Goal: Information Seeking & Learning: Learn about a topic

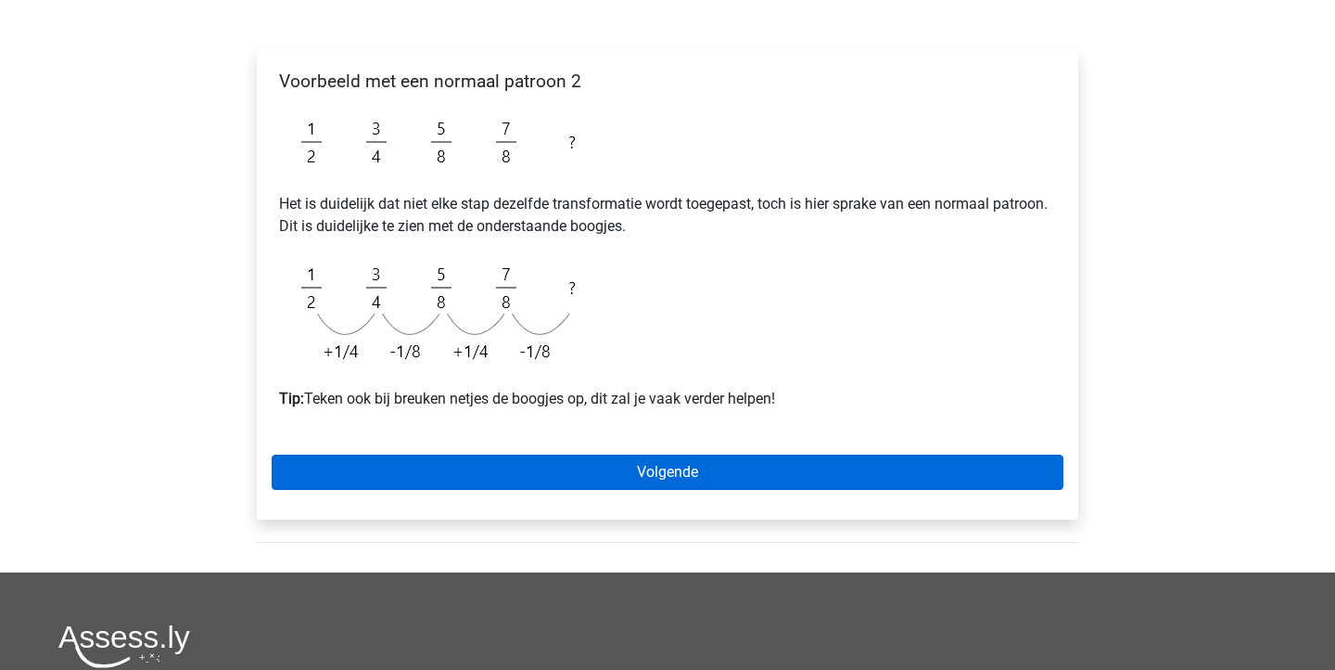
scroll to position [254, 0]
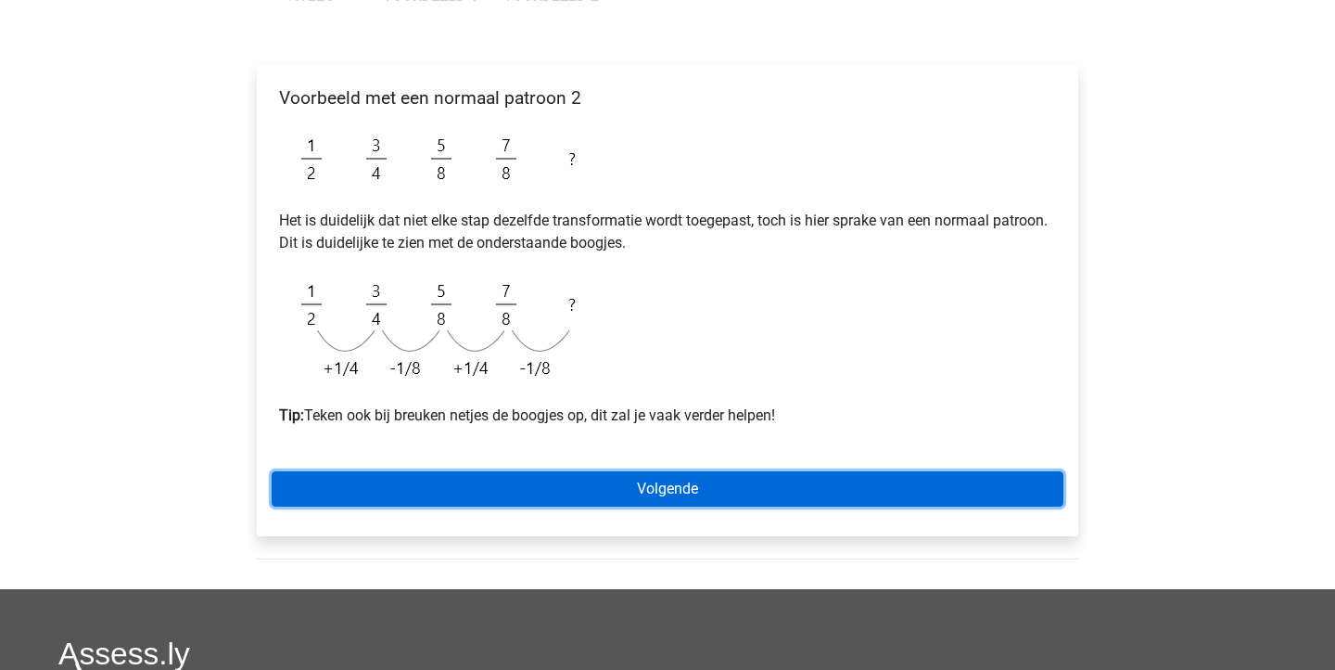
click at [811, 482] on link "Volgende" at bounding box center [668, 488] width 792 height 35
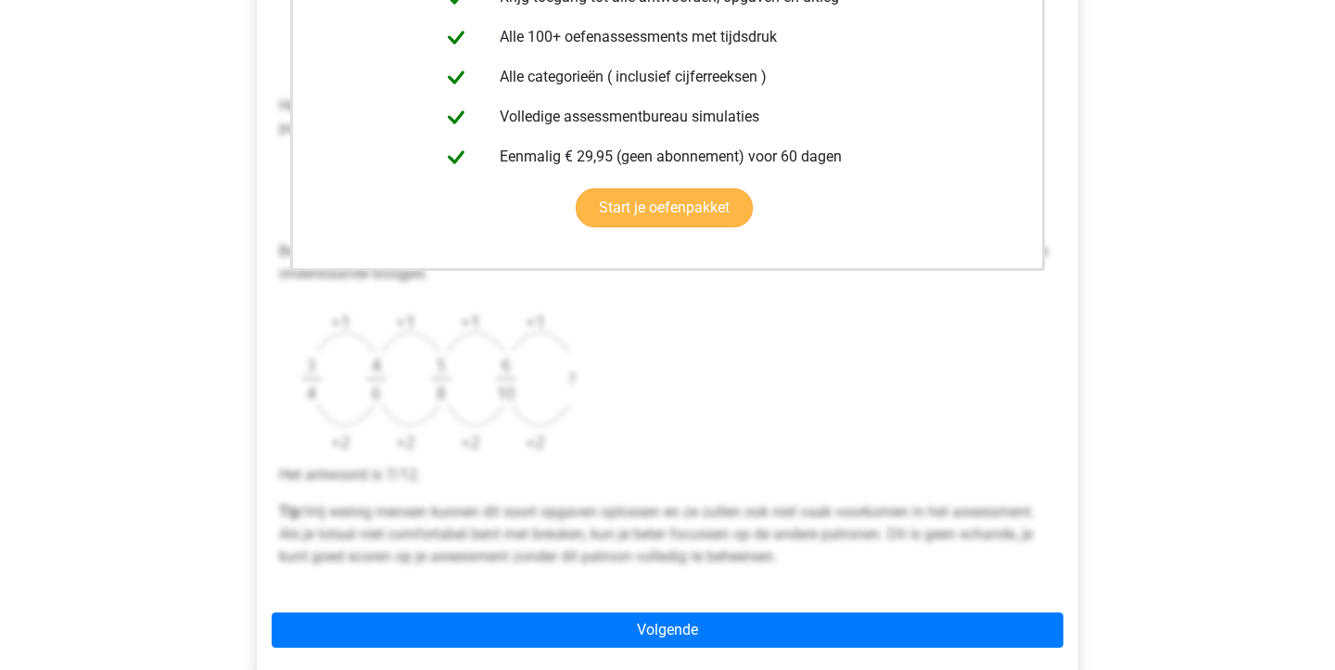
scroll to position [498, 0]
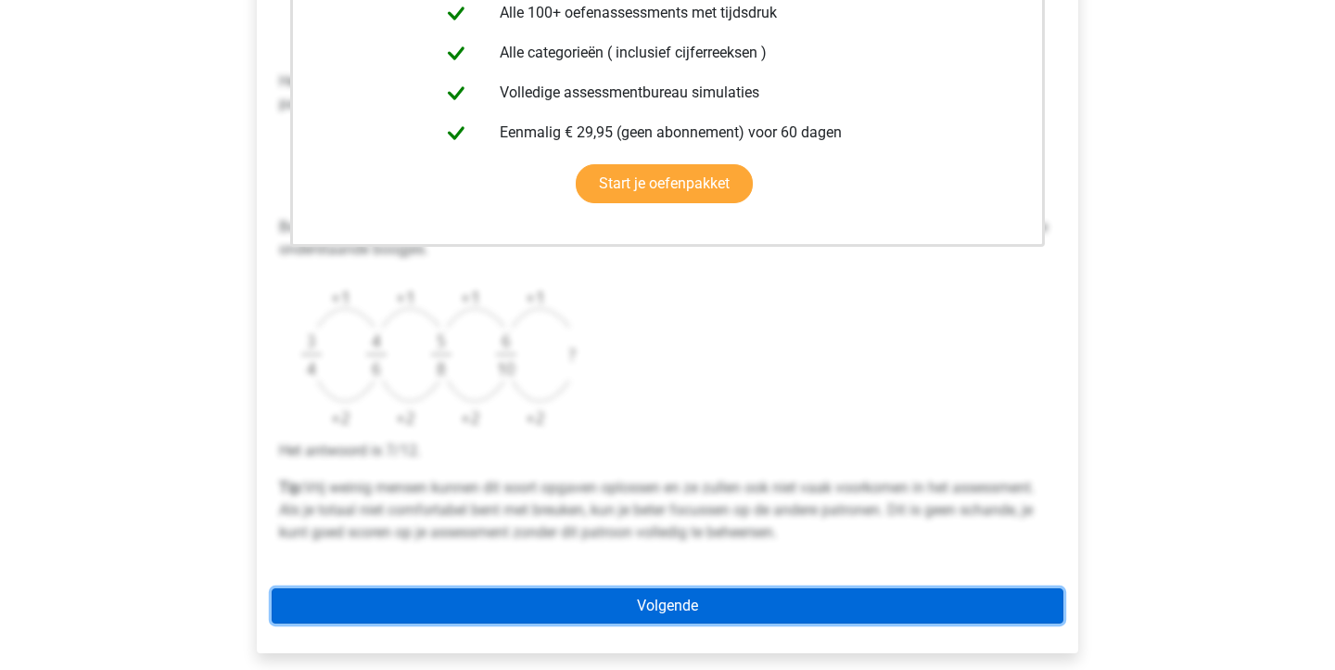
click at [669, 603] on link "Volgende" at bounding box center [668, 605] width 792 height 35
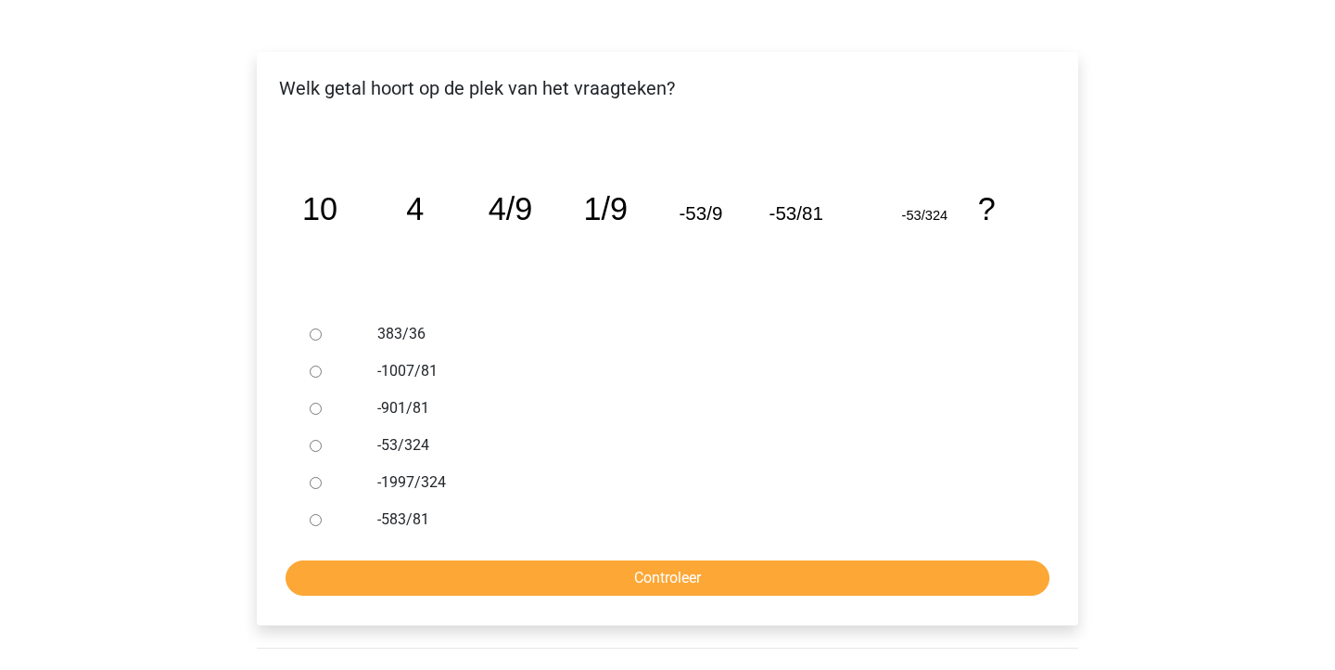
scroll to position [286, 0]
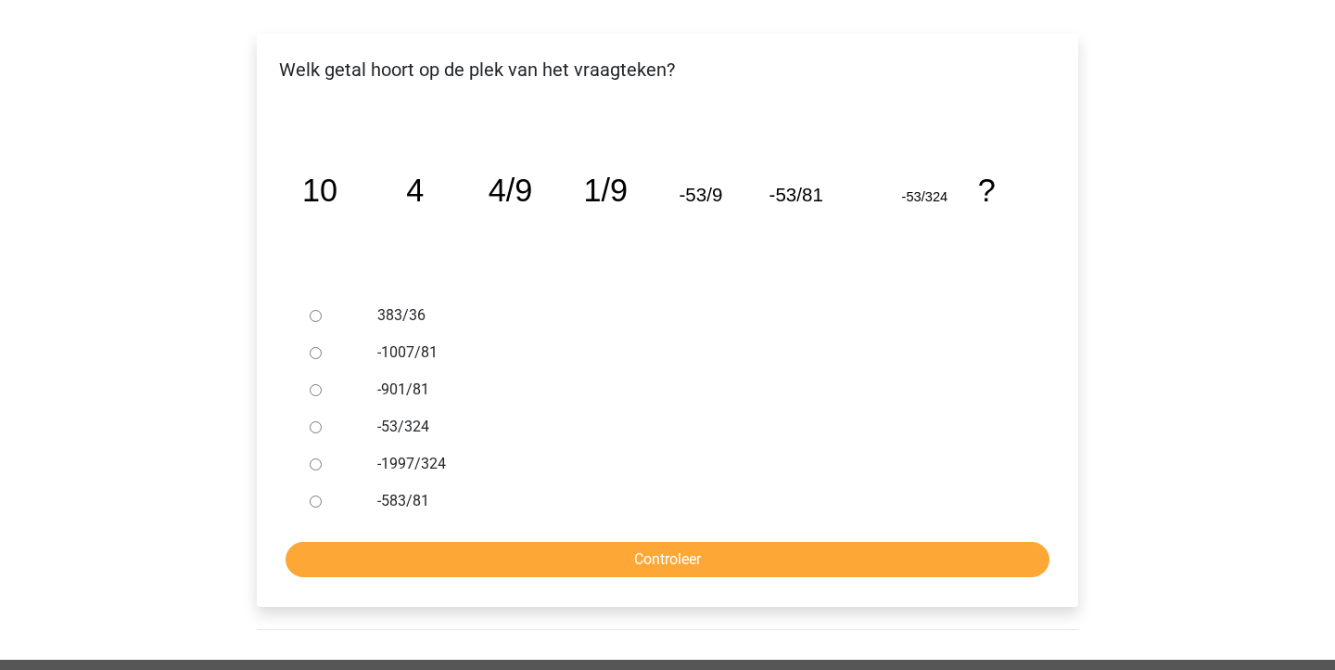
click at [313, 345] on div at bounding box center [332, 352] width 61 height 37
click at [314, 355] on input "-1007/81" at bounding box center [316, 353] width 12 height 12
radio input "true"
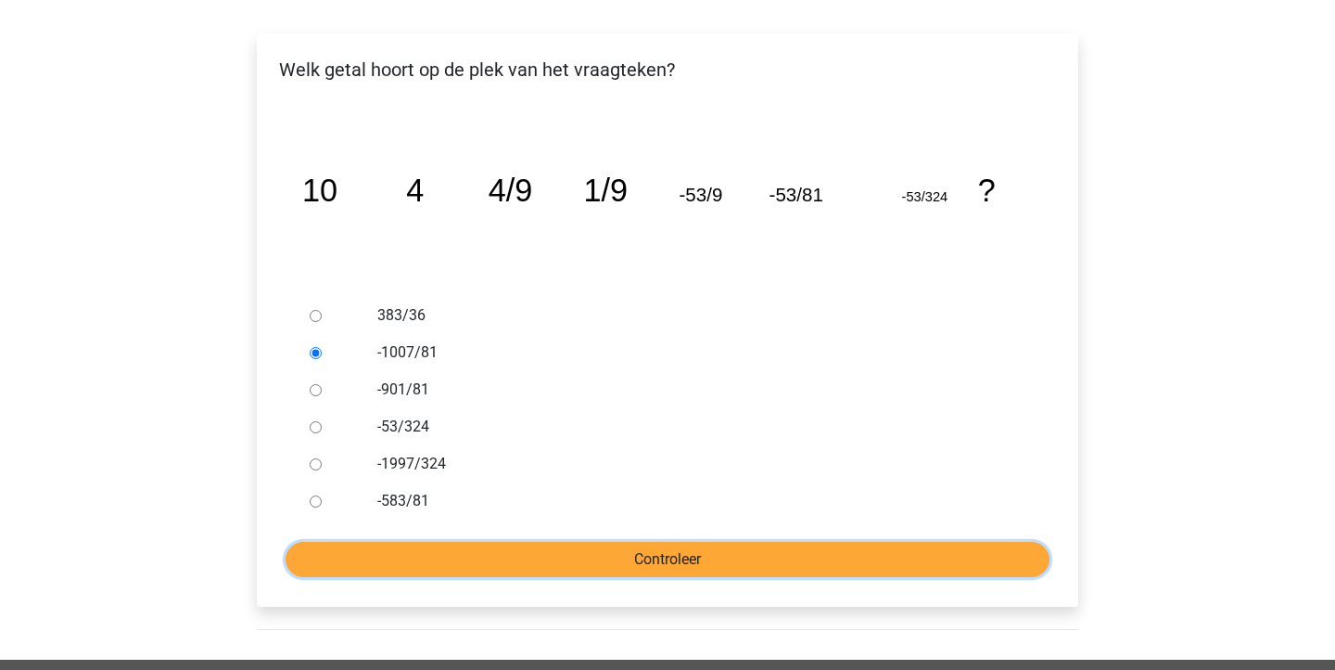
click at [479, 573] on input "Controleer" at bounding box center [668, 559] width 764 height 35
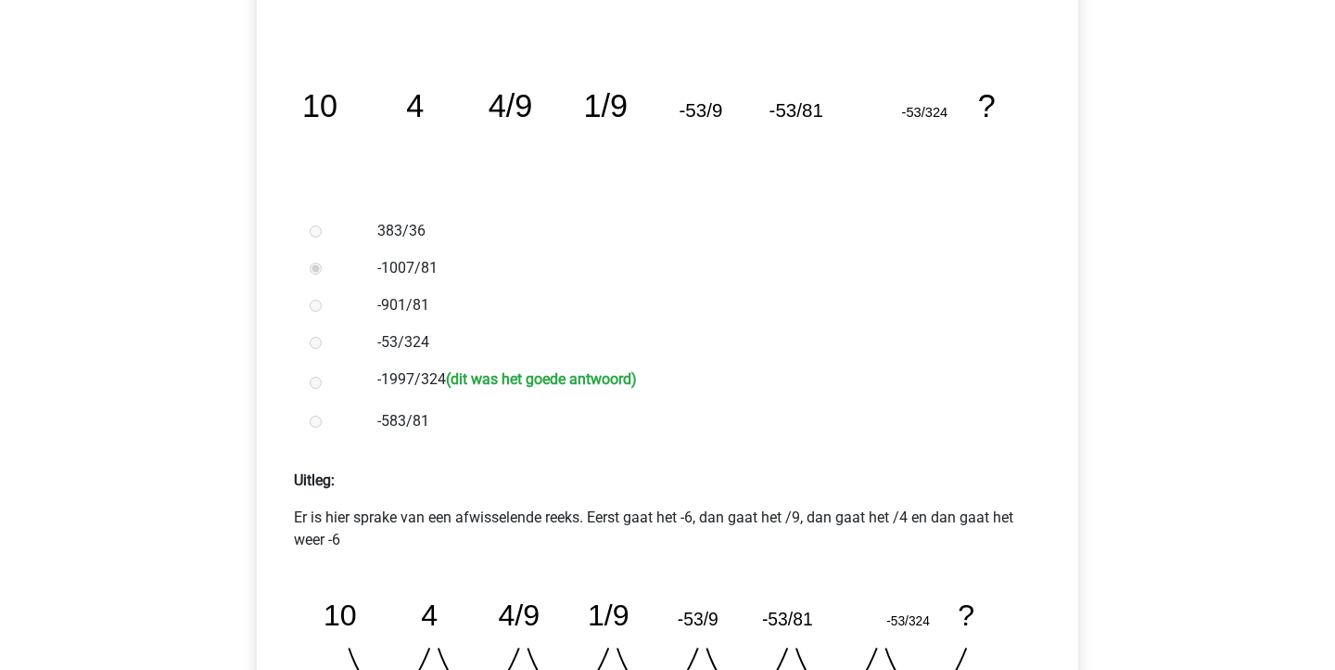
scroll to position [592, 0]
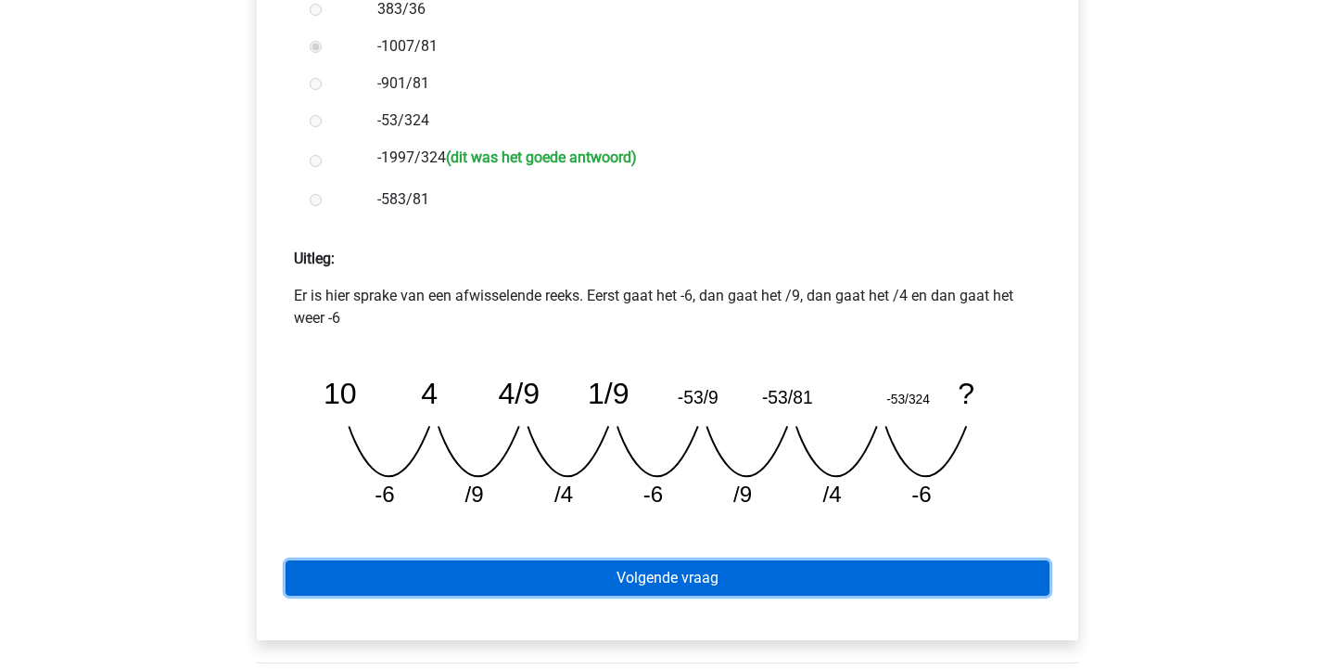
click at [931, 574] on link "Volgende vraag" at bounding box center [668, 577] width 764 height 35
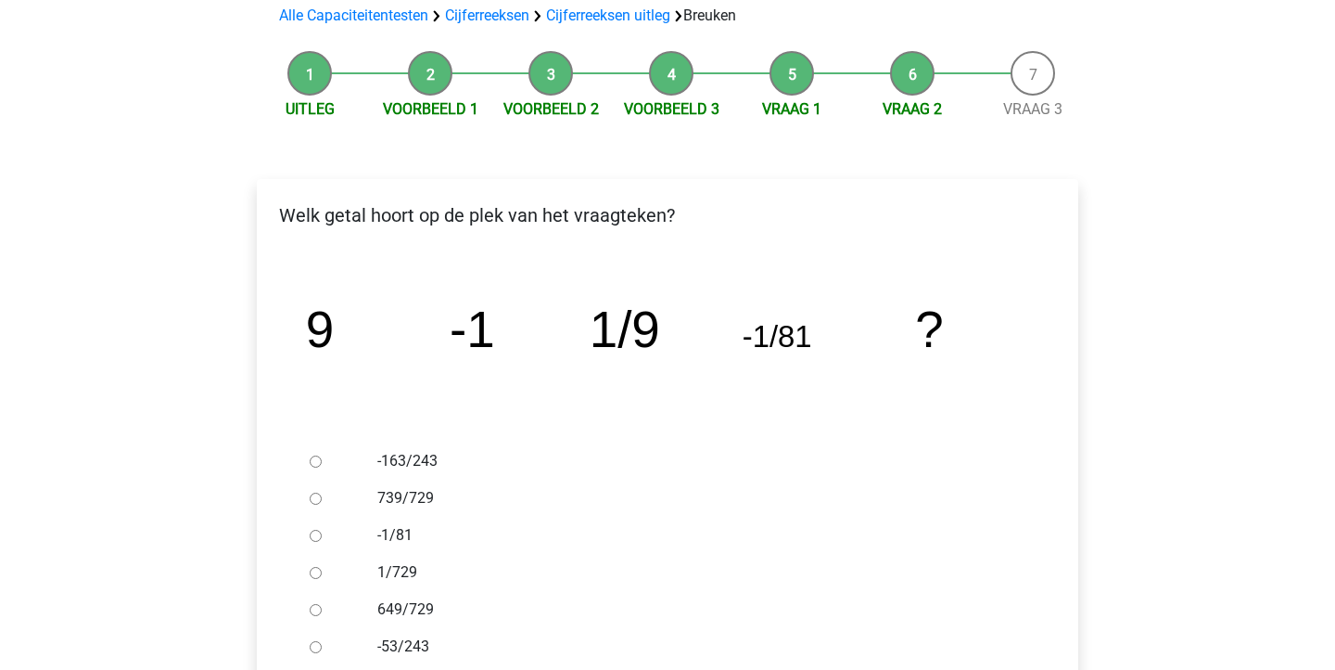
scroll to position [143, 0]
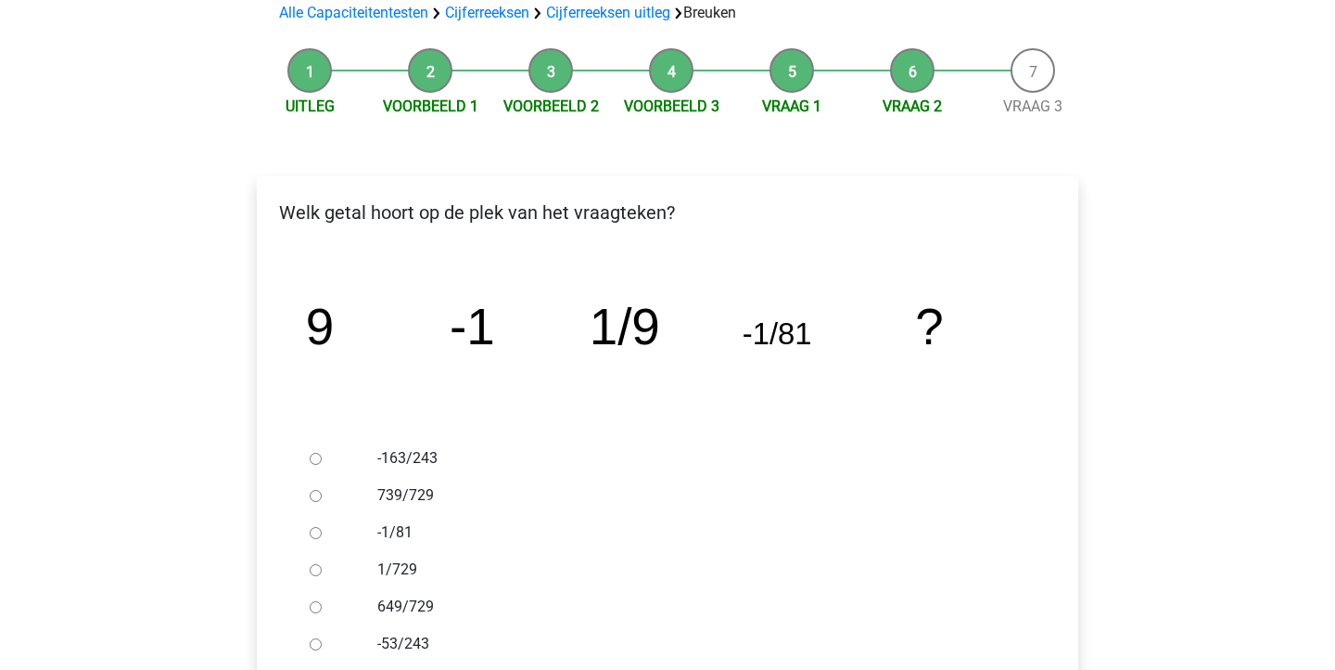
click at [316, 570] on input "1/729" at bounding box center [316, 570] width 12 height 12
radio input "true"
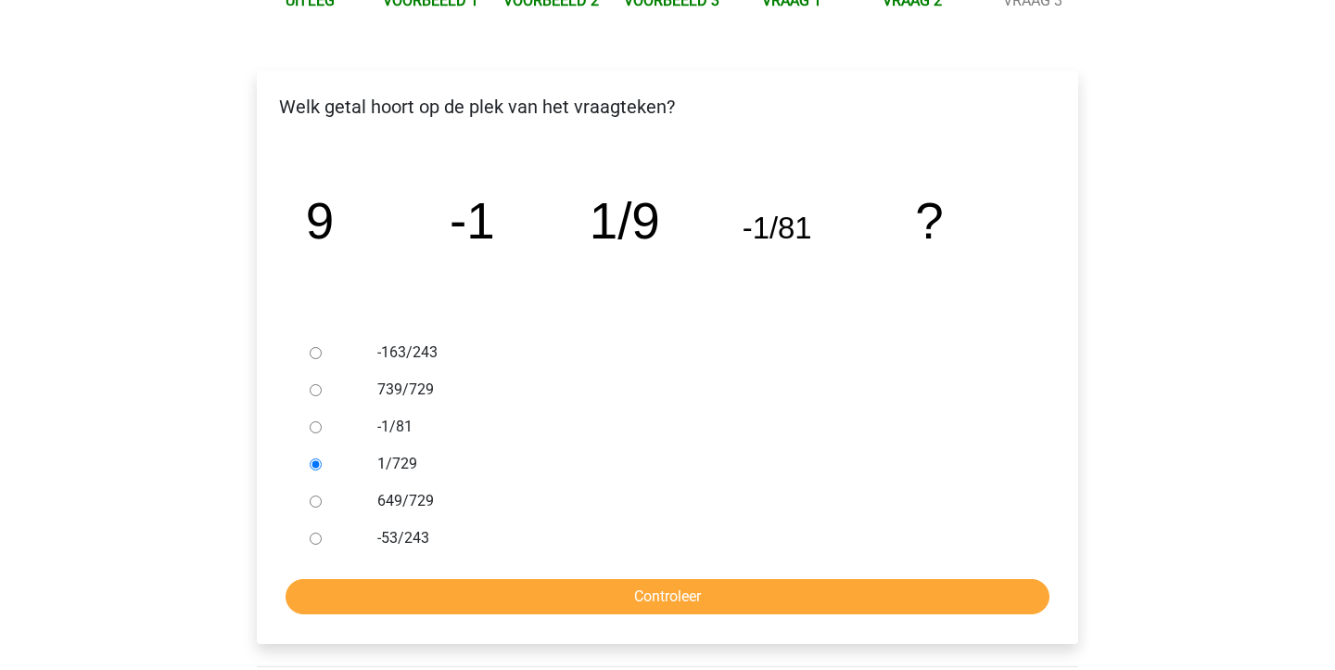
scroll to position [251, 0]
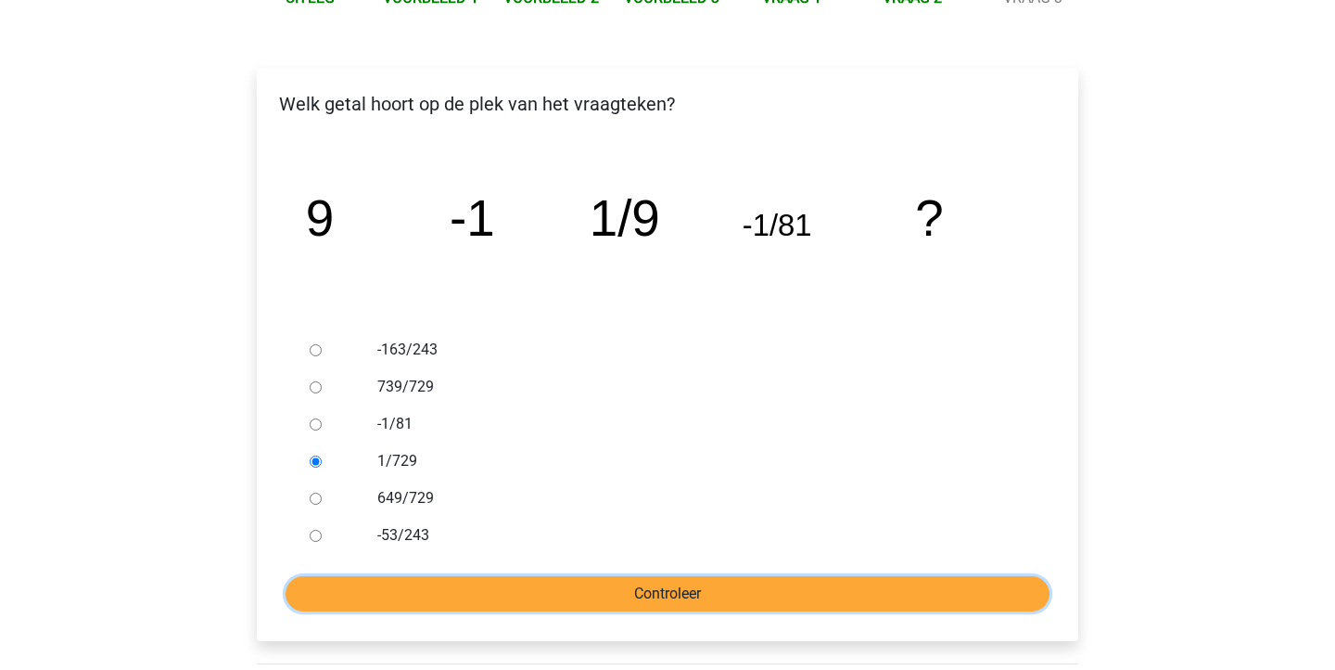
click at [606, 594] on input "Controleer" at bounding box center [668, 593] width 764 height 35
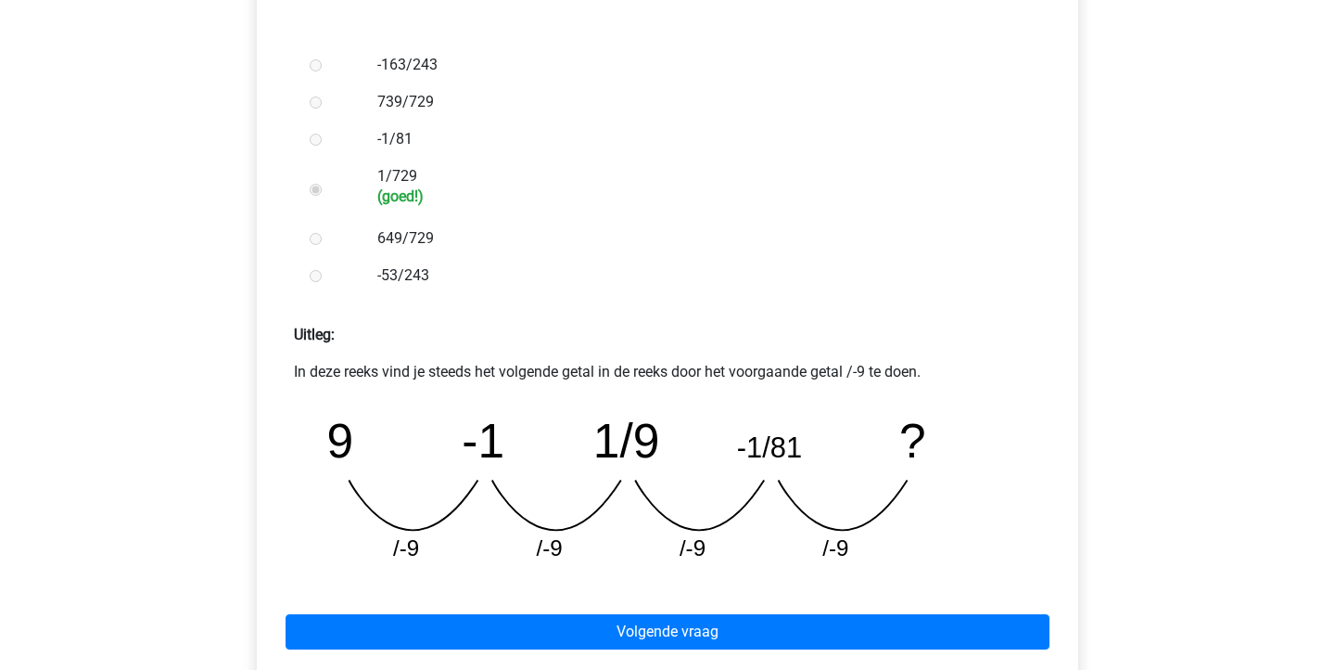
scroll to position [603, 0]
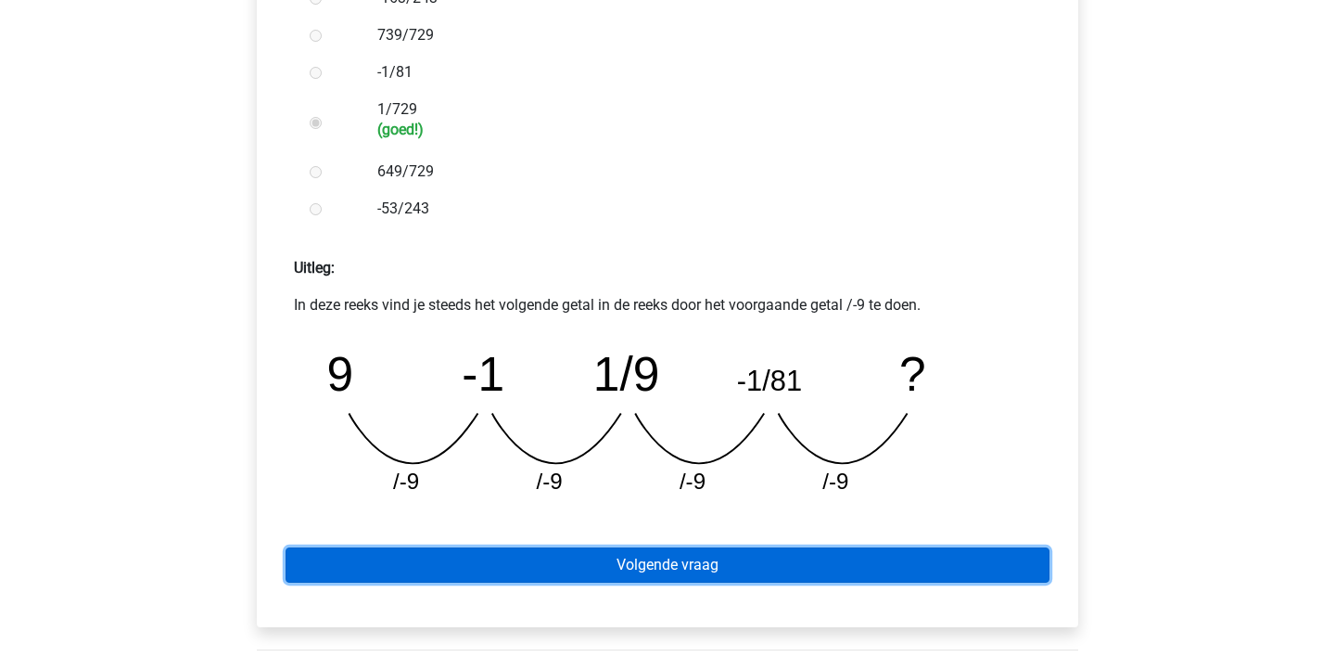
click at [750, 571] on link "Volgende vraag" at bounding box center [668, 564] width 764 height 35
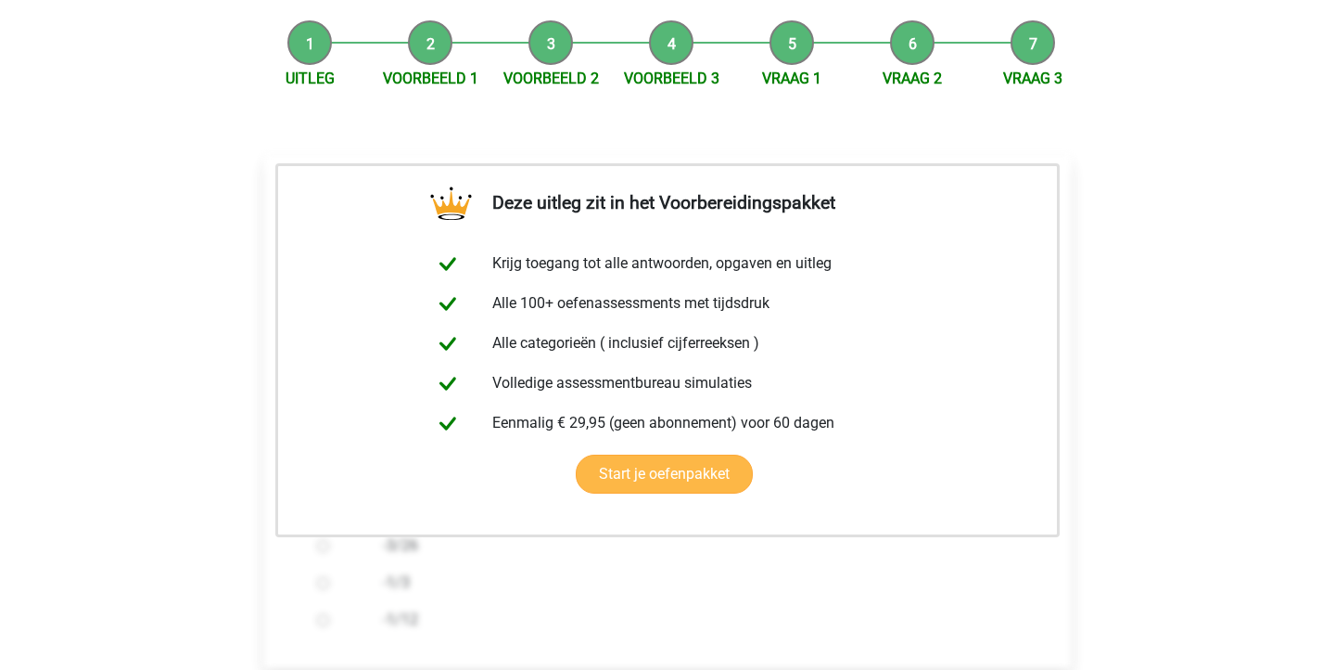
scroll to position [372, 0]
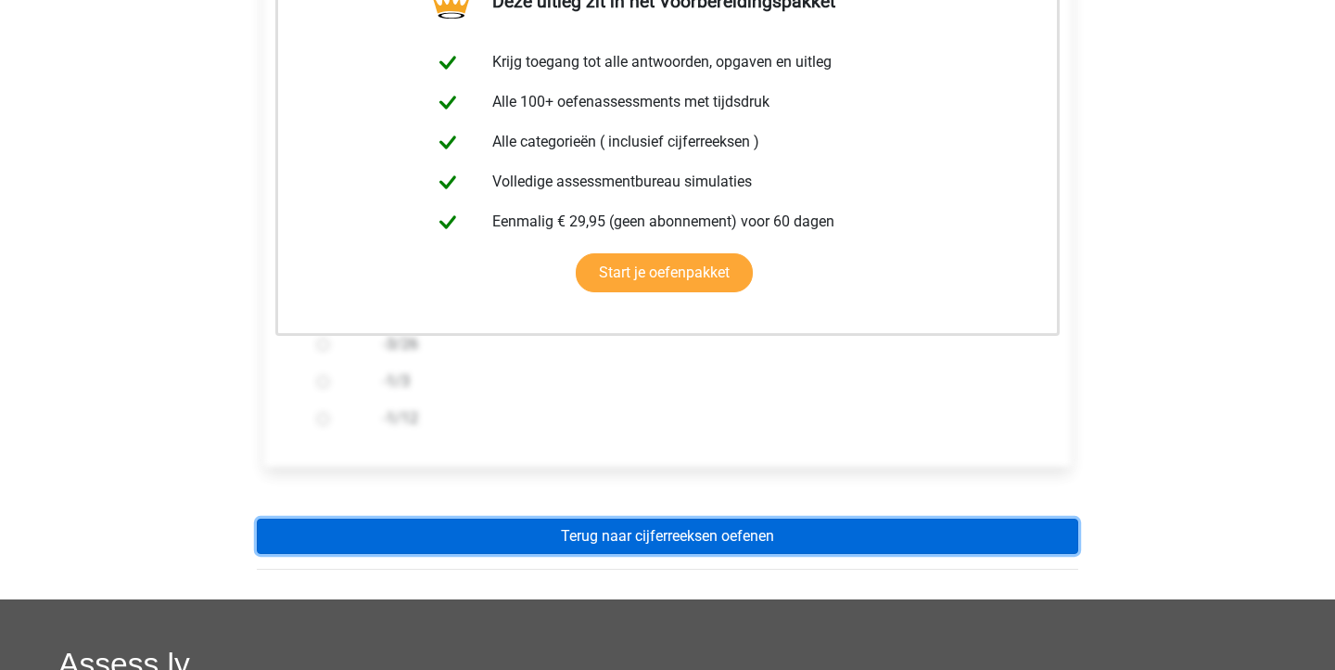
click at [736, 534] on link "Terug naar cijferreeksen oefenen" at bounding box center [668, 535] width 822 height 35
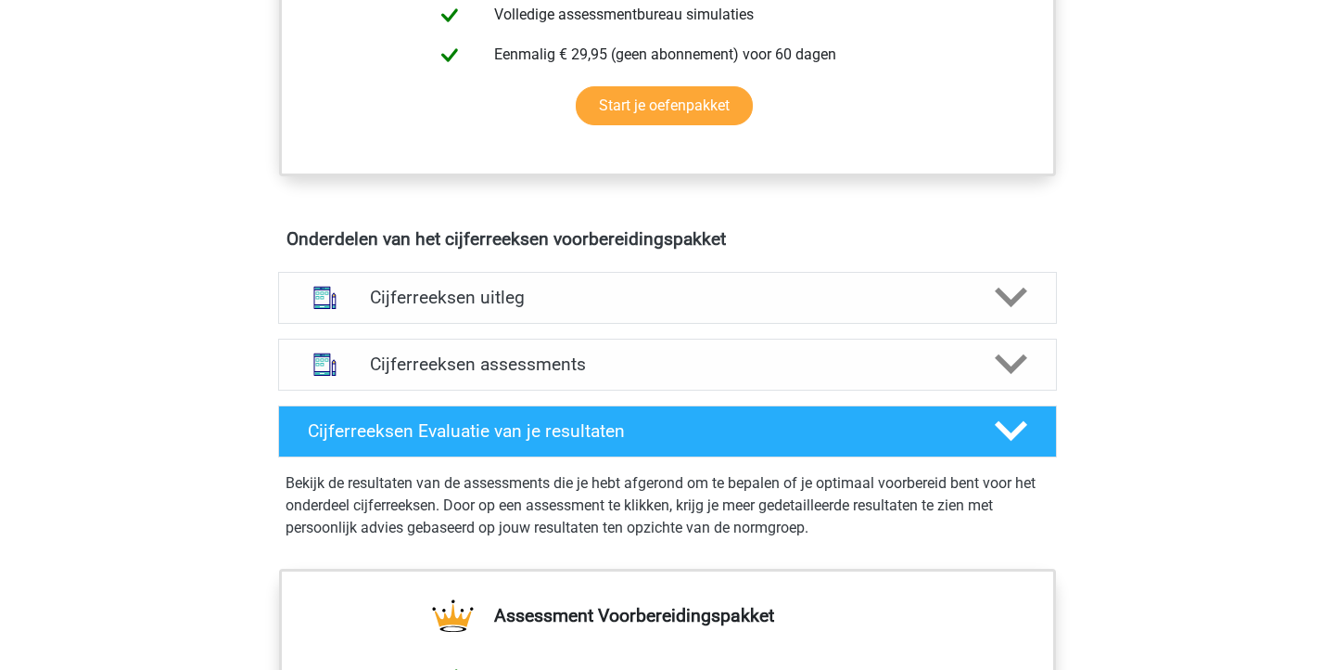
scroll to position [939, 0]
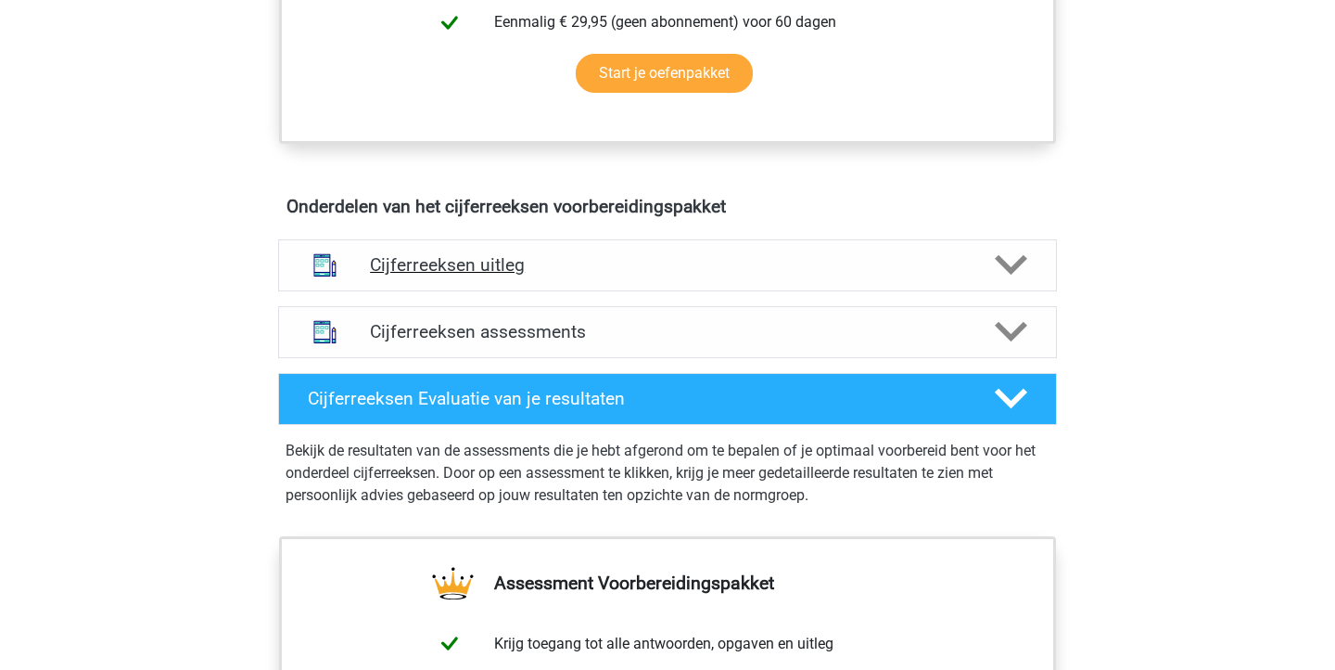
click at [750, 291] on div "Cijferreeksen uitleg" at bounding box center [667, 265] width 779 height 52
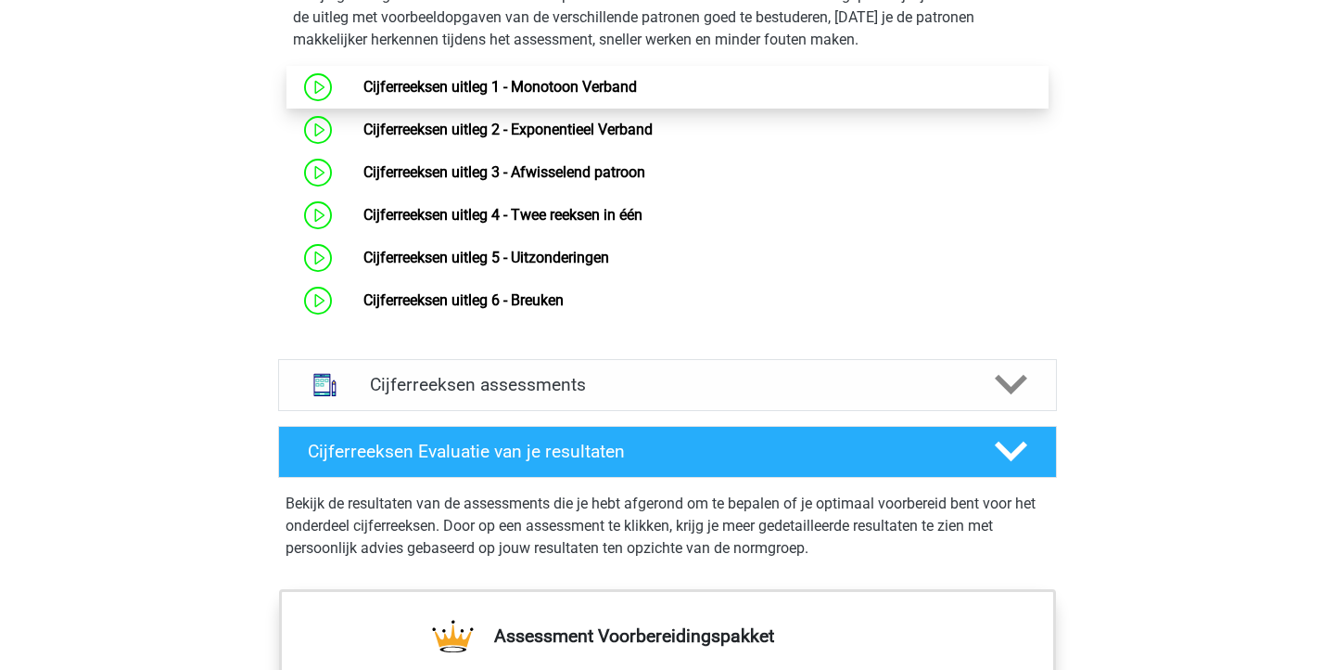
scroll to position [1286, 0]
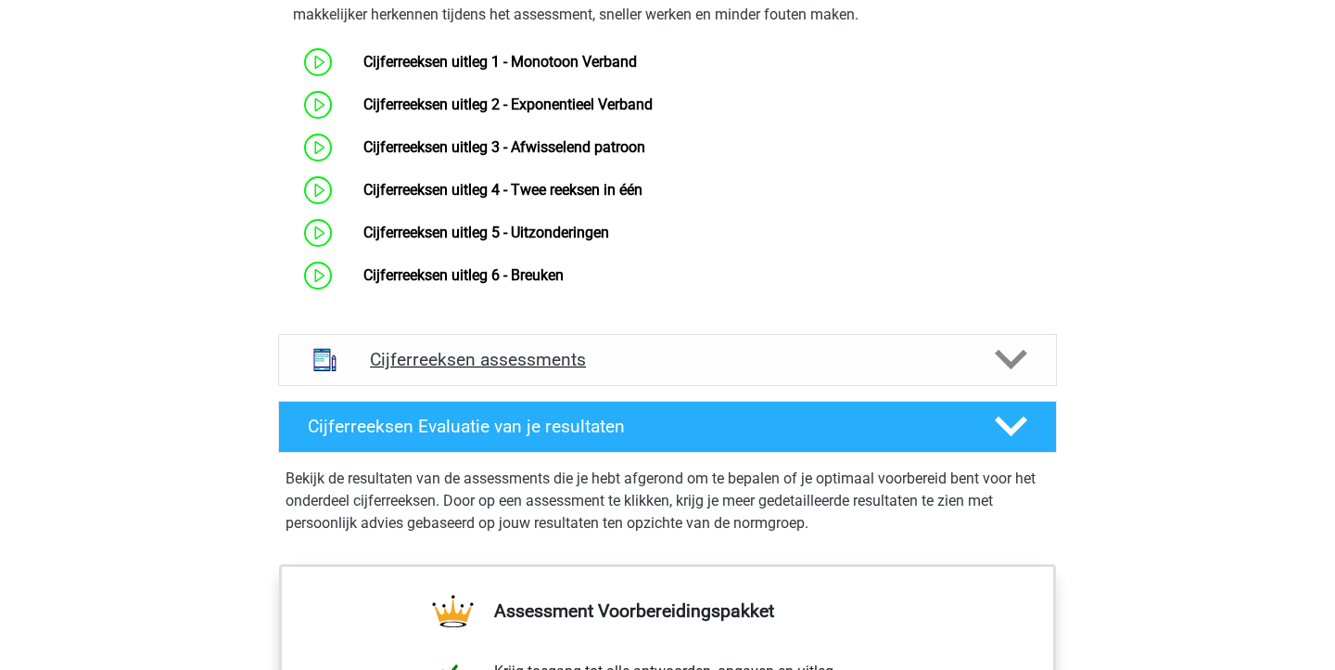
click at [818, 386] on div "Cijferreeksen assessments" at bounding box center [667, 360] width 779 height 52
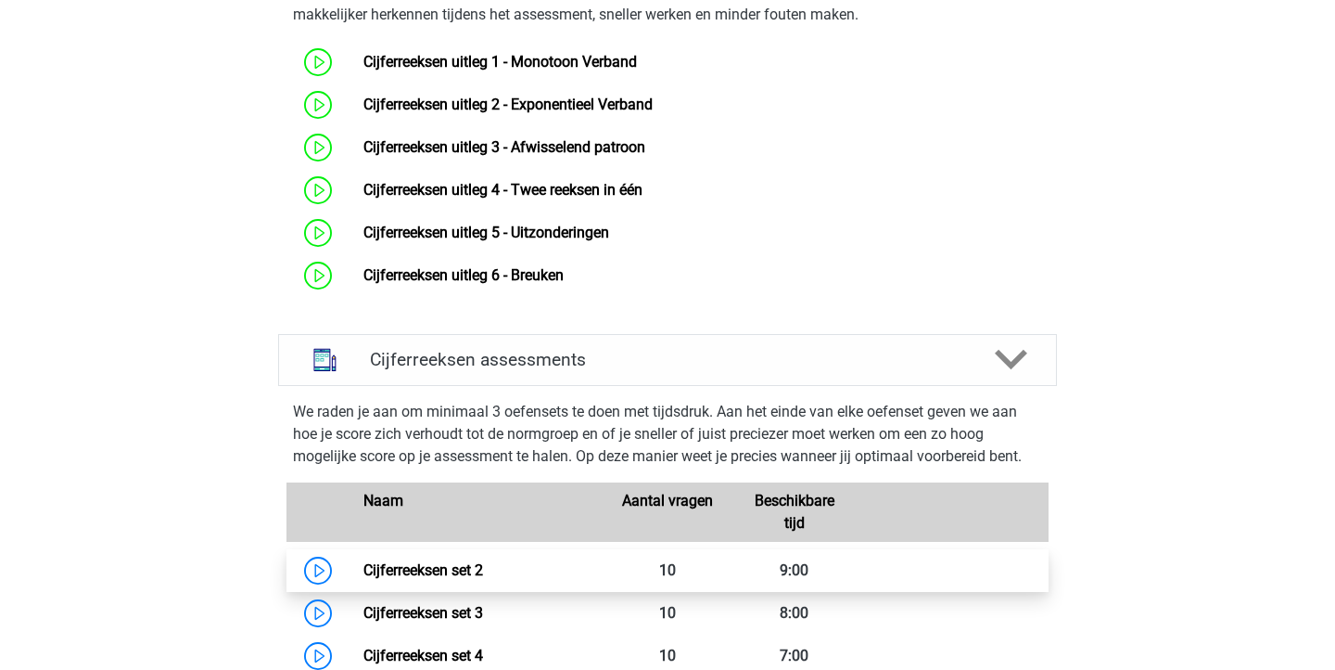
click at [483, 579] on link "Cijferreeksen set 2" at bounding box center [424, 570] width 120 height 18
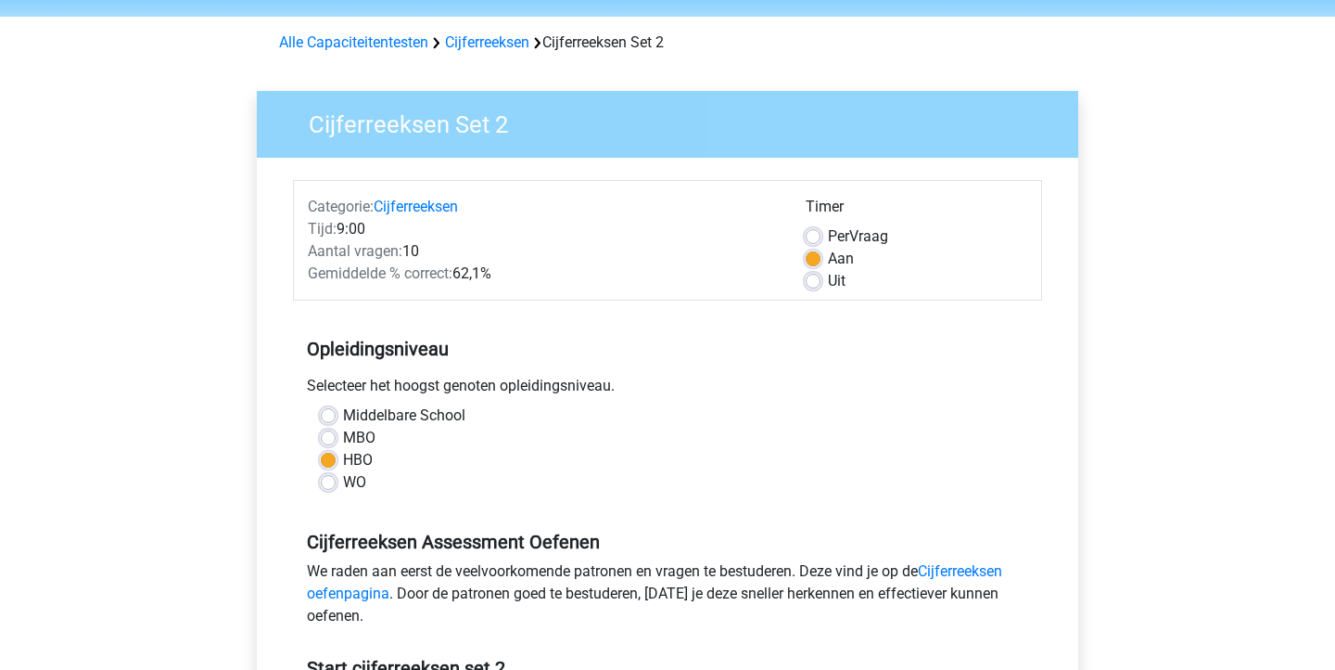
scroll to position [126, 0]
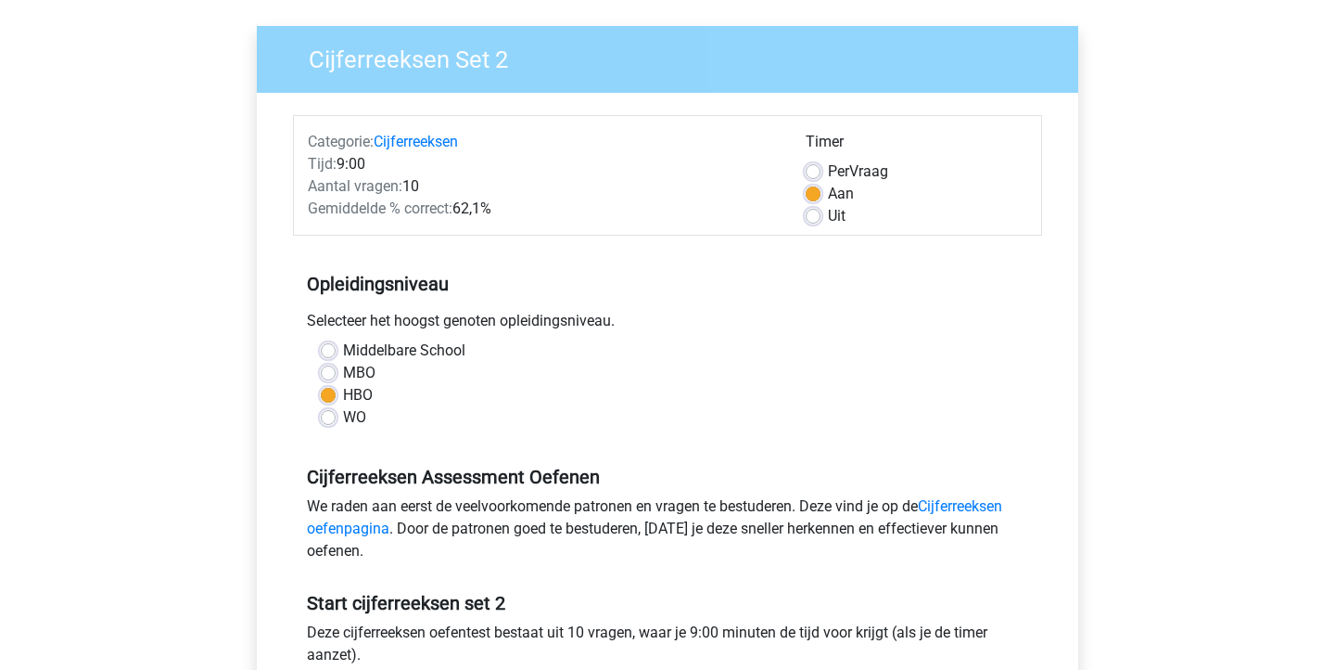
click at [343, 421] on label "WO" at bounding box center [354, 417] width 23 height 22
click at [328, 421] on input "WO" at bounding box center [328, 415] width 15 height 19
radio input "true"
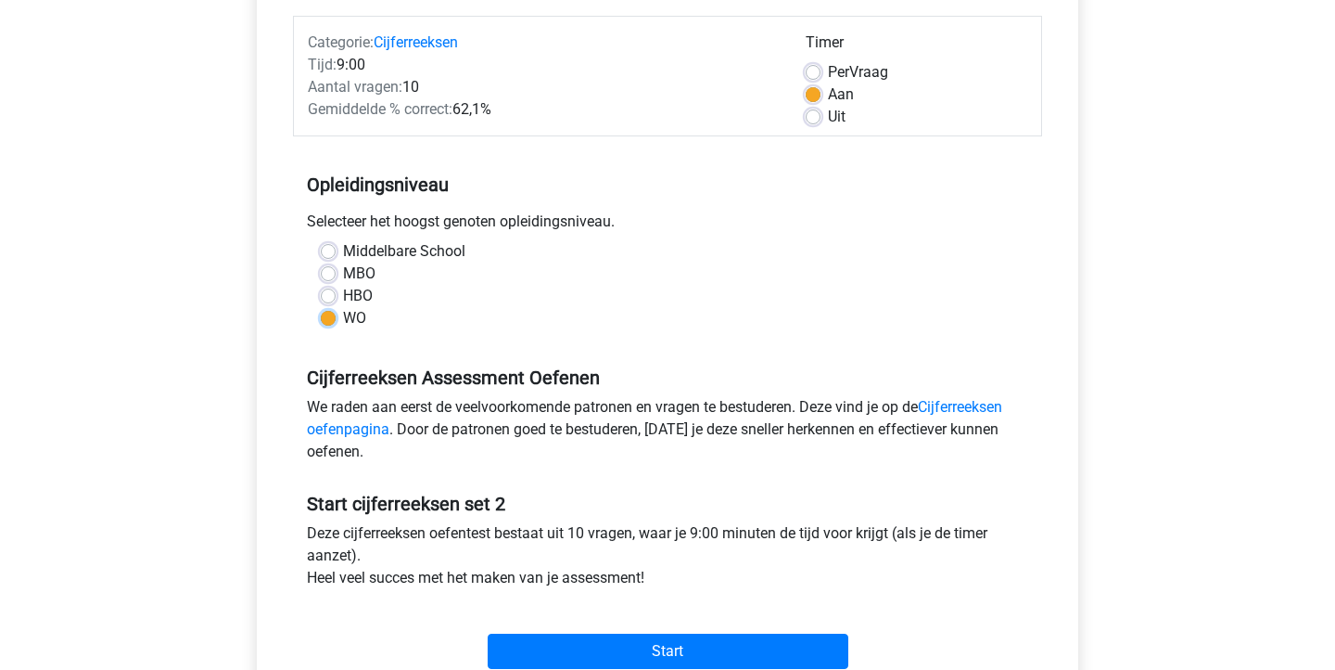
scroll to position [356, 0]
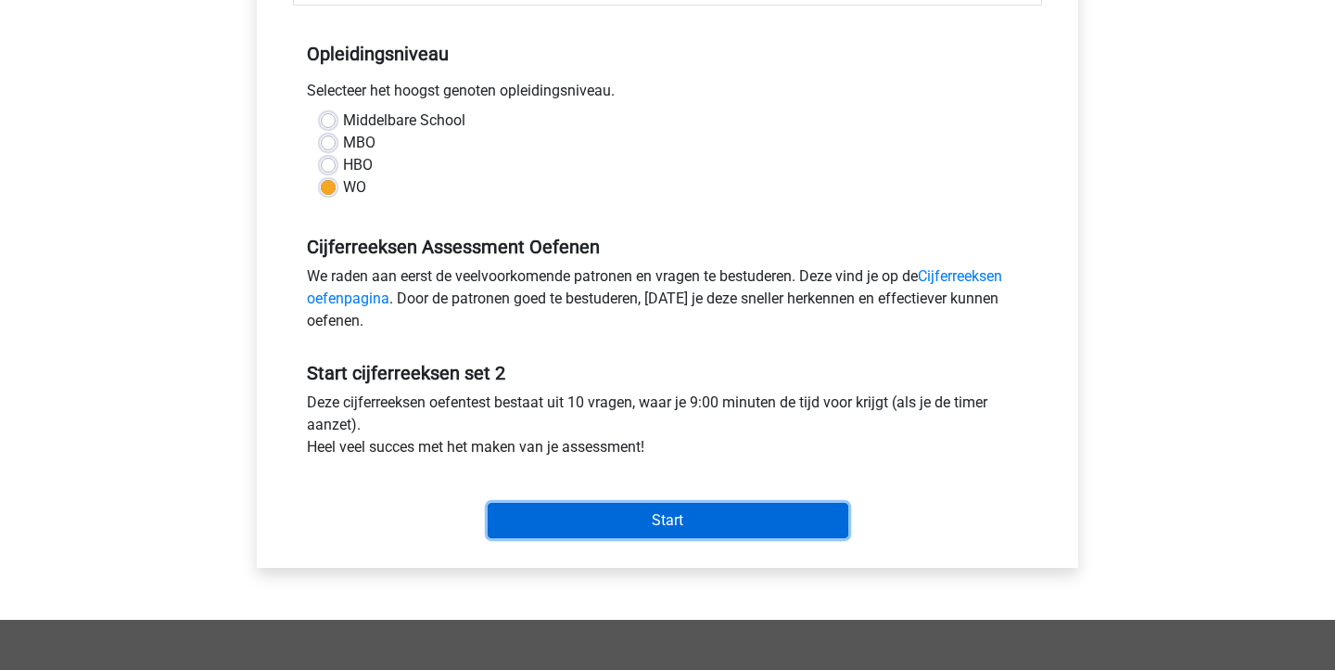
click at [666, 525] on input "Start" at bounding box center [668, 520] width 361 height 35
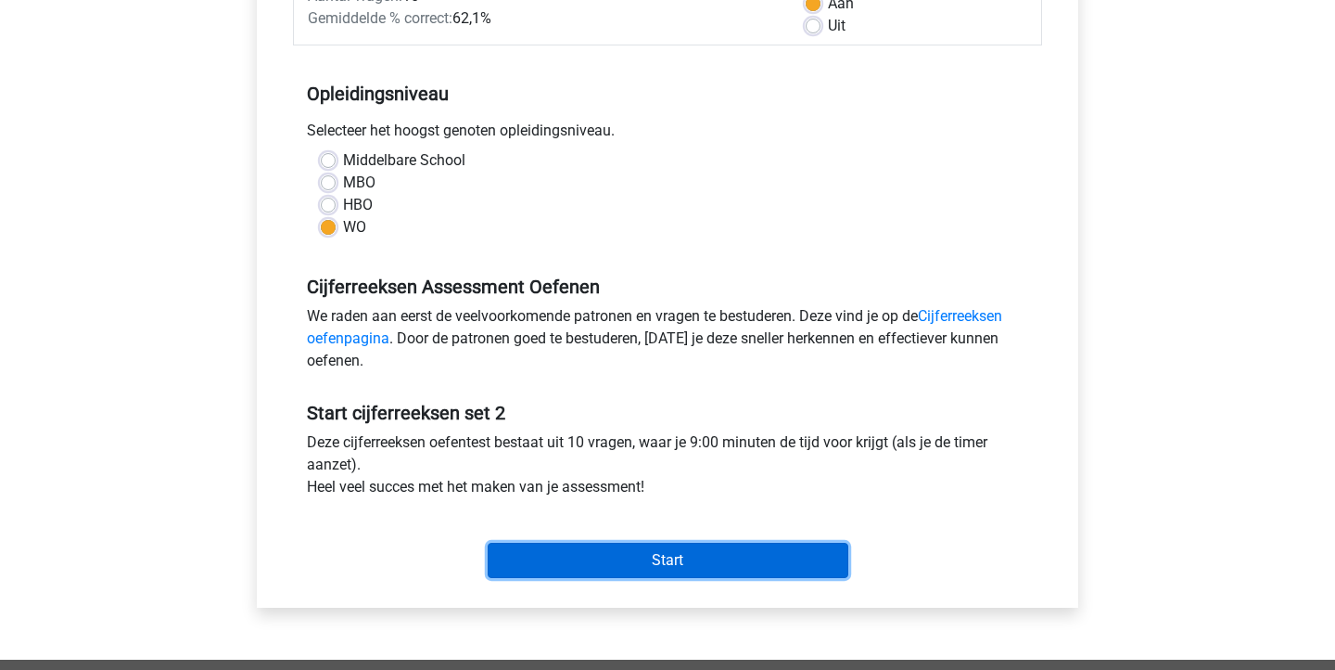
scroll to position [320, 0]
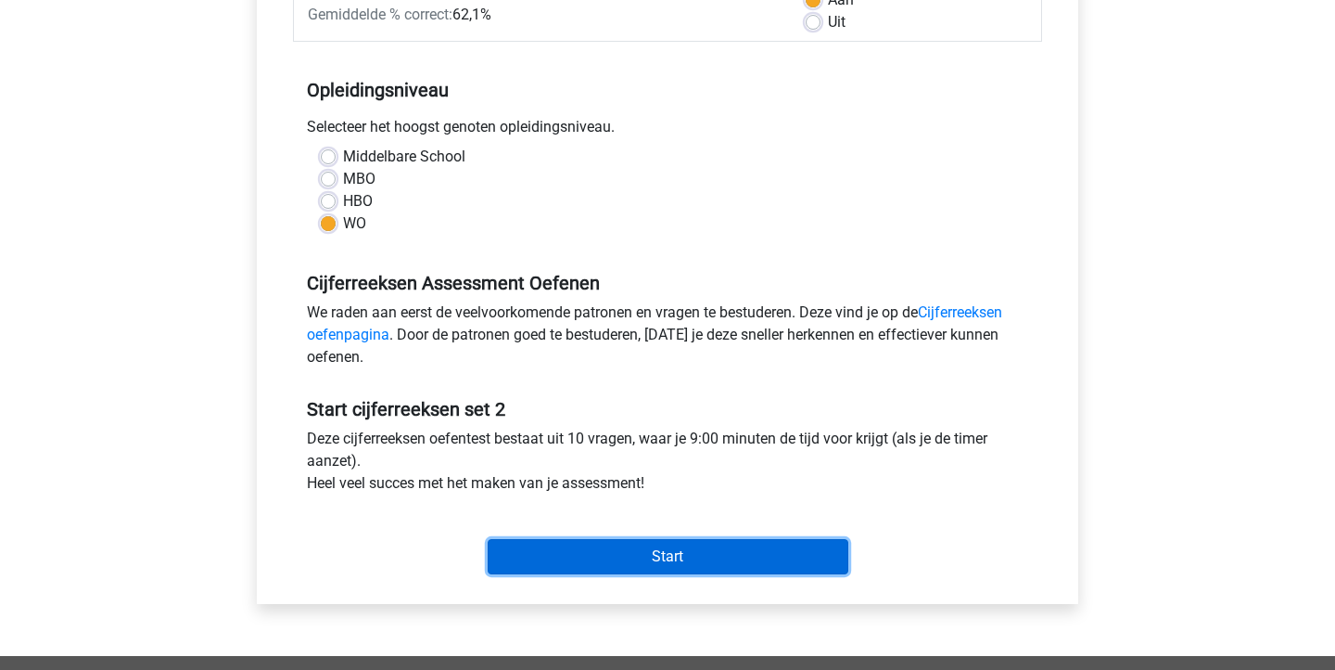
click at [594, 553] on input "Start" at bounding box center [668, 556] width 361 height 35
click at [590, 553] on input "Start" at bounding box center [668, 556] width 361 height 35
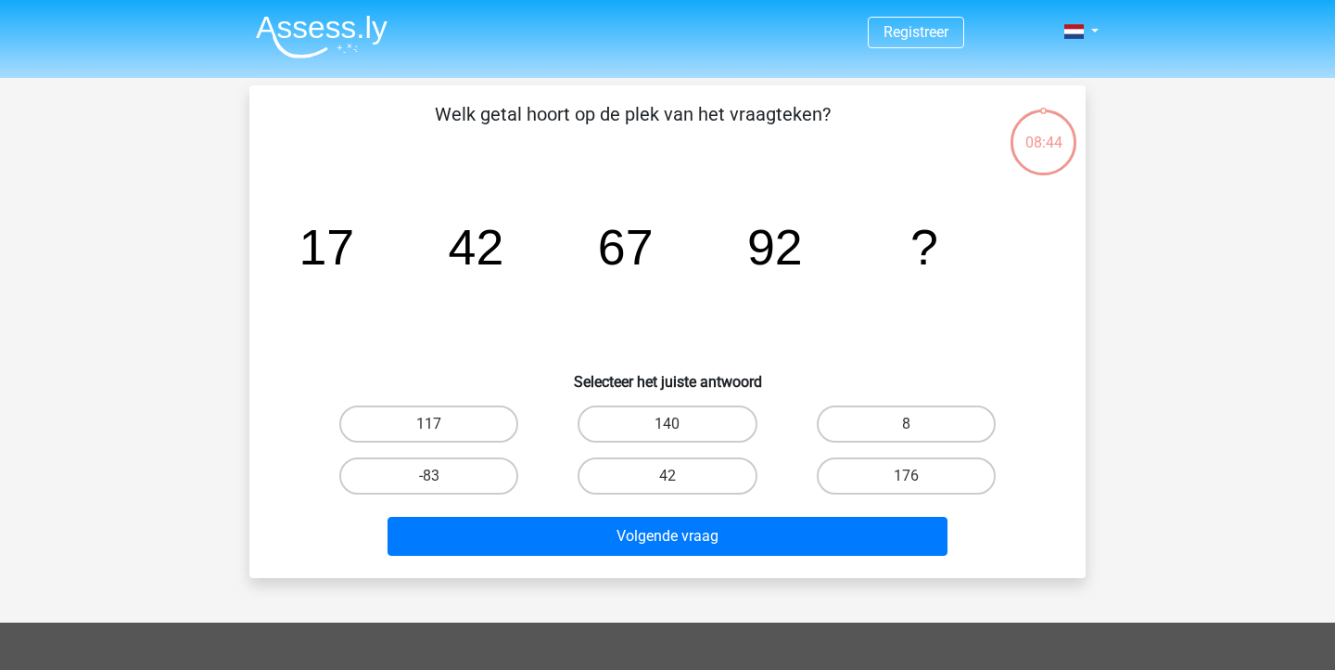
click at [1046, 147] on div "08:44" at bounding box center [1044, 131] width 70 height 46
click at [499, 431] on label "117" at bounding box center [428, 423] width 179 height 37
click at [441, 431] on input "117" at bounding box center [435, 430] width 12 height 12
radio input "true"
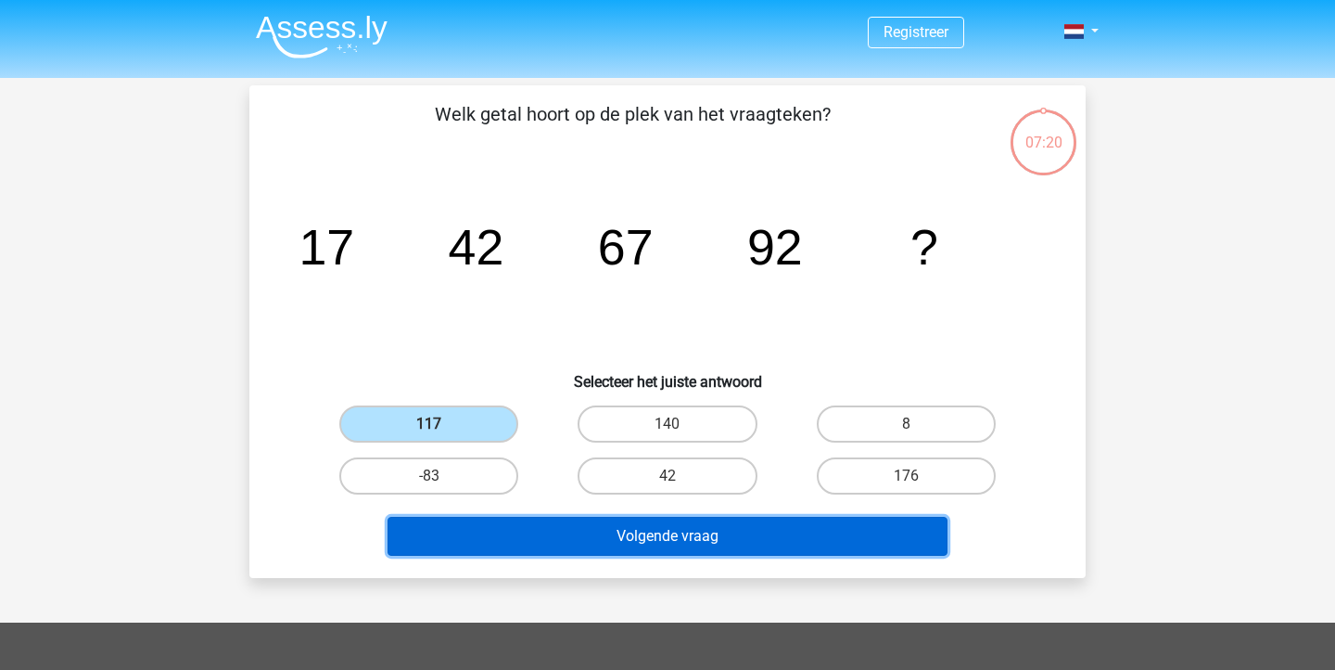
click at [582, 532] on button "Volgende vraag" at bounding box center [668, 536] width 561 height 39
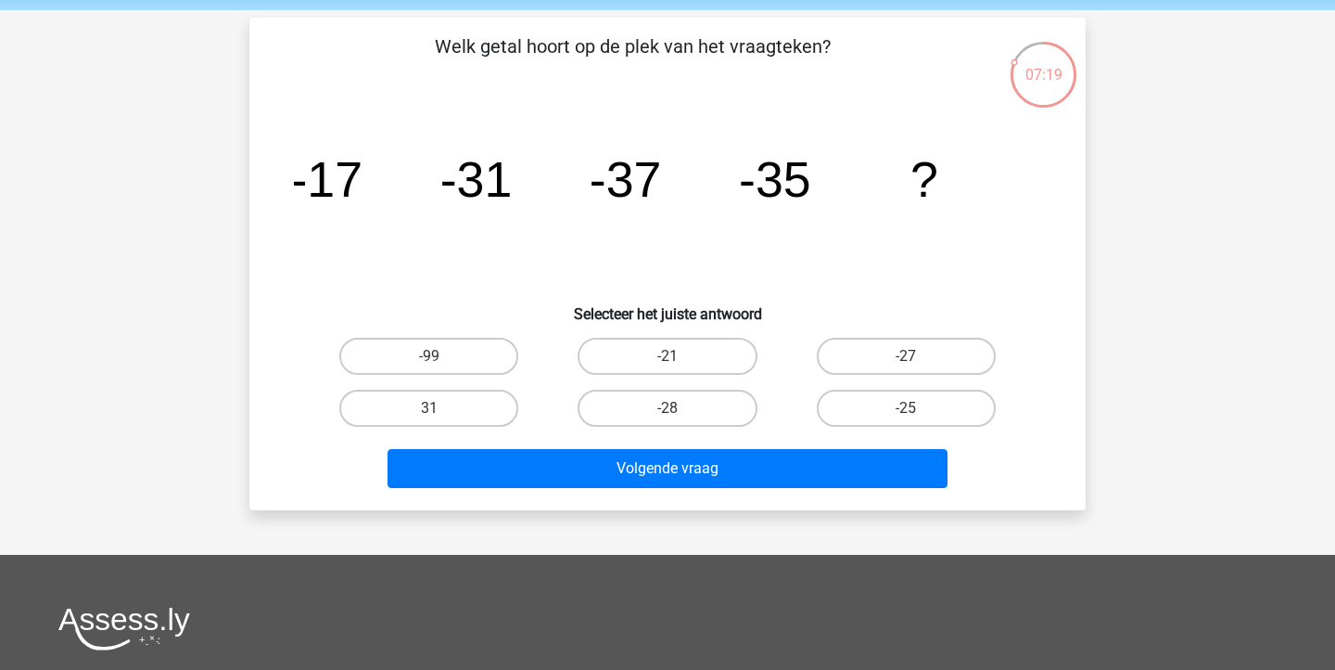
scroll to position [53, 0]
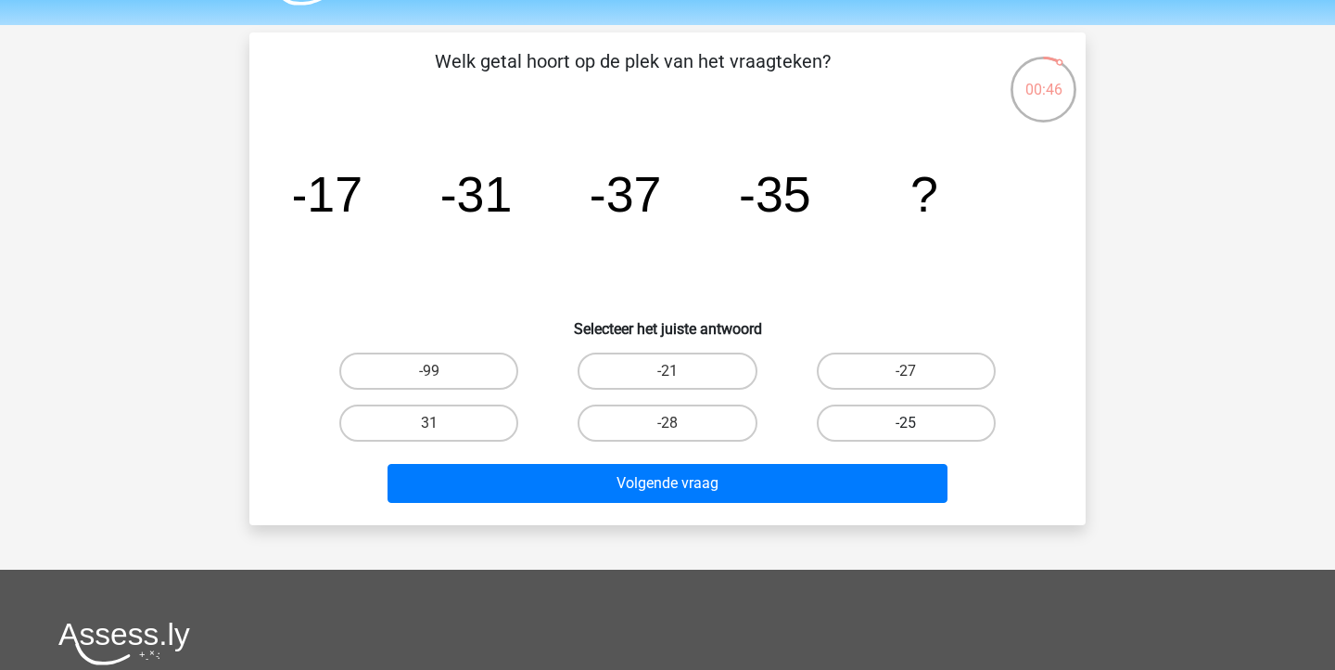
click at [874, 414] on label "-25" at bounding box center [906, 422] width 179 height 37
click at [906, 423] on input "-25" at bounding box center [912, 429] width 12 height 12
radio input "true"
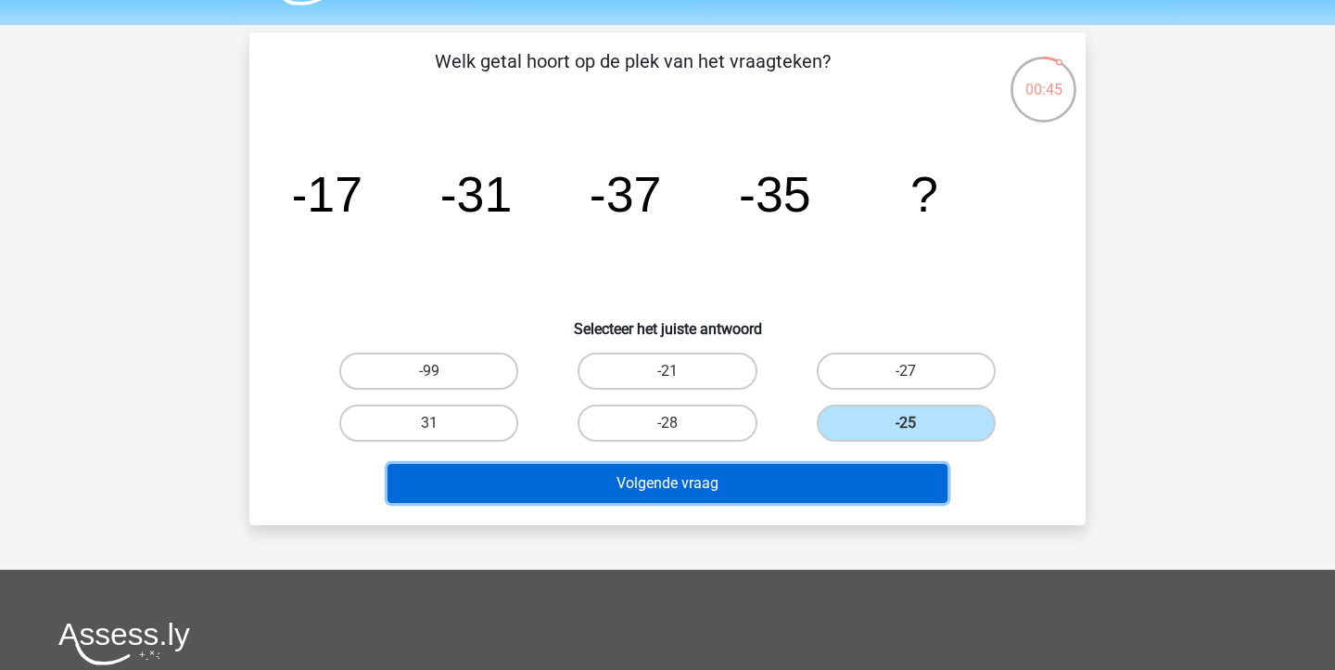
click at [820, 491] on button "Volgende vraag" at bounding box center [668, 483] width 561 height 39
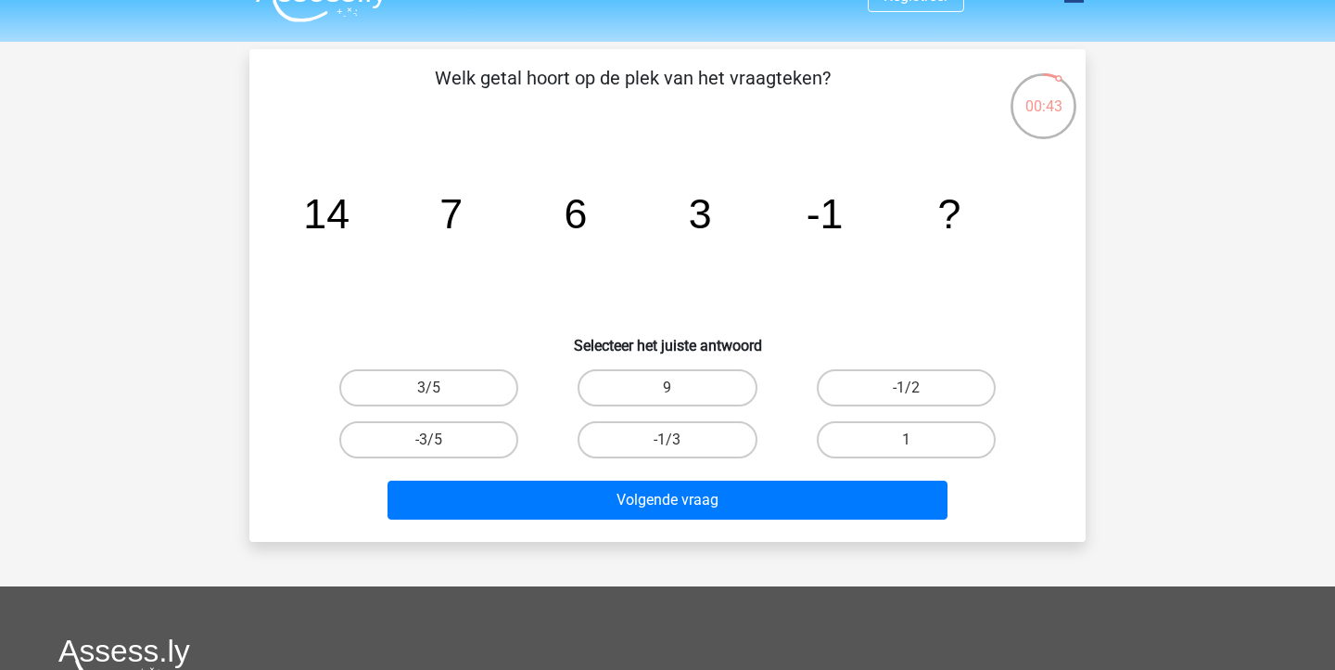
scroll to position [37, 0]
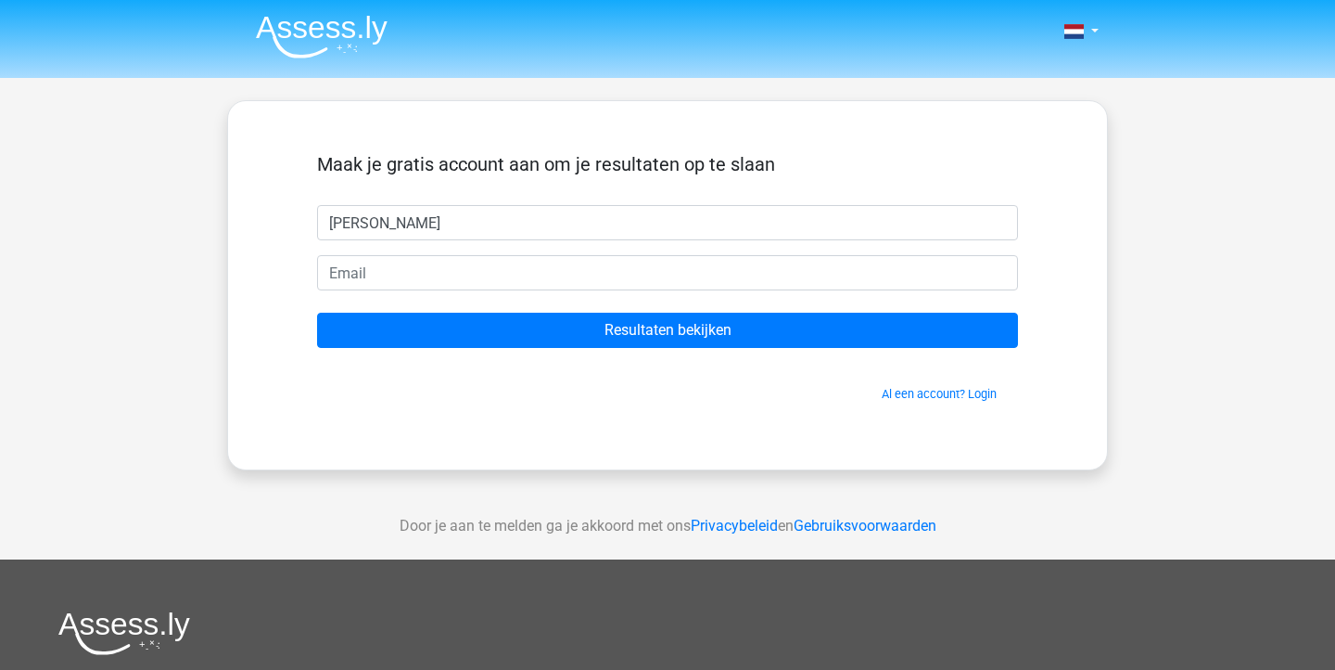
type input "[PERSON_NAME]"
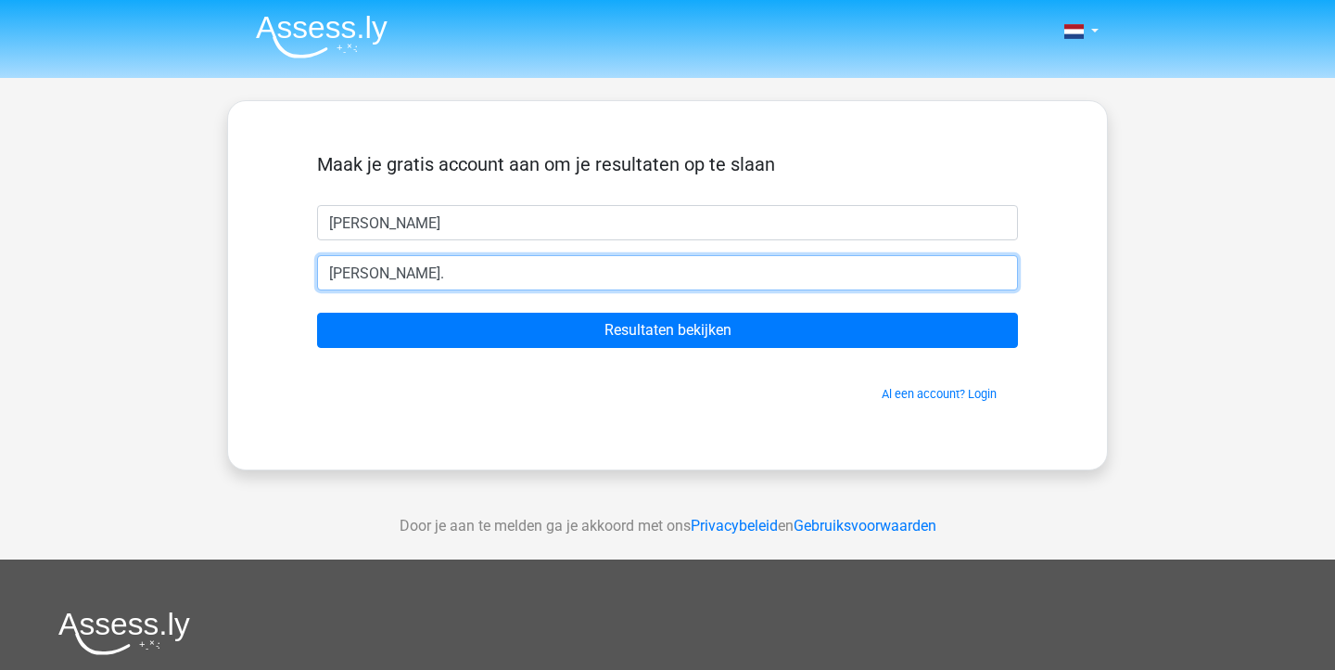
click at [317, 313] on input "Resultaten bekijken" at bounding box center [667, 330] width 701 height 35
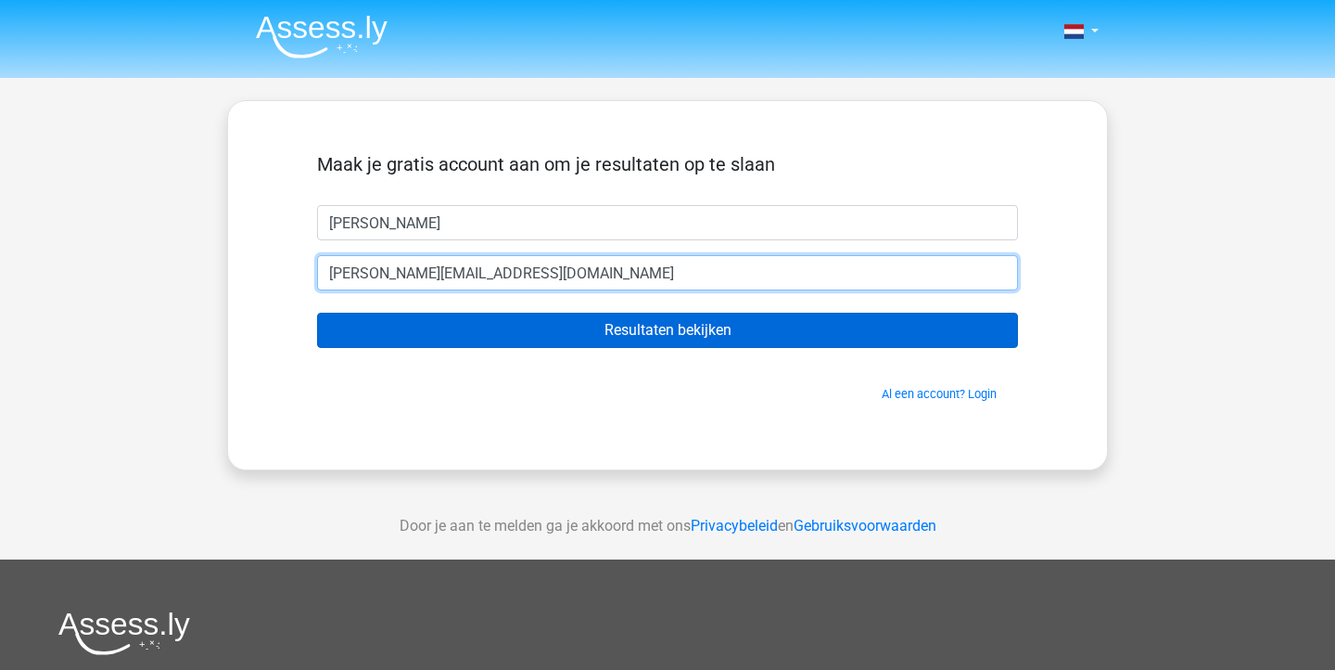
type input "[PERSON_NAME][EMAIL_ADDRESS][DOMAIN_NAME]"
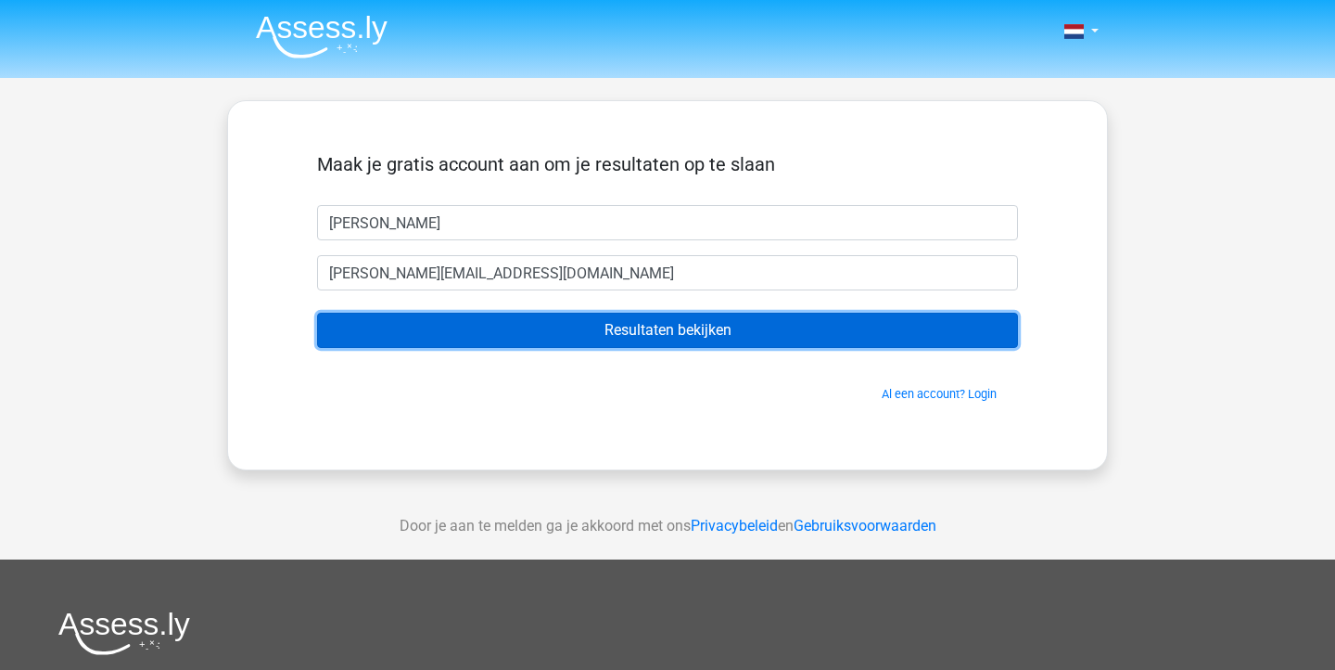
click at [479, 329] on input "Resultaten bekijken" at bounding box center [667, 330] width 701 height 35
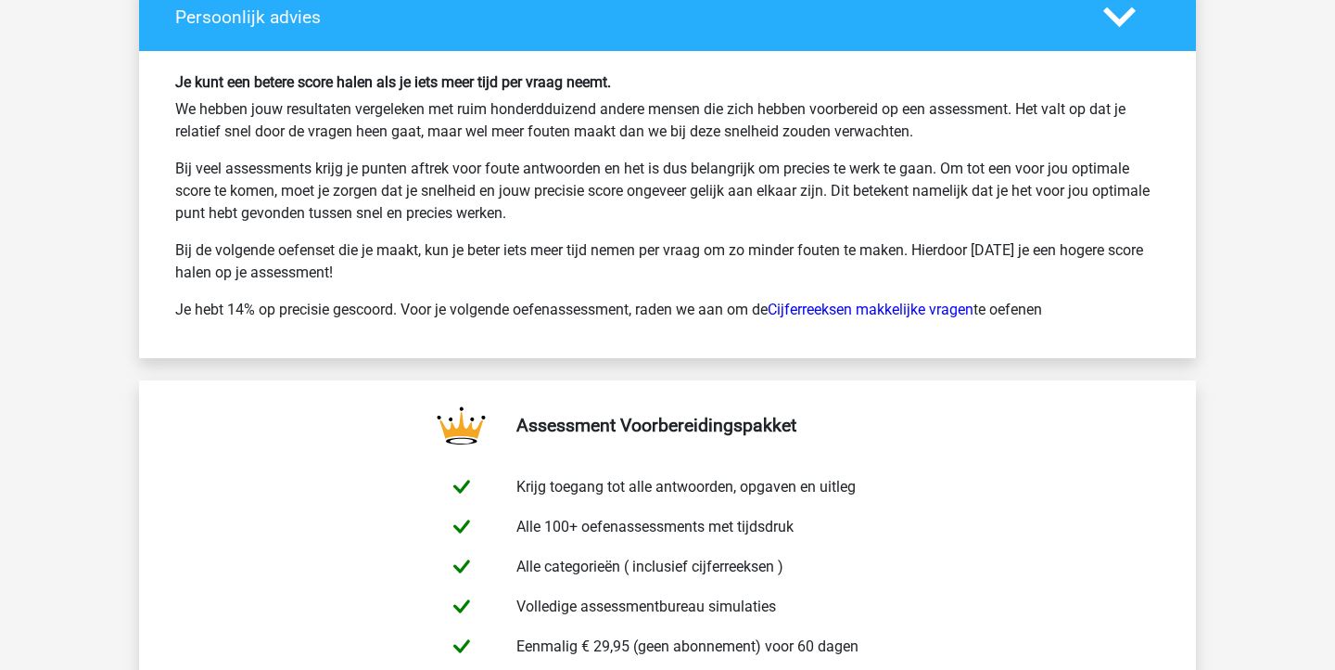
scroll to position [2710, 0]
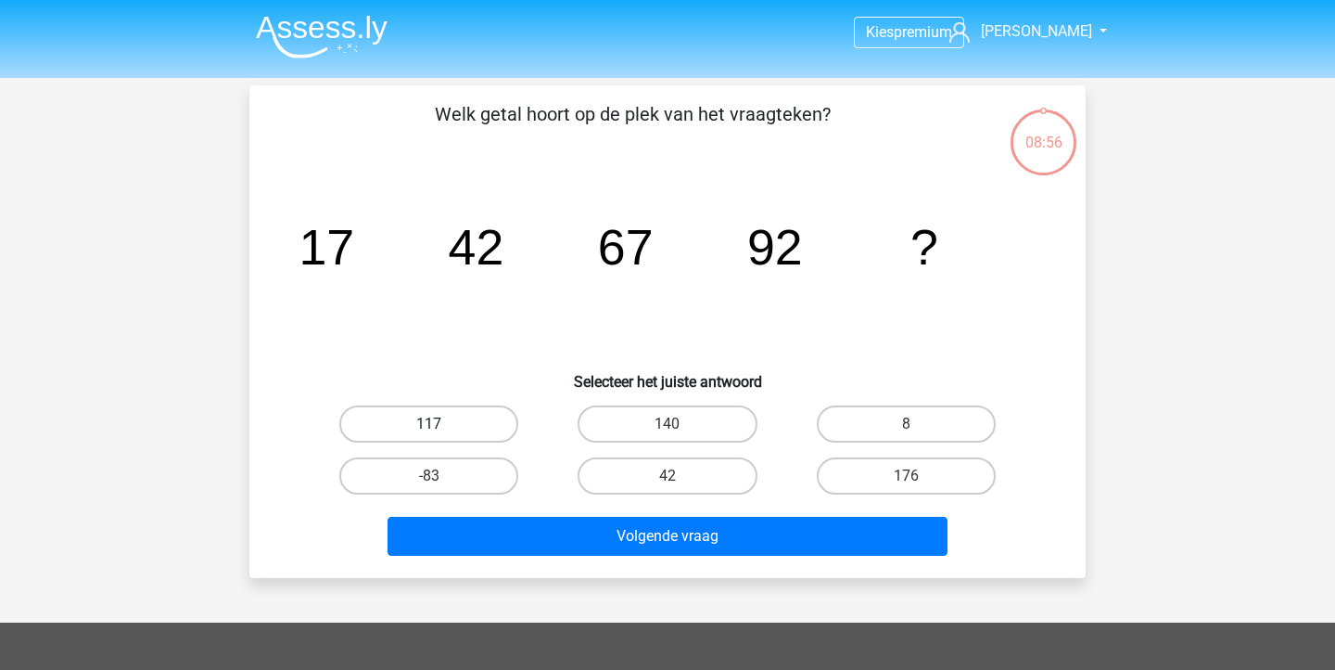
click at [488, 436] on label "117" at bounding box center [428, 423] width 179 height 37
click at [441, 436] on input "117" at bounding box center [435, 430] width 12 height 12
radio input "true"
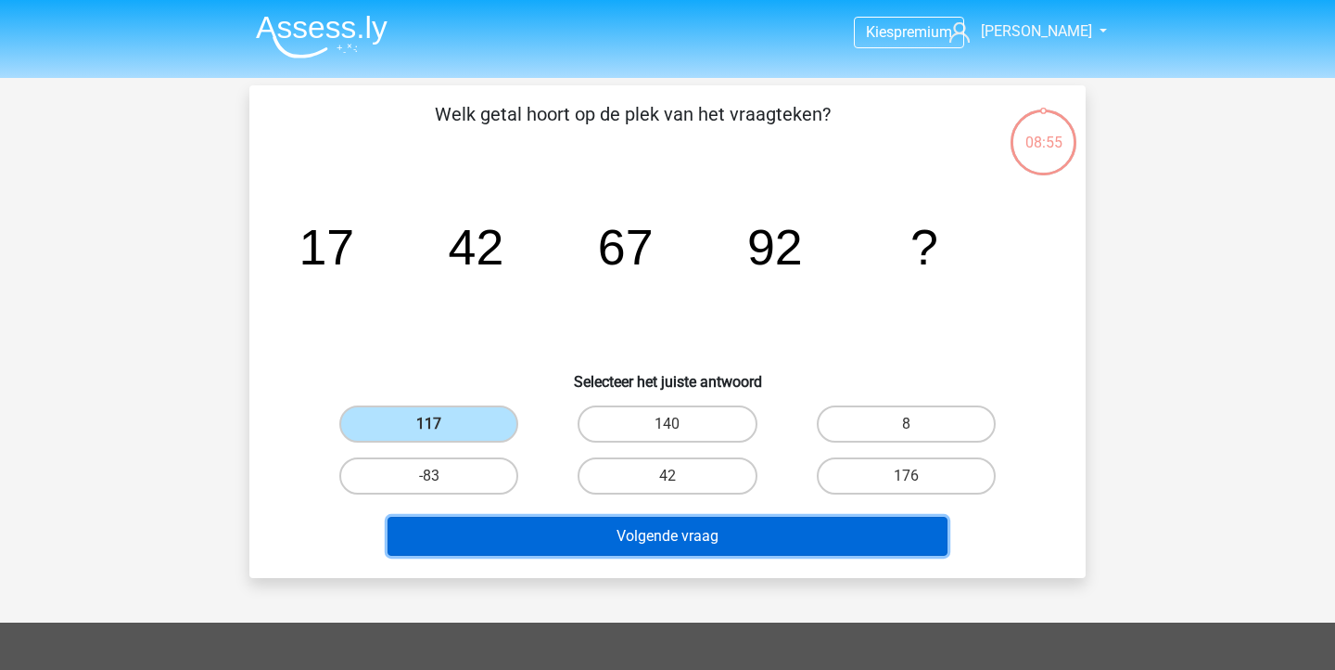
click at [587, 523] on button "Volgende vraag" at bounding box center [668, 536] width 561 height 39
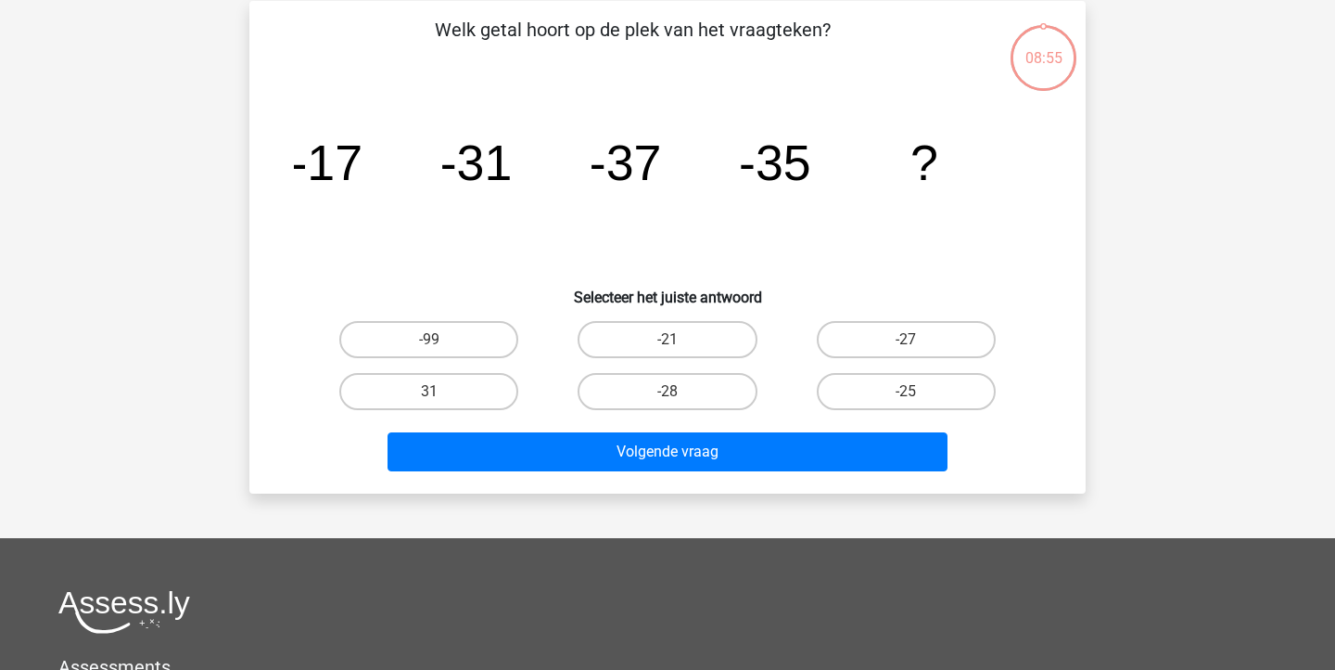
scroll to position [85, 0]
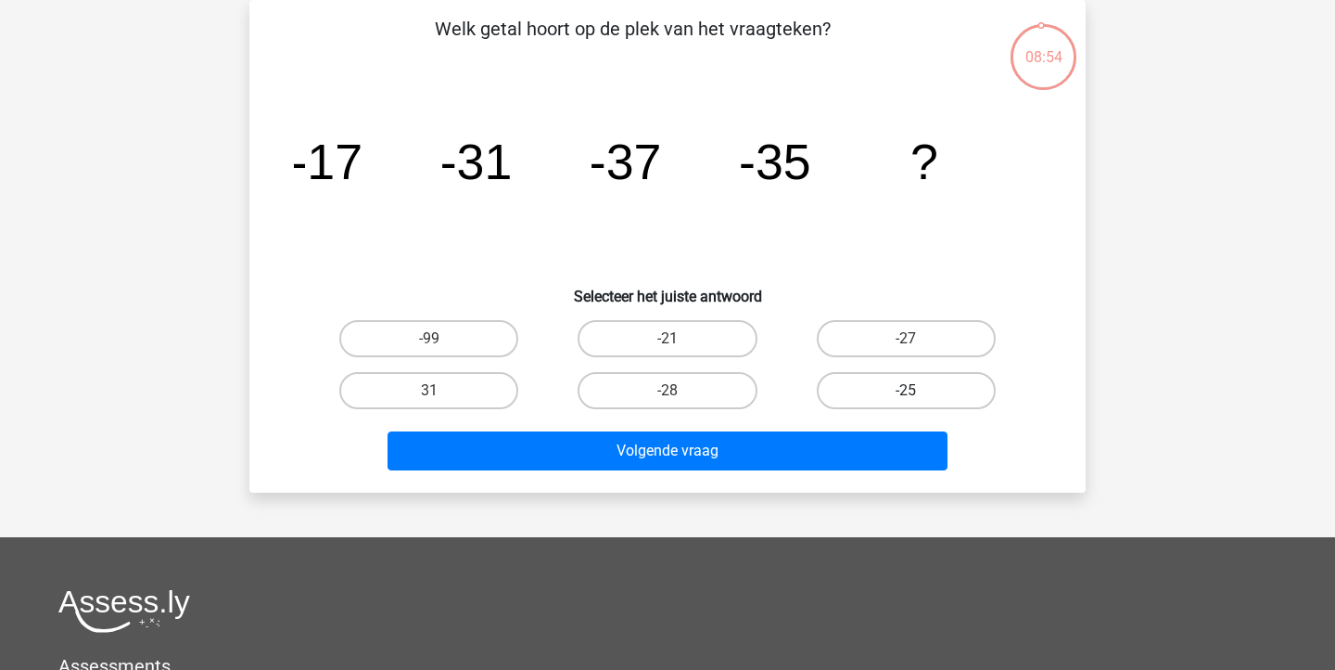
click at [837, 398] on label "-25" at bounding box center [906, 390] width 179 height 37
click at [906, 398] on input "-25" at bounding box center [912, 396] width 12 height 12
radio input "true"
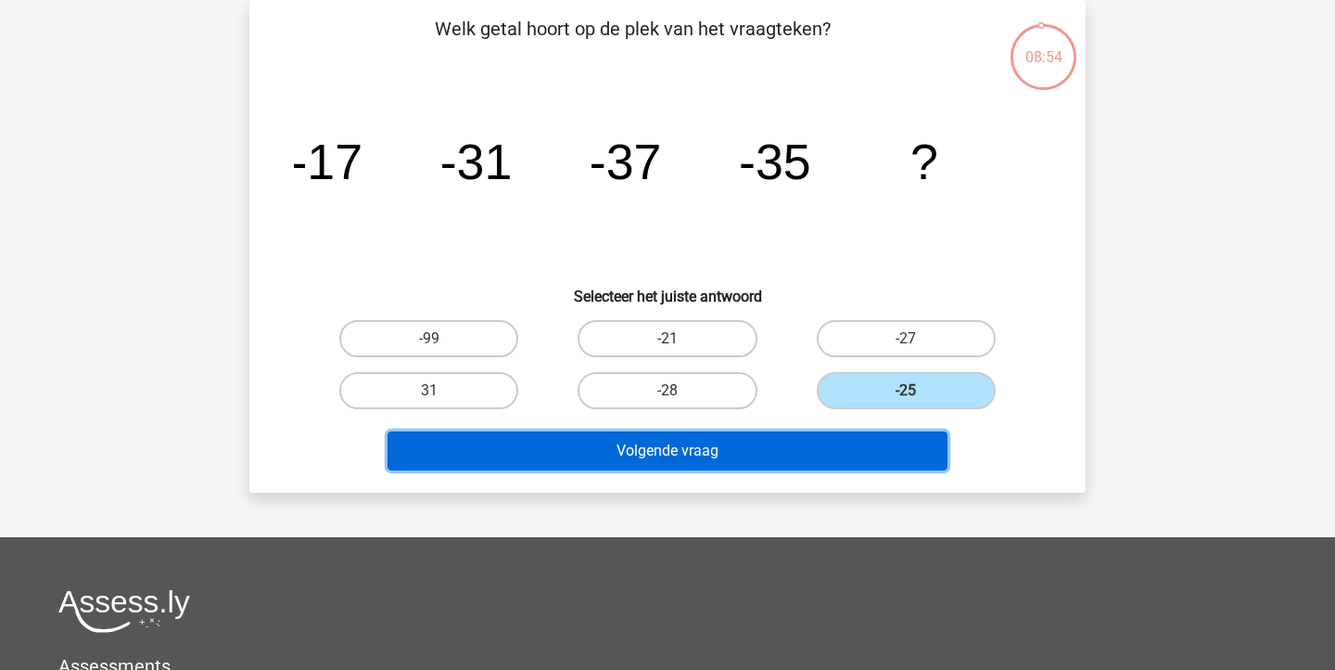
click at [771, 445] on button "Volgende vraag" at bounding box center [668, 450] width 561 height 39
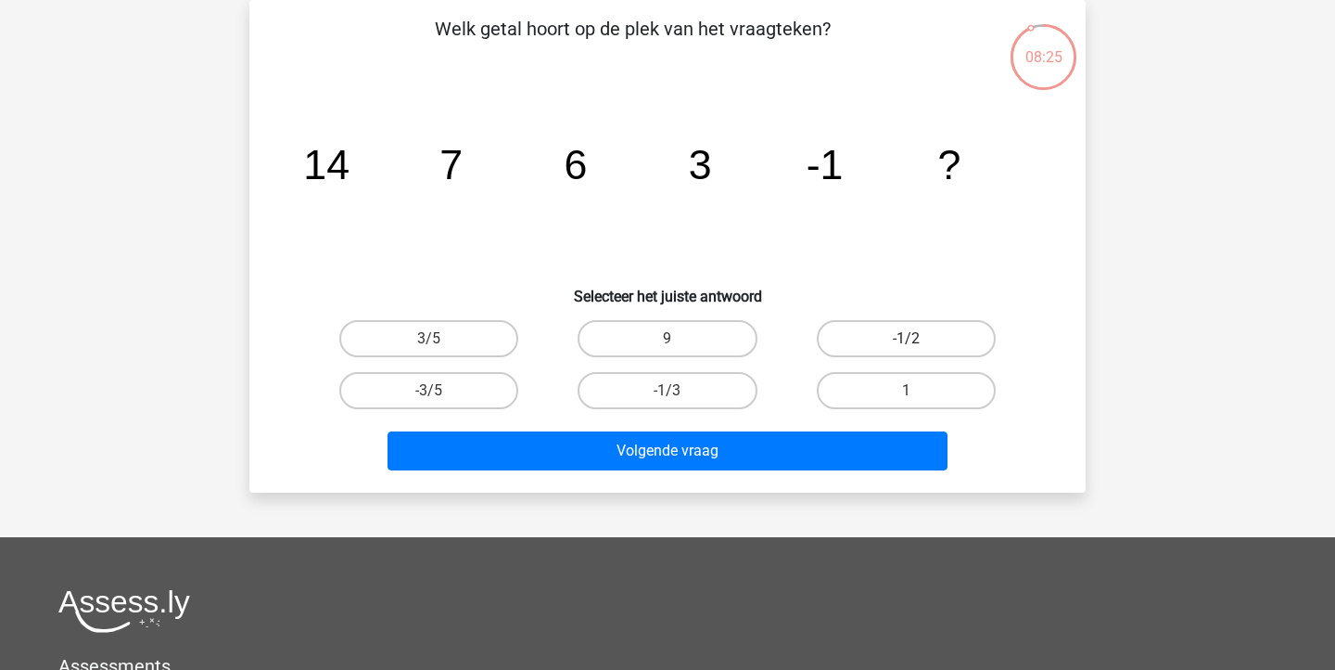
click at [968, 339] on label "-1/2" at bounding box center [906, 338] width 179 height 37
click at [918, 339] on input "-1/2" at bounding box center [912, 344] width 12 height 12
radio input "true"
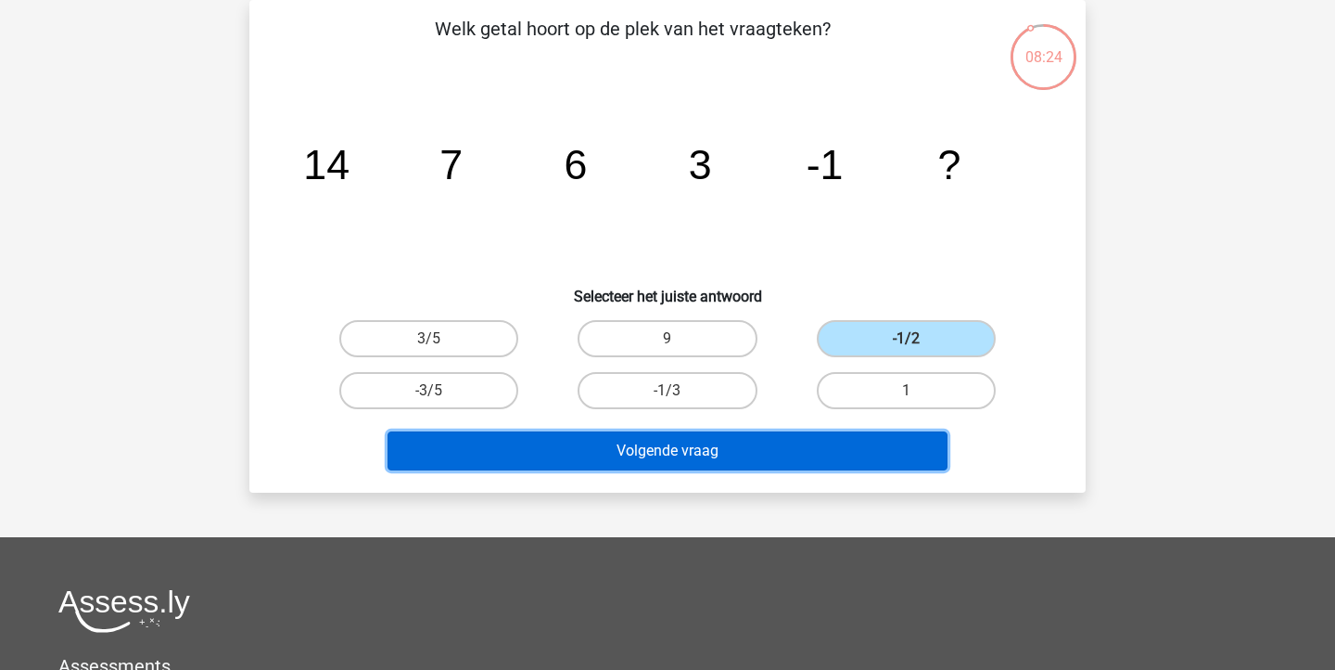
click at [755, 453] on button "Volgende vraag" at bounding box center [668, 450] width 561 height 39
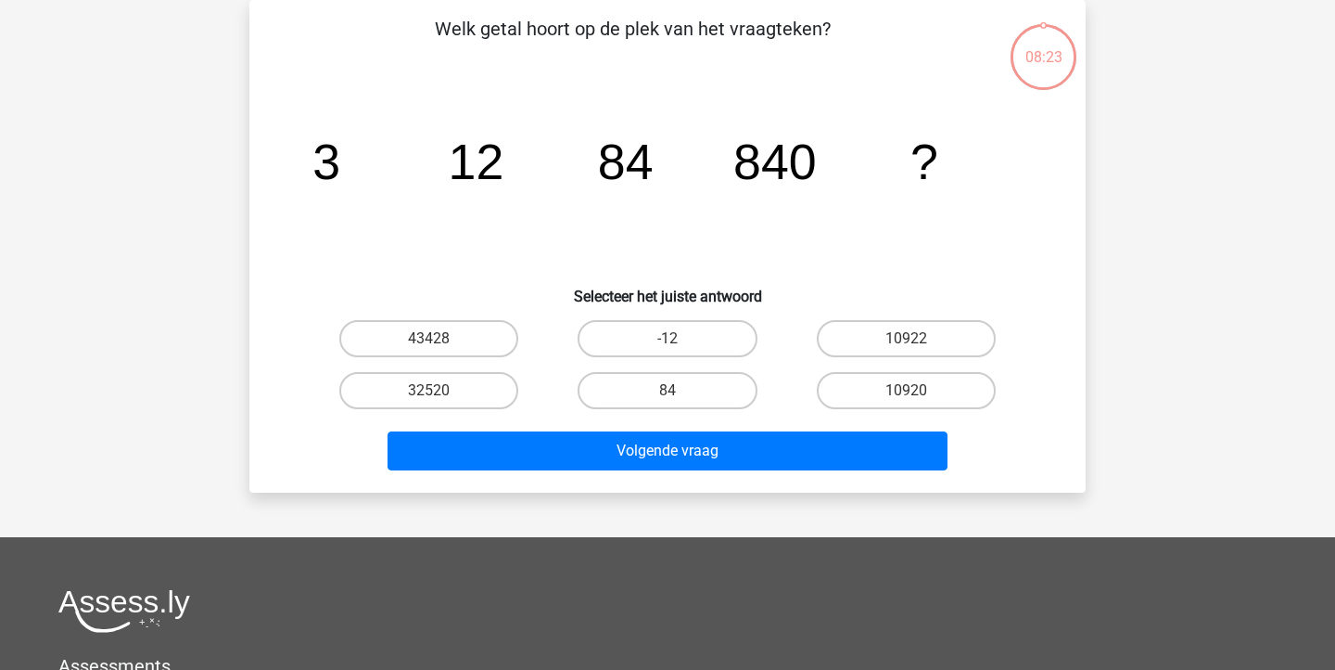
scroll to position [45, 0]
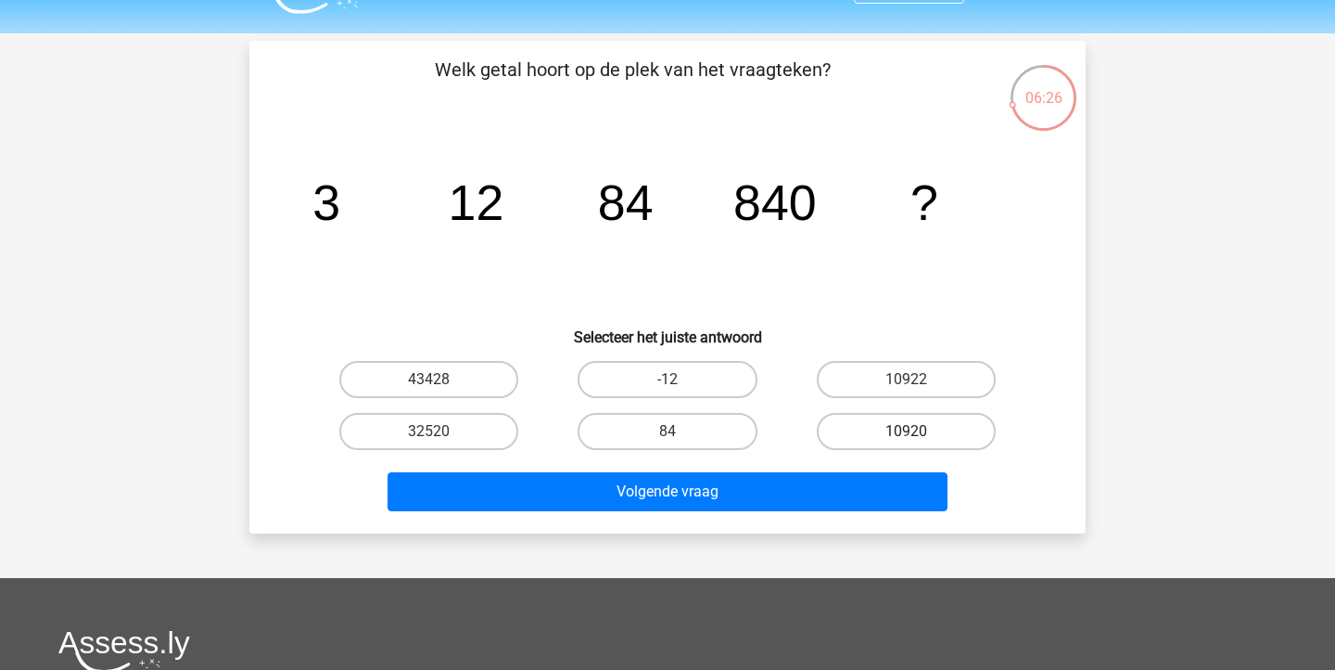
click at [976, 422] on label "10920" at bounding box center [906, 431] width 179 height 37
click at [918, 431] on input "10920" at bounding box center [912, 437] width 12 height 12
radio input "true"
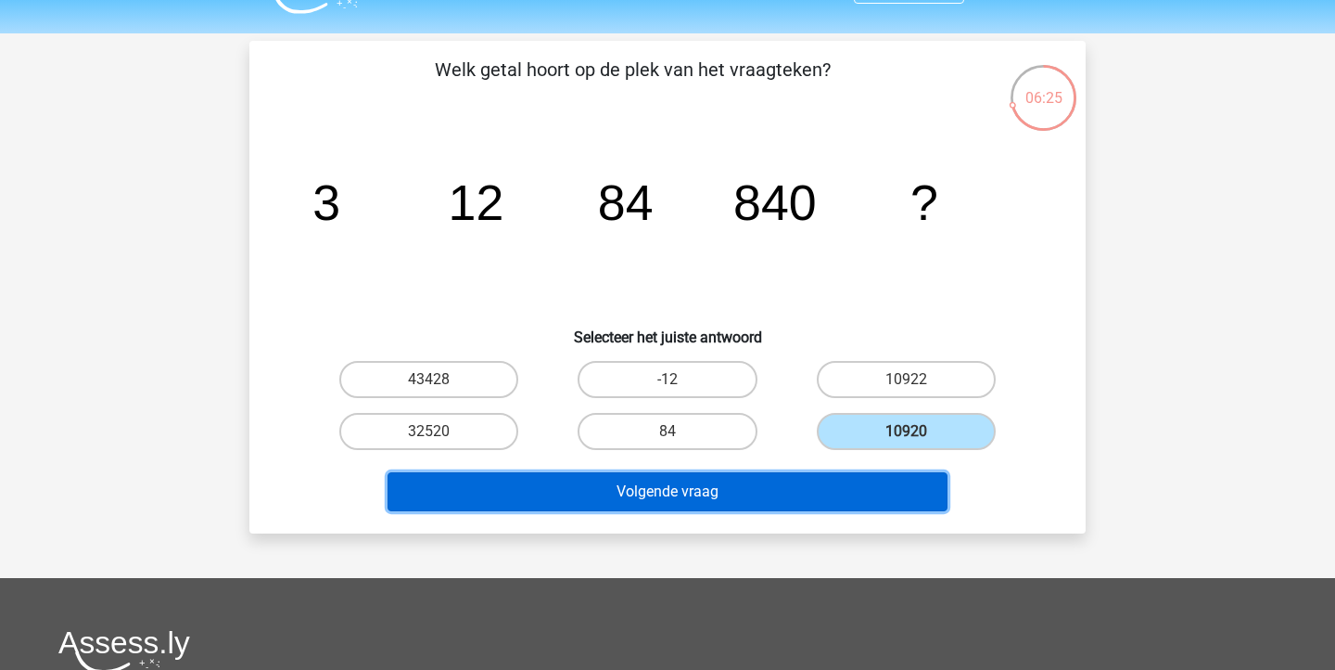
click at [902, 493] on button "Volgende vraag" at bounding box center [668, 491] width 561 height 39
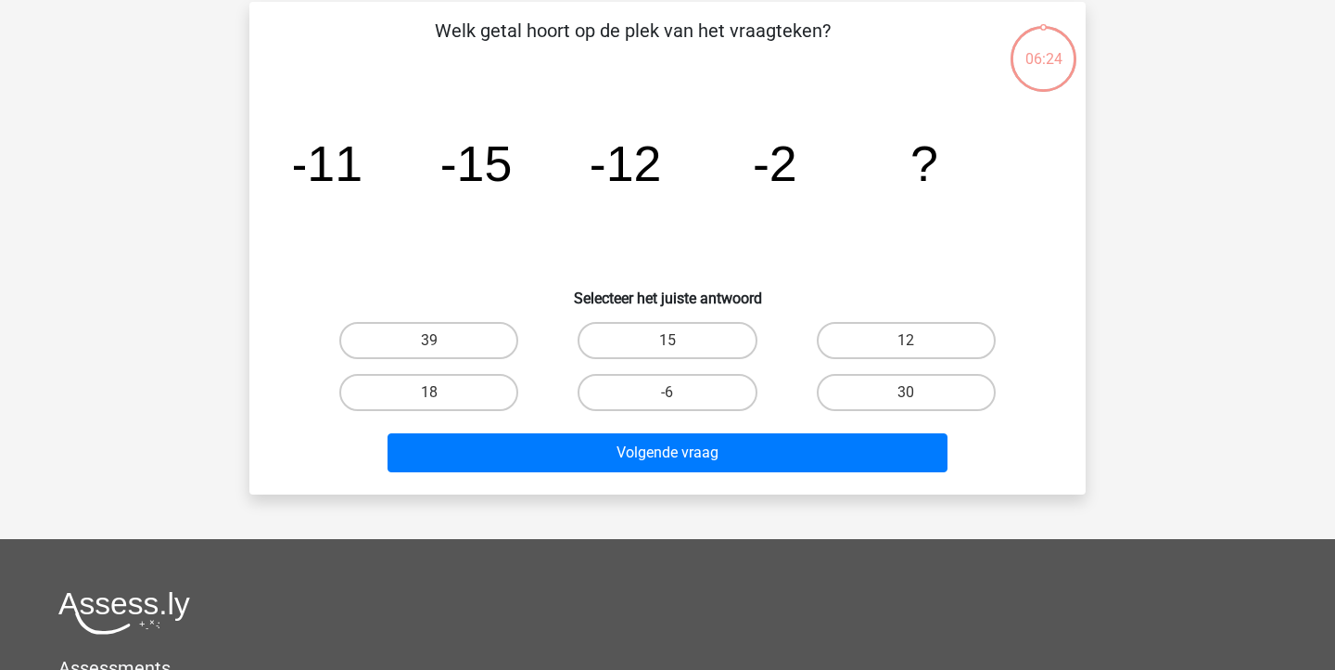
scroll to position [85, 0]
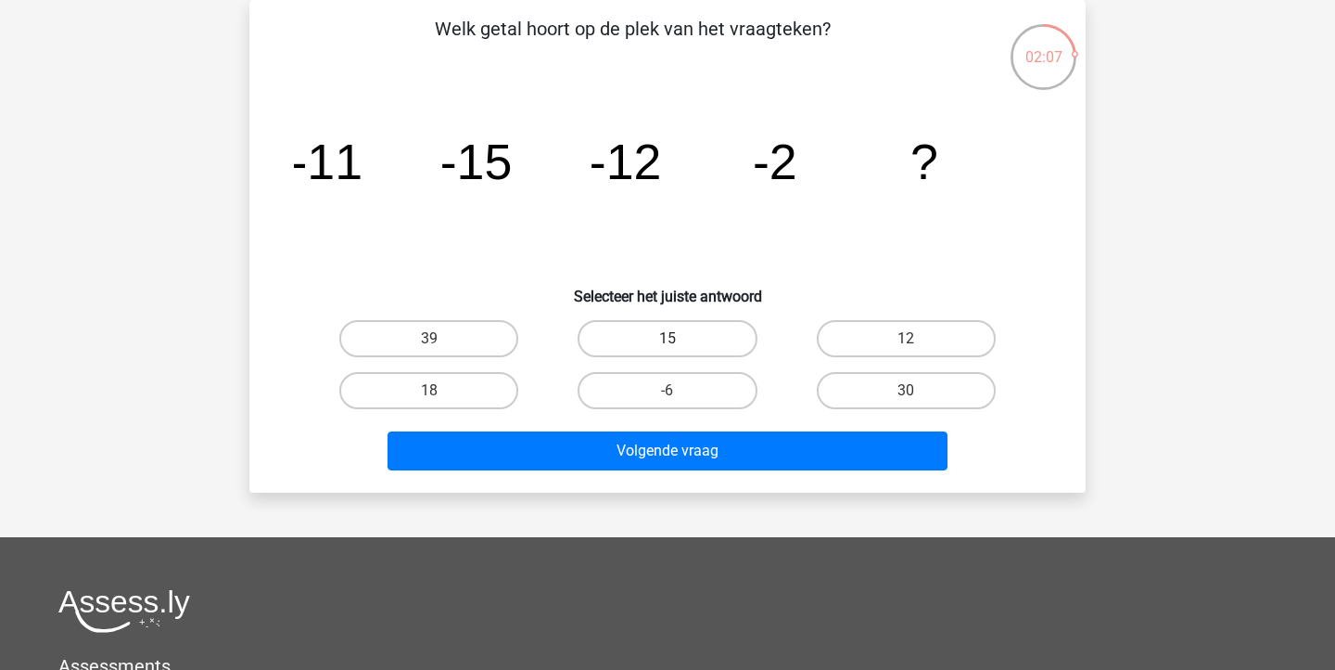
click at [704, 346] on label "15" at bounding box center [667, 338] width 179 height 37
click at [680, 346] on input "15" at bounding box center [674, 344] width 12 height 12
radio input "true"
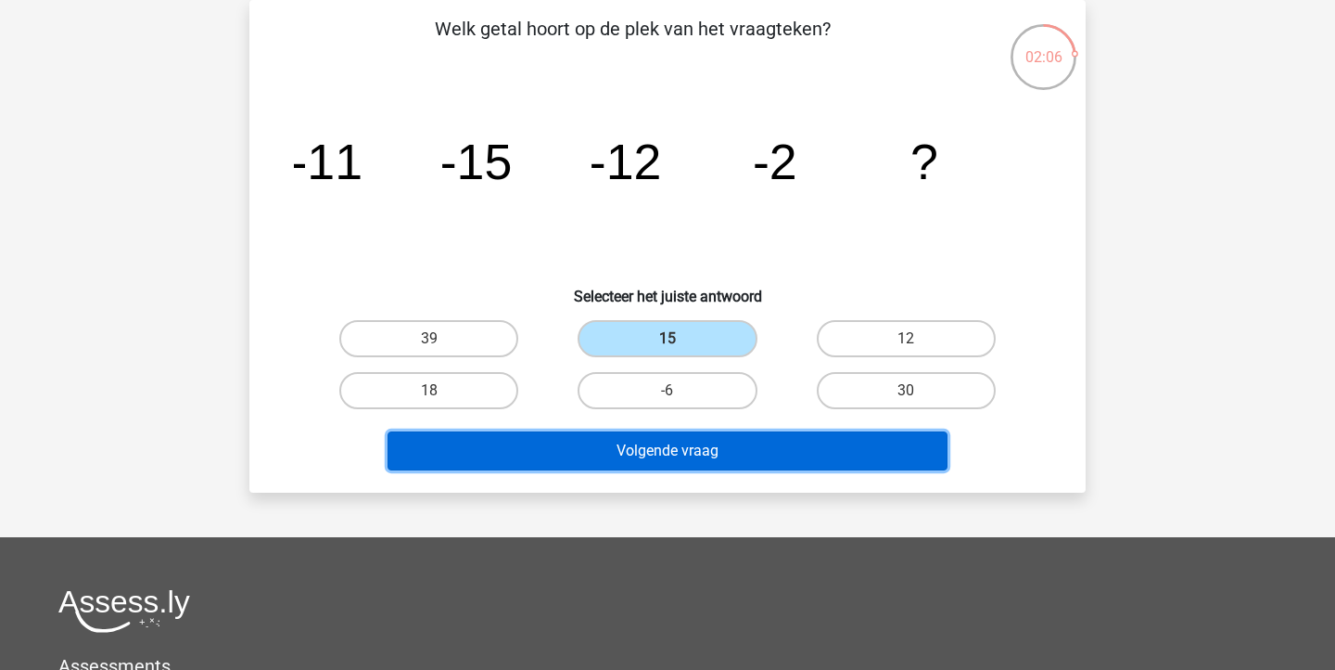
click at [699, 449] on button "Volgende vraag" at bounding box center [668, 450] width 561 height 39
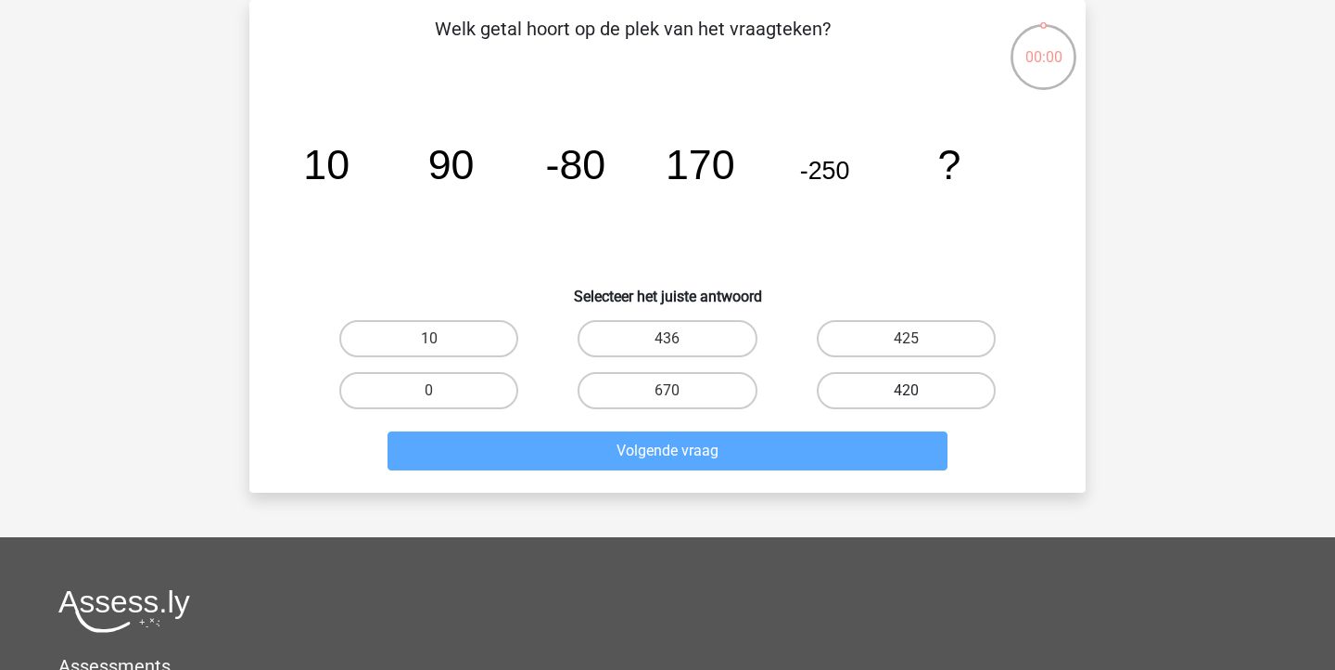
click at [926, 401] on label "420" at bounding box center [906, 390] width 179 height 37
click at [918, 401] on input "420" at bounding box center [912, 396] width 12 height 12
radio input "true"
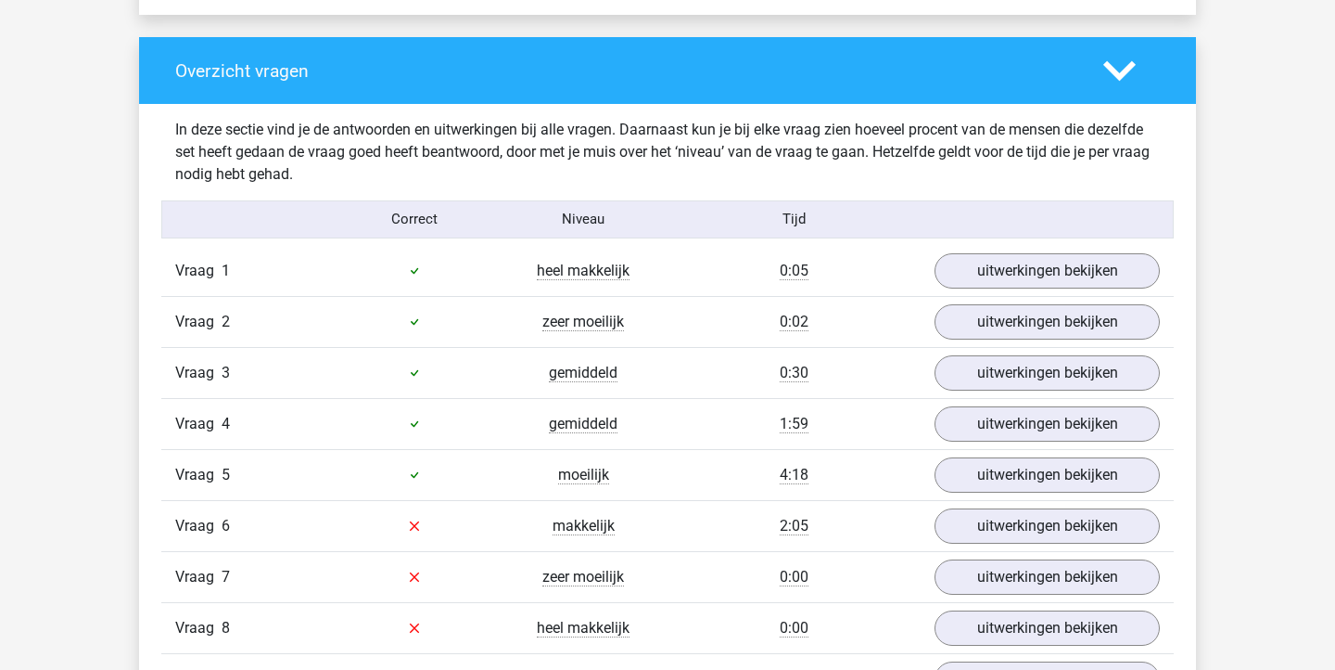
scroll to position [1406, 0]
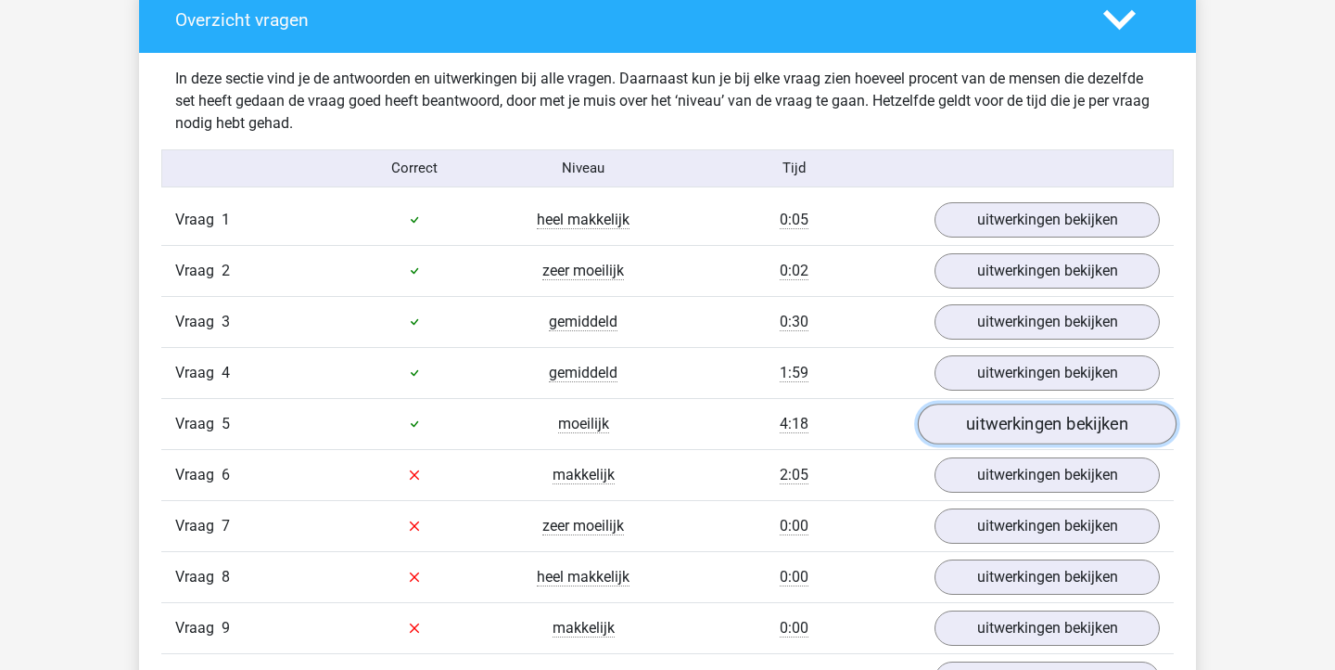
click at [964, 420] on link "uitwerkingen bekijken" at bounding box center [1047, 423] width 259 height 41
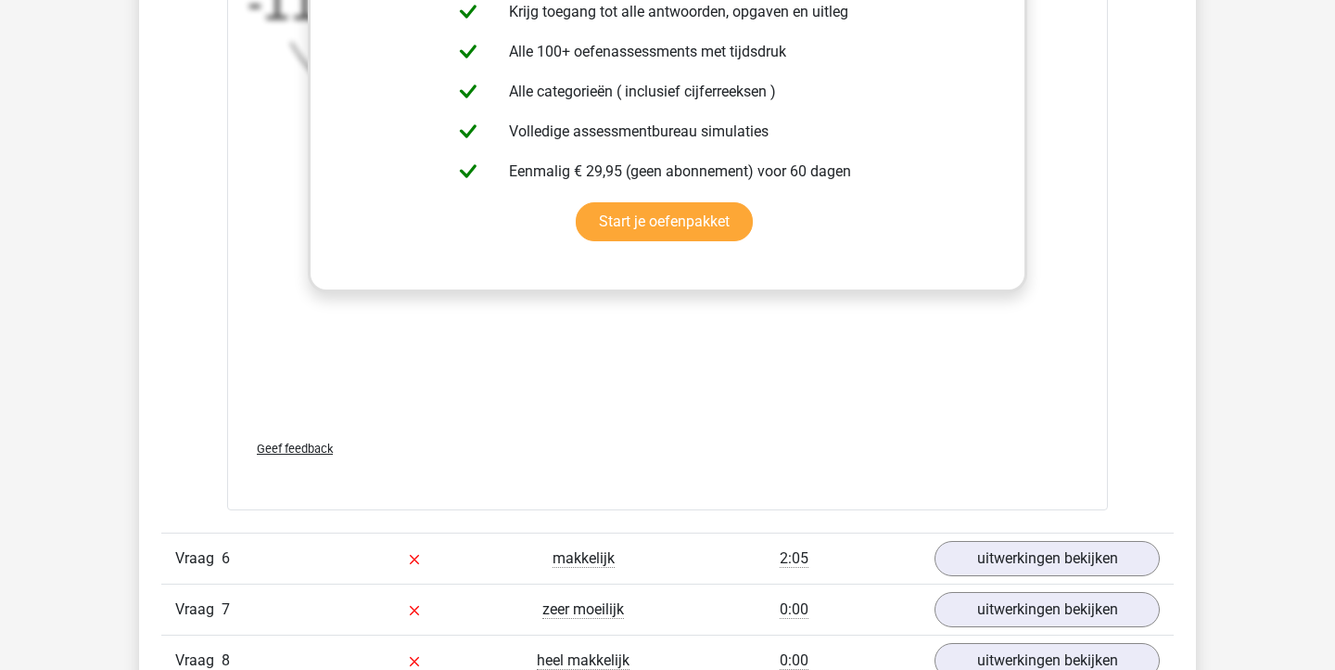
scroll to position [2588, 0]
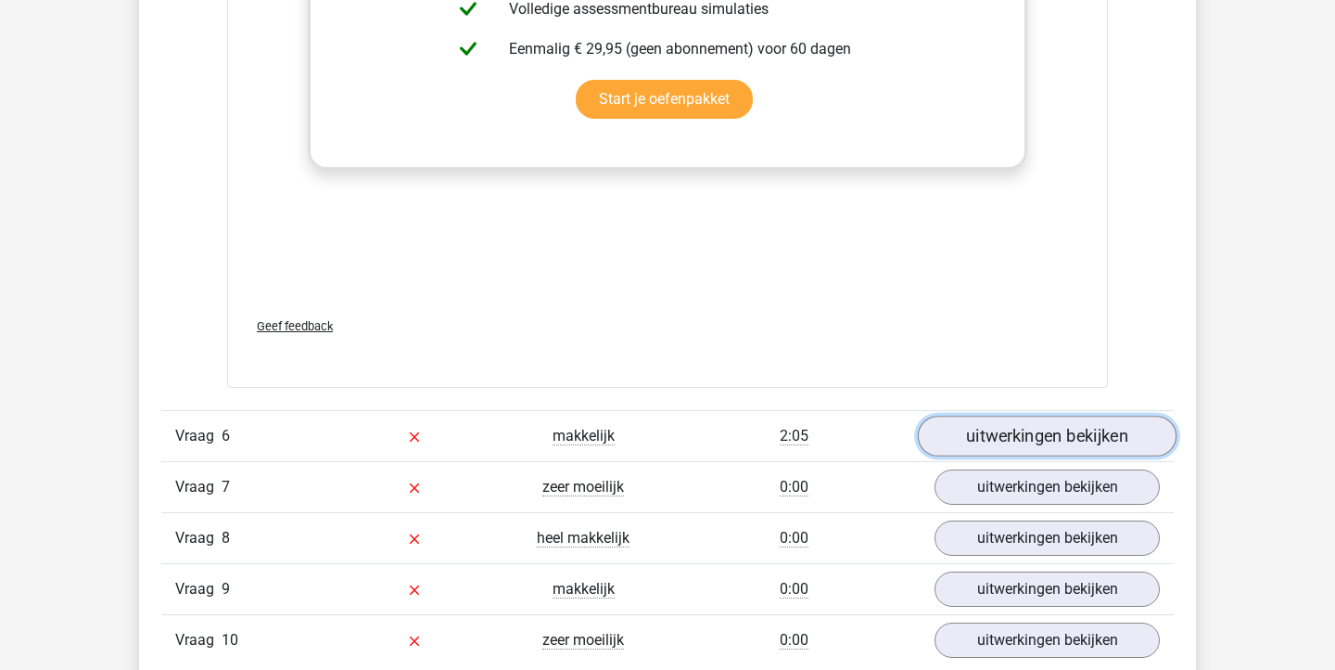
click at [997, 433] on link "uitwerkingen bekijken" at bounding box center [1047, 435] width 259 height 41
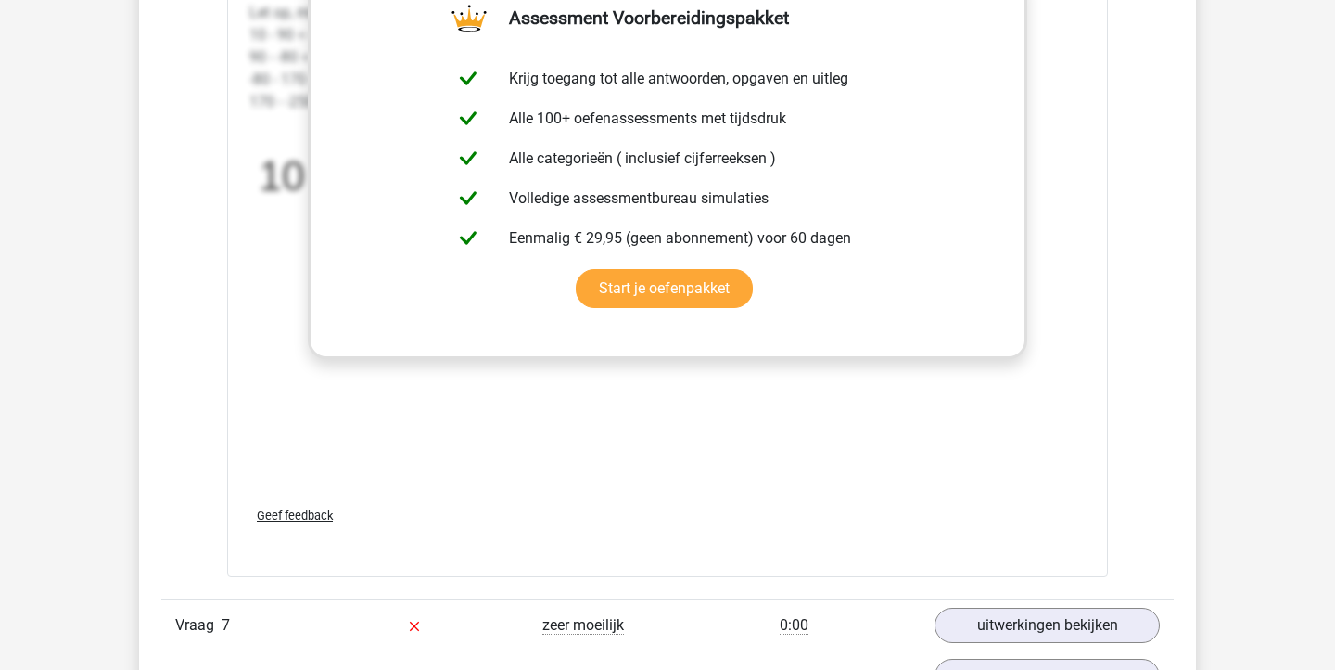
scroll to position [3629, 0]
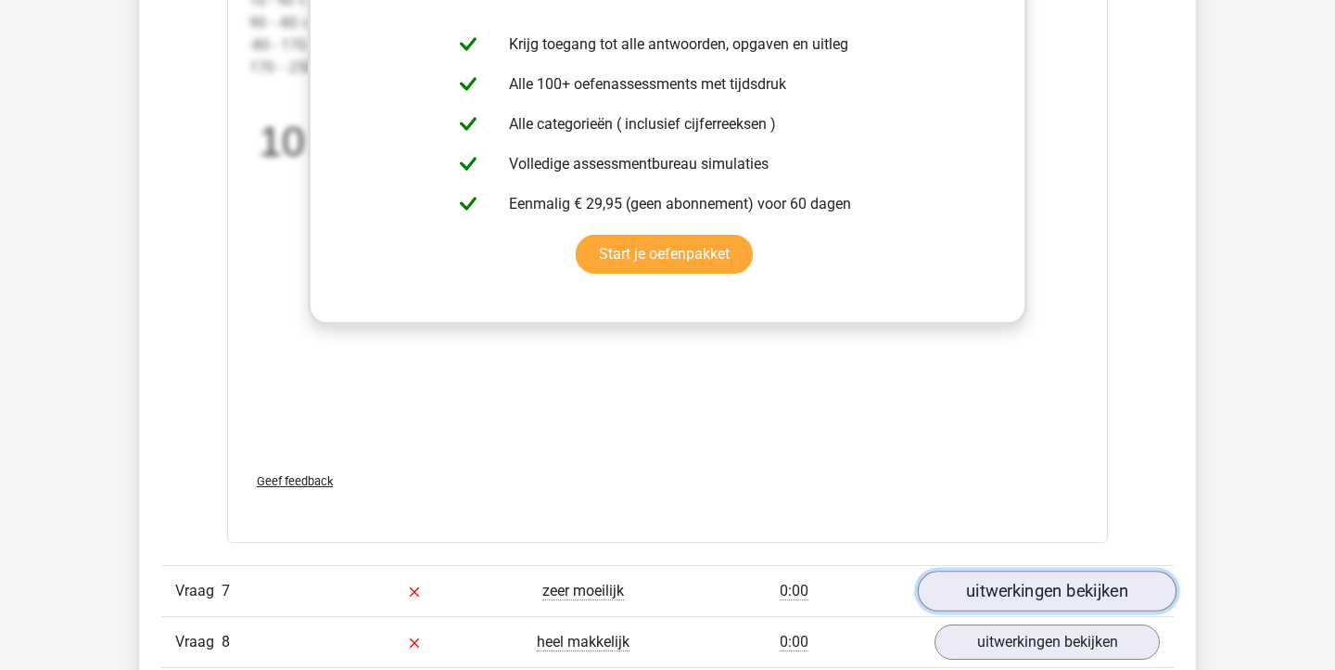
click at [976, 589] on link "uitwerkingen bekijken" at bounding box center [1047, 590] width 259 height 41
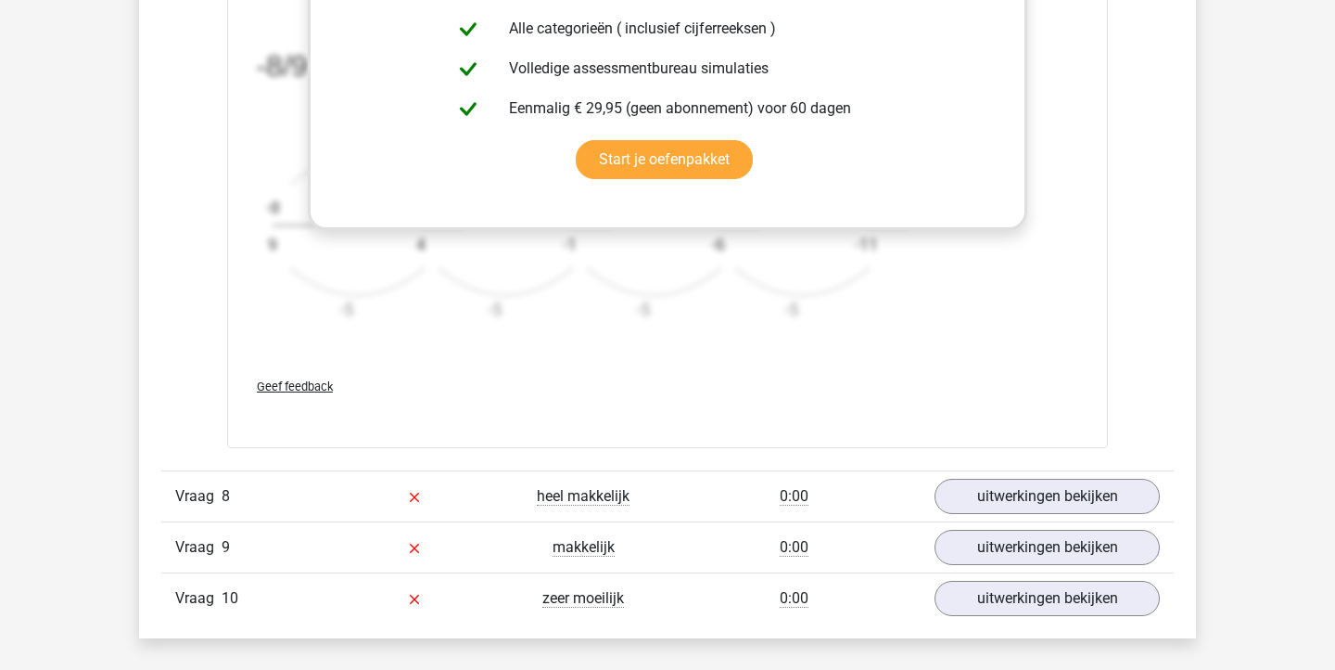
scroll to position [4966, 0]
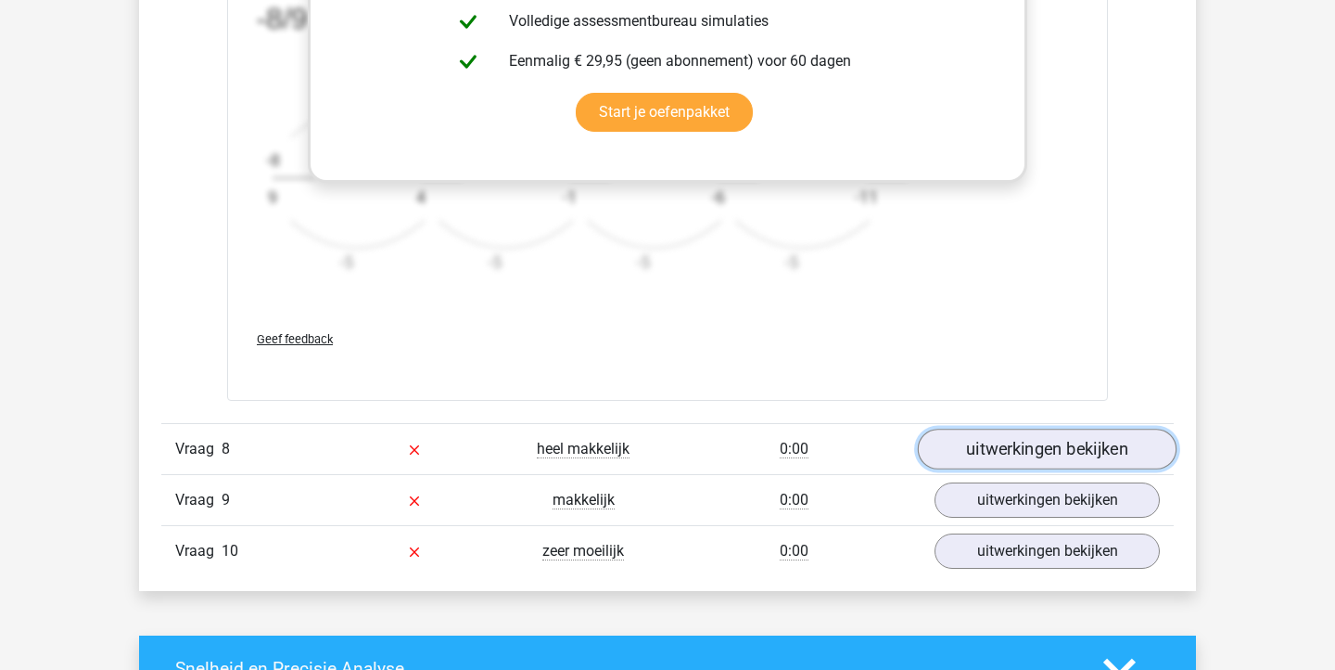
click at [939, 445] on link "uitwerkingen bekijken" at bounding box center [1047, 448] width 259 height 41
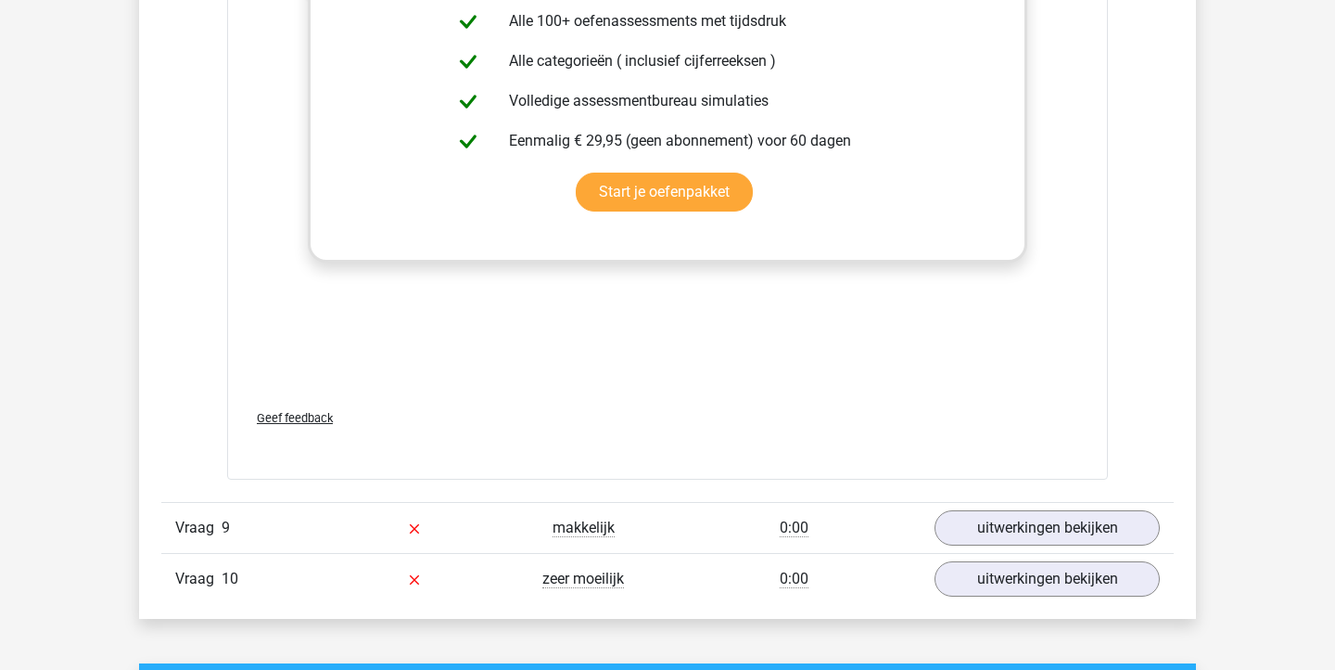
scroll to position [6087, 0]
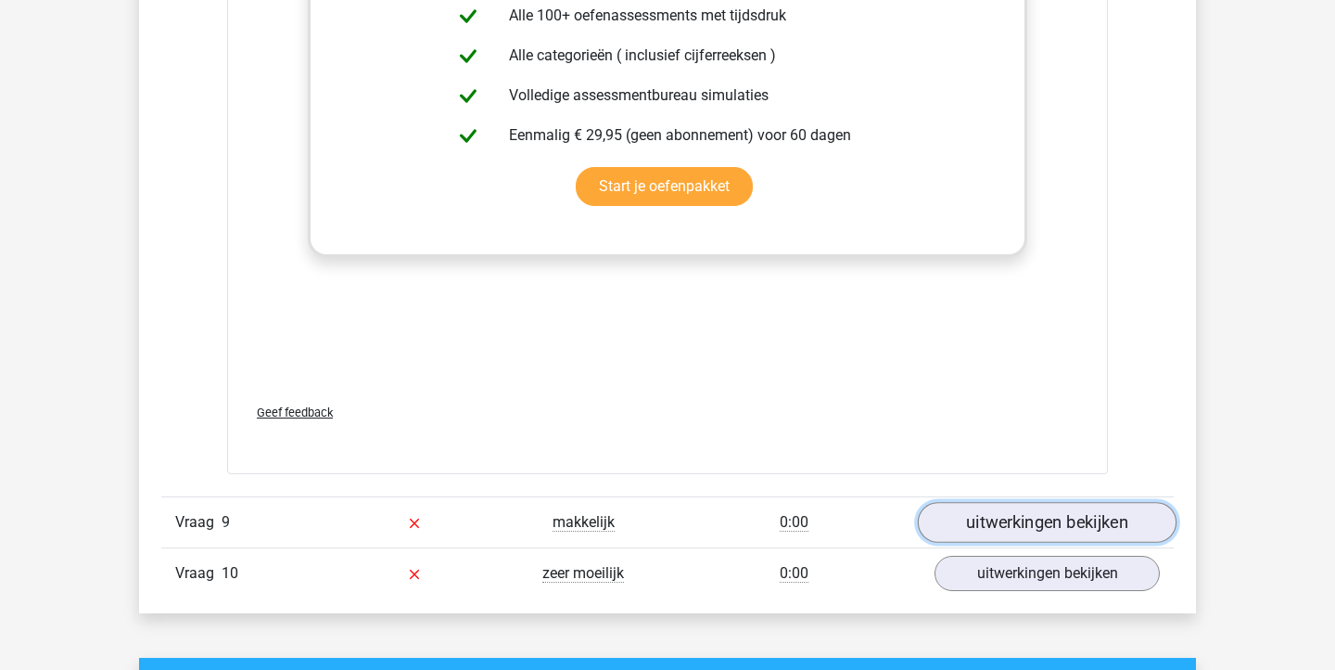
click at [960, 530] on link "uitwerkingen bekijken" at bounding box center [1047, 523] width 259 height 41
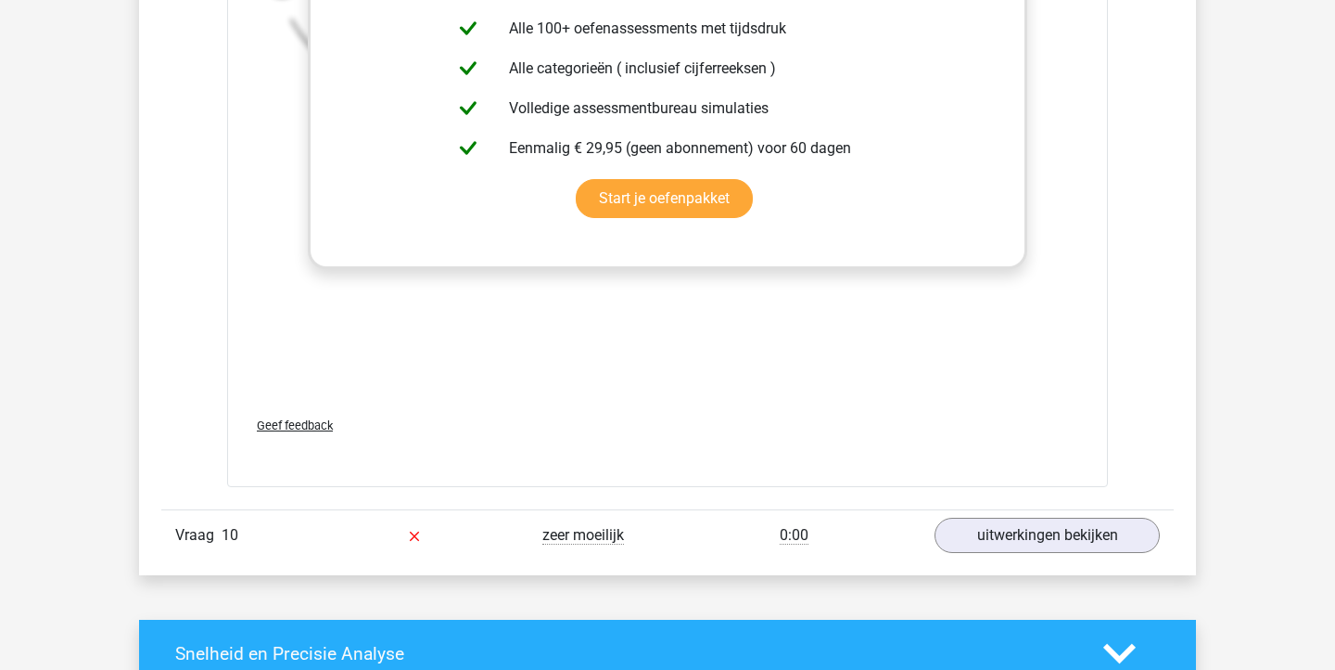
scroll to position [7371, 0]
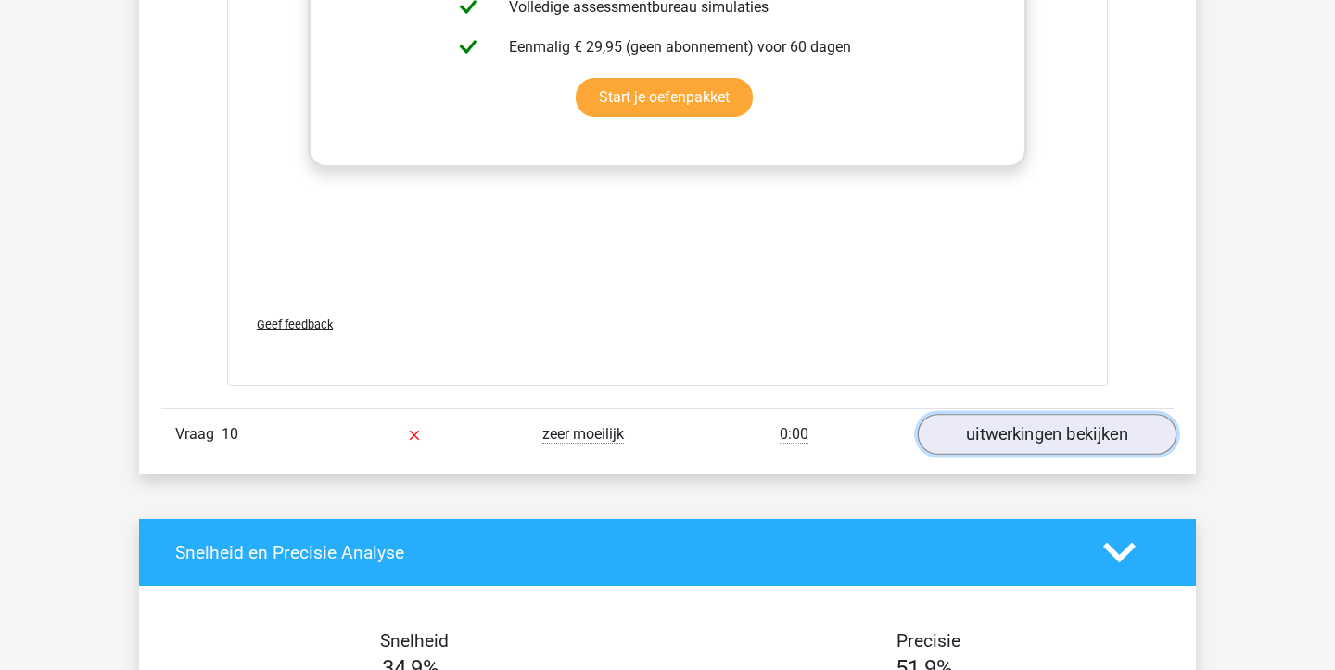
click at [1051, 425] on link "uitwerkingen bekijken" at bounding box center [1047, 434] width 259 height 41
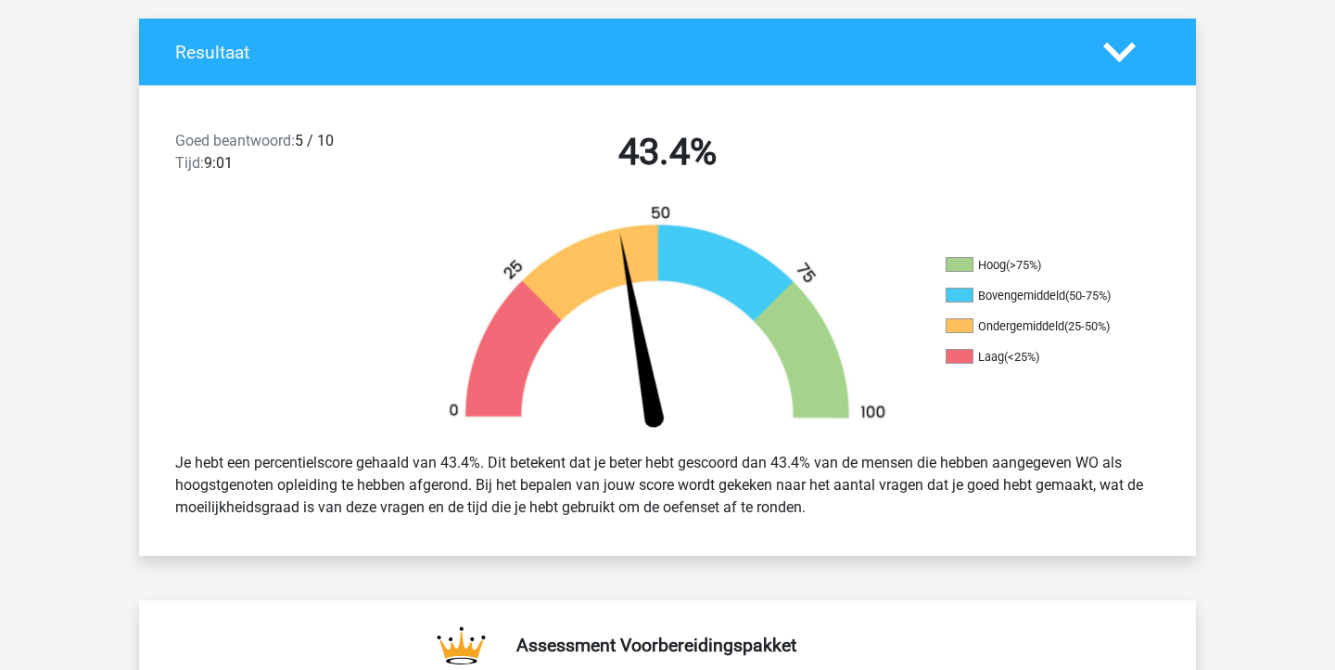
scroll to position [0, 0]
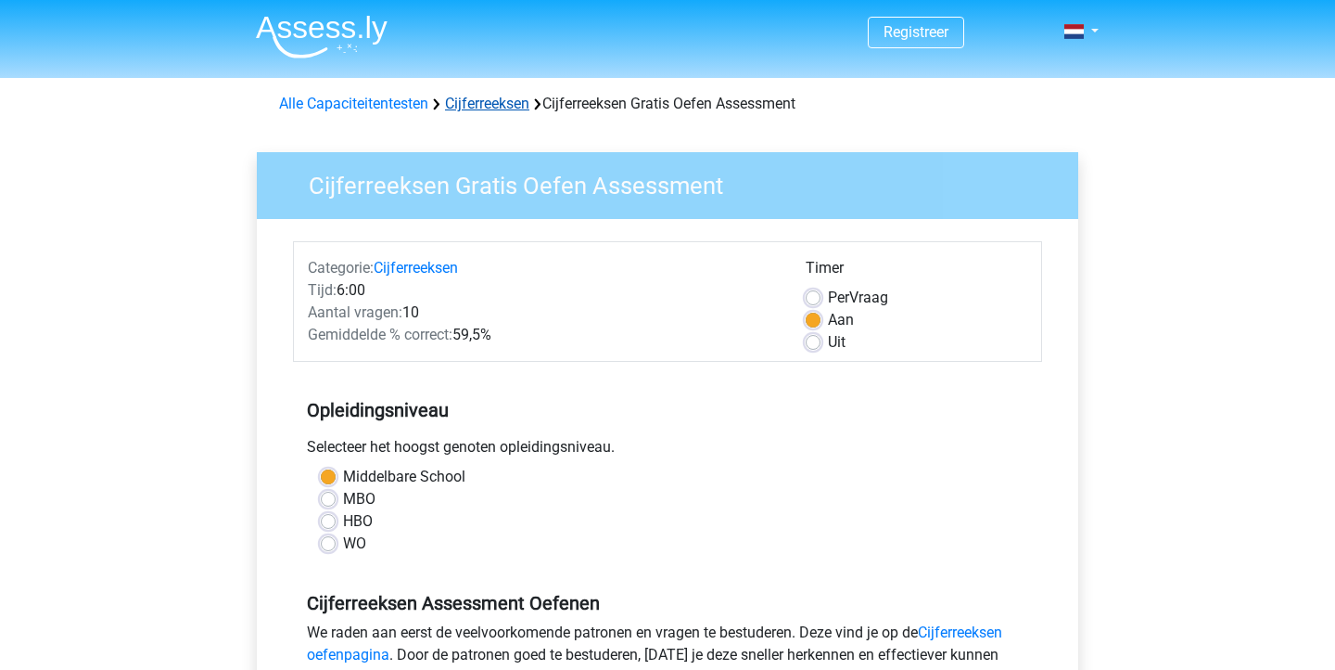
click at [504, 98] on link "Cijferreeksen" at bounding box center [487, 104] width 84 height 18
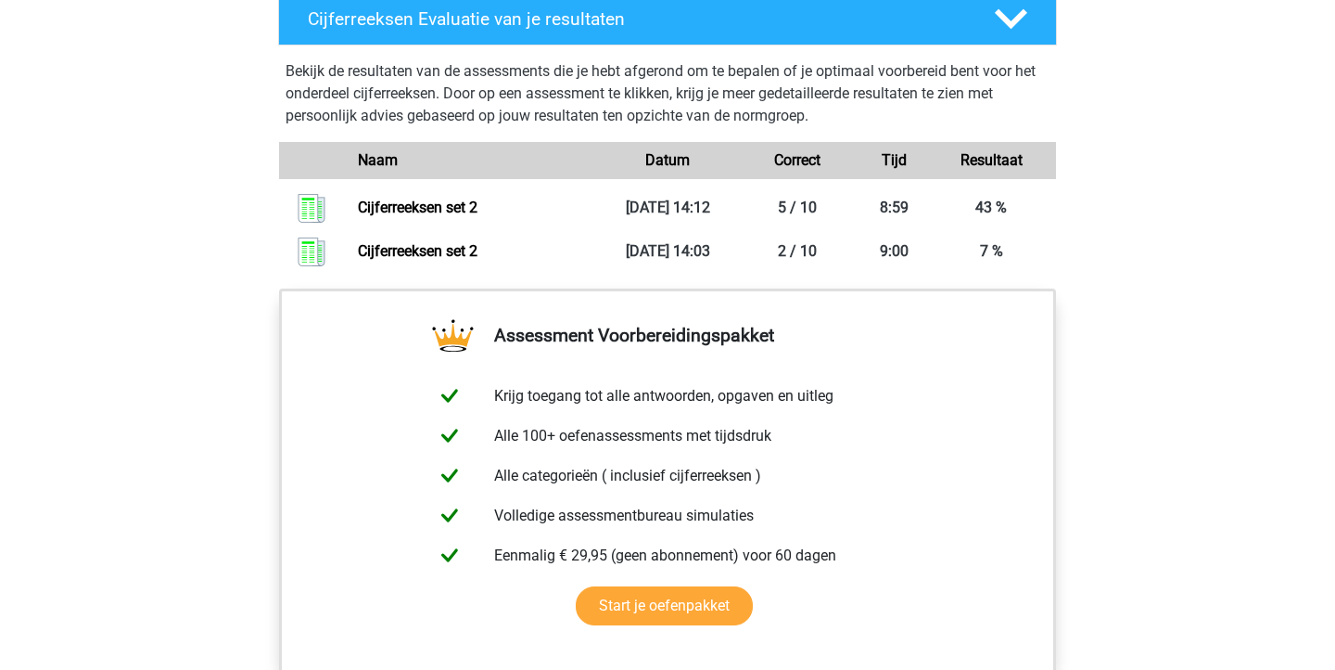
scroll to position [1165, 0]
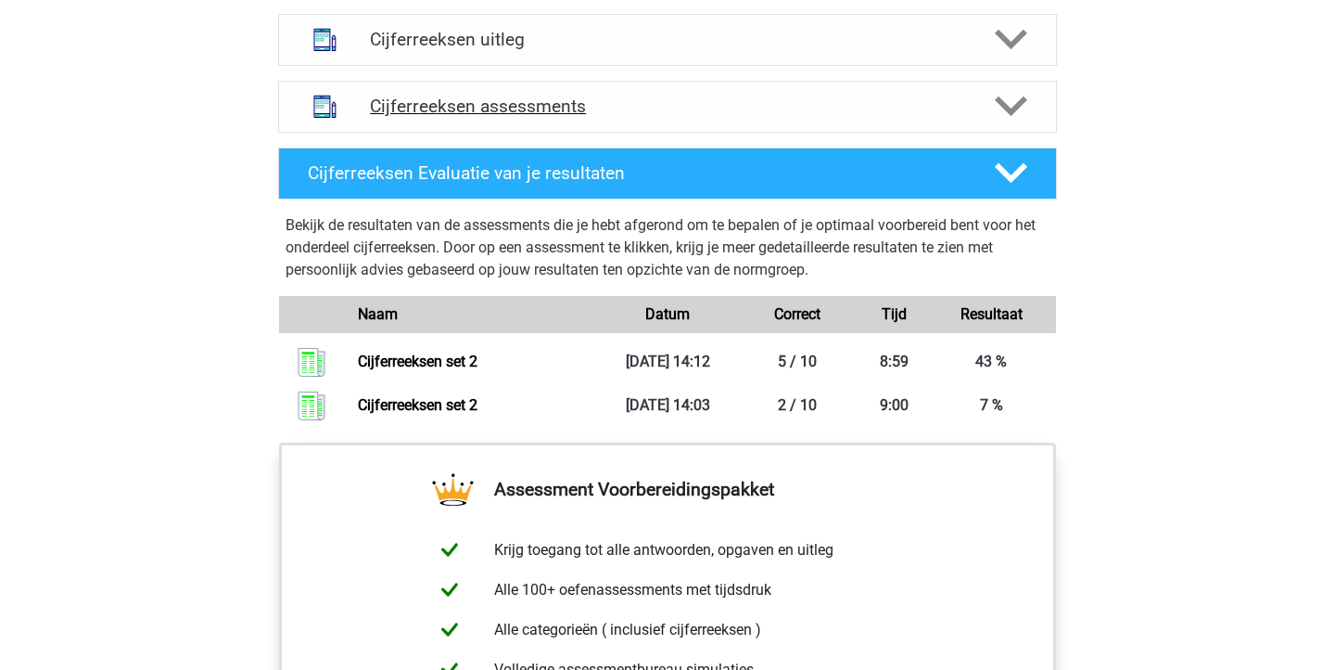
click at [1002, 117] on polygon at bounding box center [1011, 106] width 32 height 20
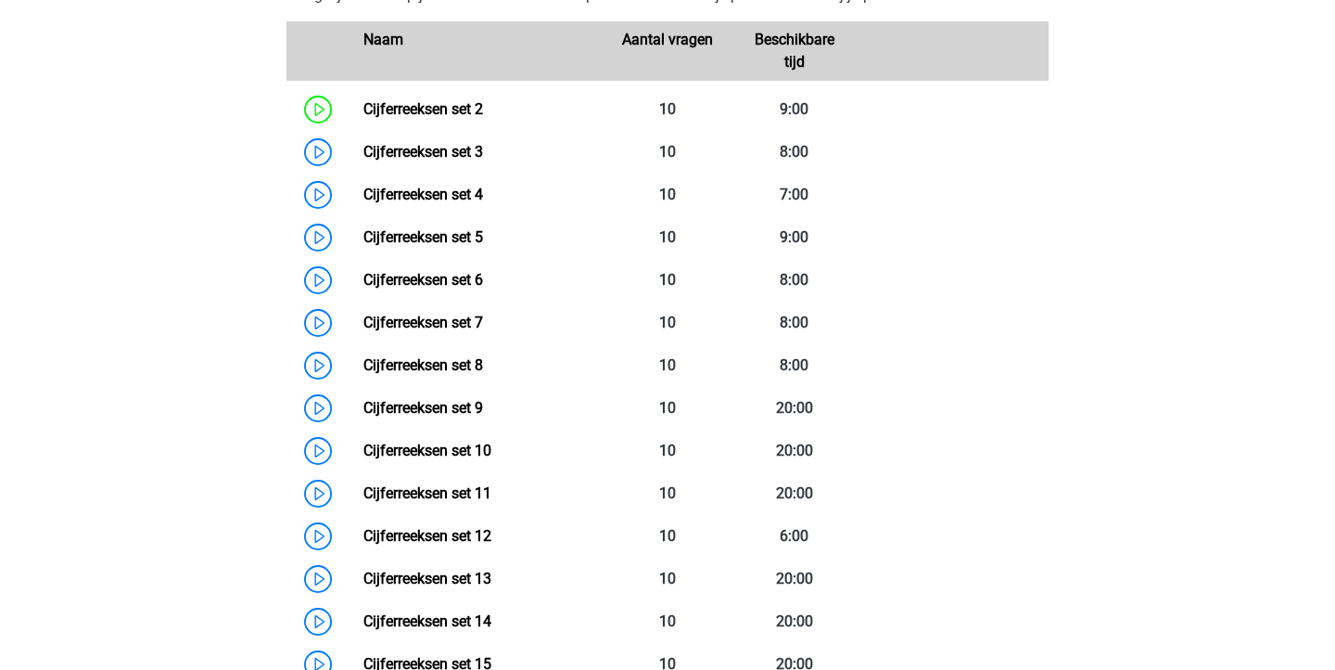
scroll to position [1403, 0]
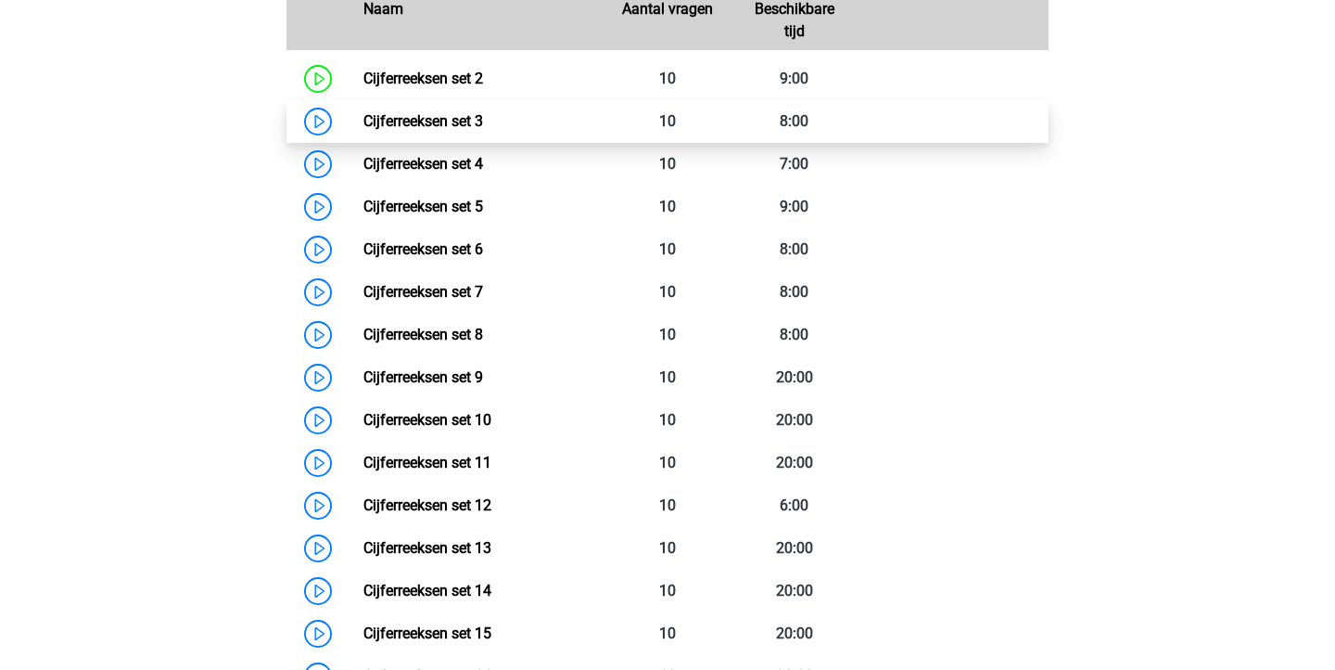
click at [483, 130] on link "Cijferreeksen set 3" at bounding box center [424, 121] width 120 height 18
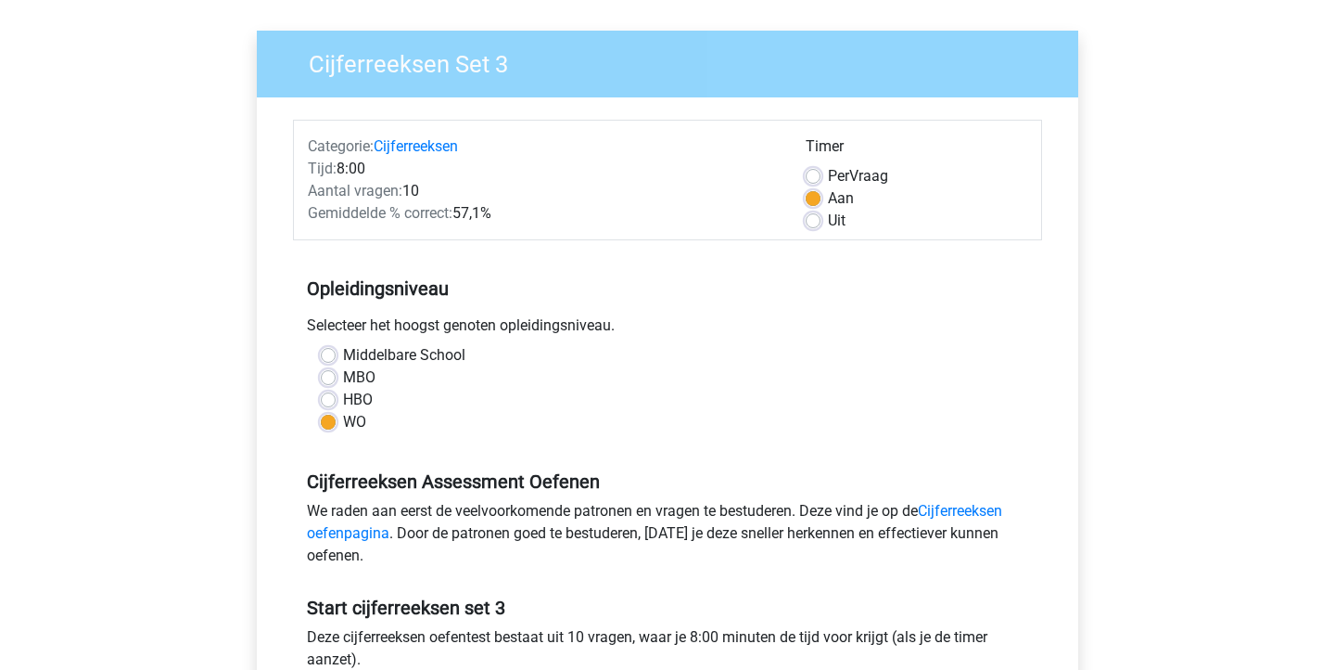
scroll to position [121, 0]
click at [828, 221] on label "Uit" at bounding box center [837, 221] width 18 height 22
click at [815, 221] on input "Uit" at bounding box center [813, 219] width 15 height 19
radio input "true"
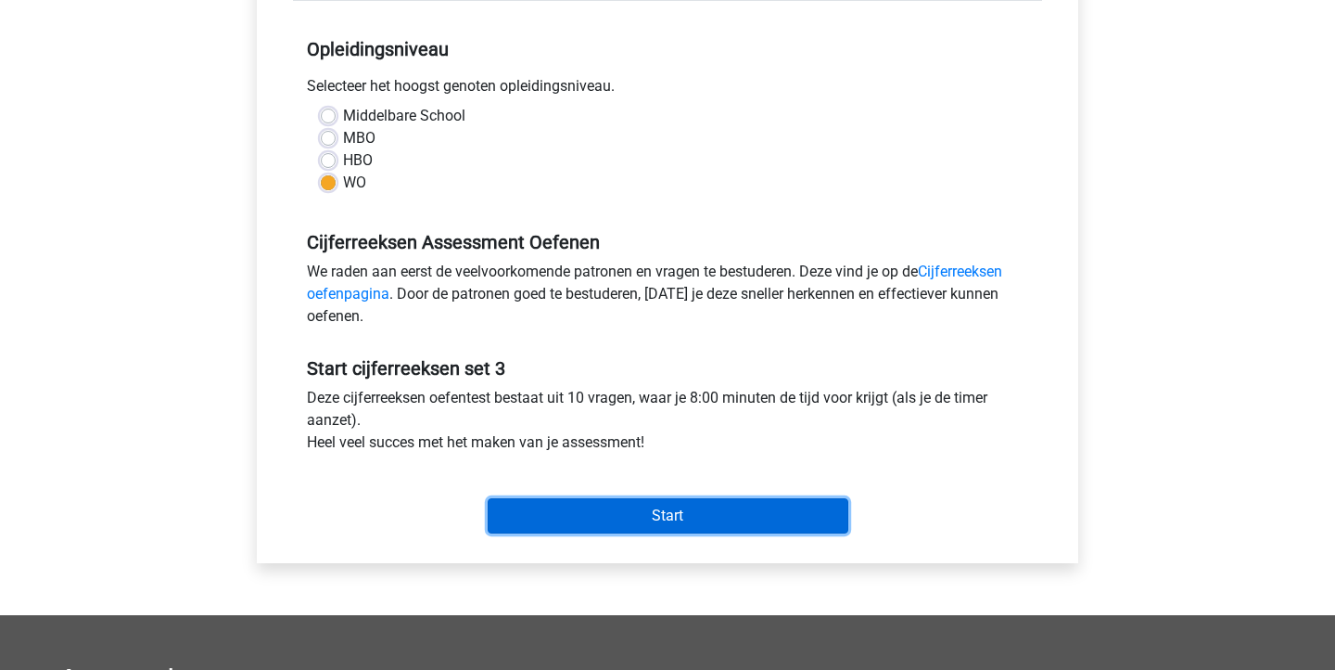
click at [734, 517] on input "Start" at bounding box center [668, 515] width 361 height 35
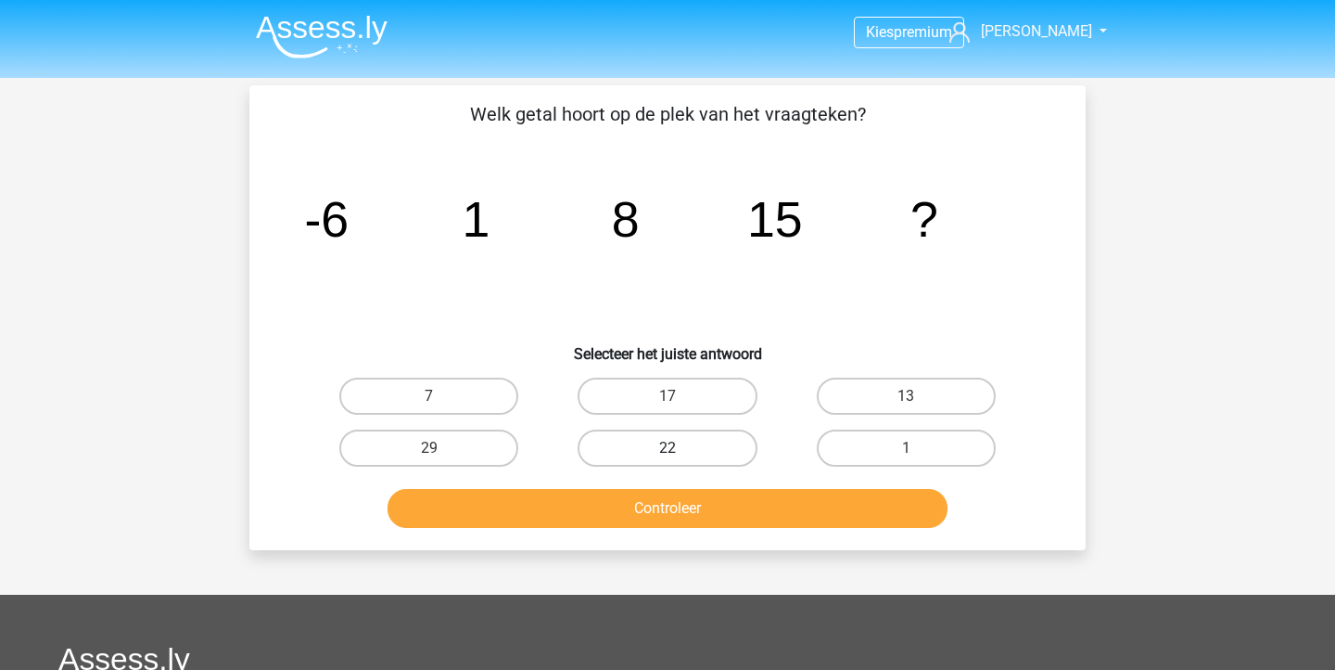
click at [640, 461] on label "22" at bounding box center [667, 447] width 179 height 37
click at [668, 460] on input "22" at bounding box center [674, 454] width 12 height 12
radio input "true"
click at [680, 504] on button "Controleer" at bounding box center [668, 508] width 561 height 39
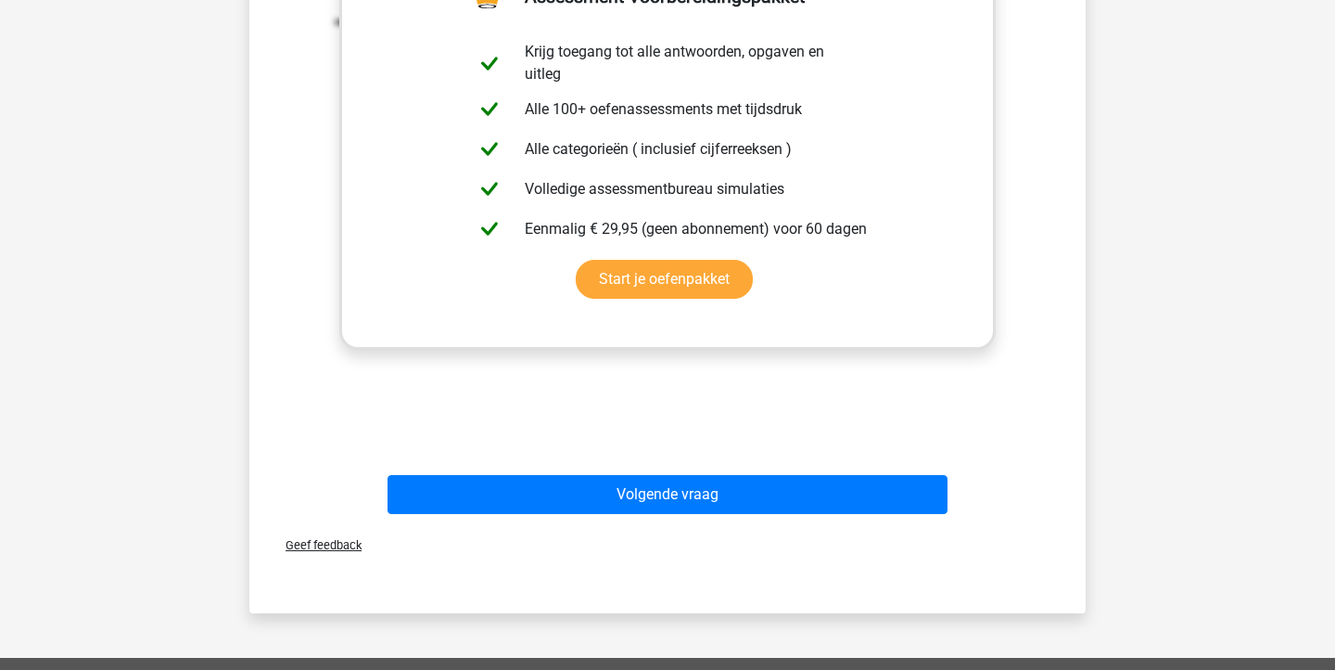
scroll to position [677, 0]
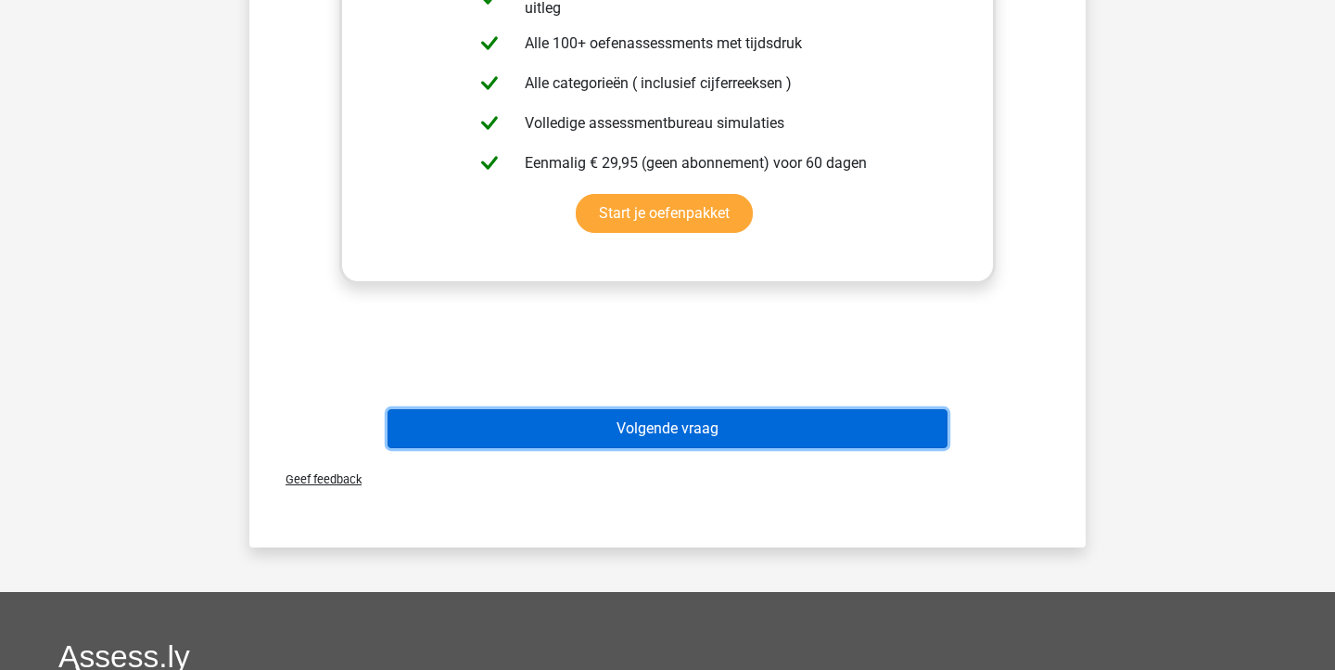
click at [696, 445] on button "Volgende vraag" at bounding box center [668, 428] width 561 height 39
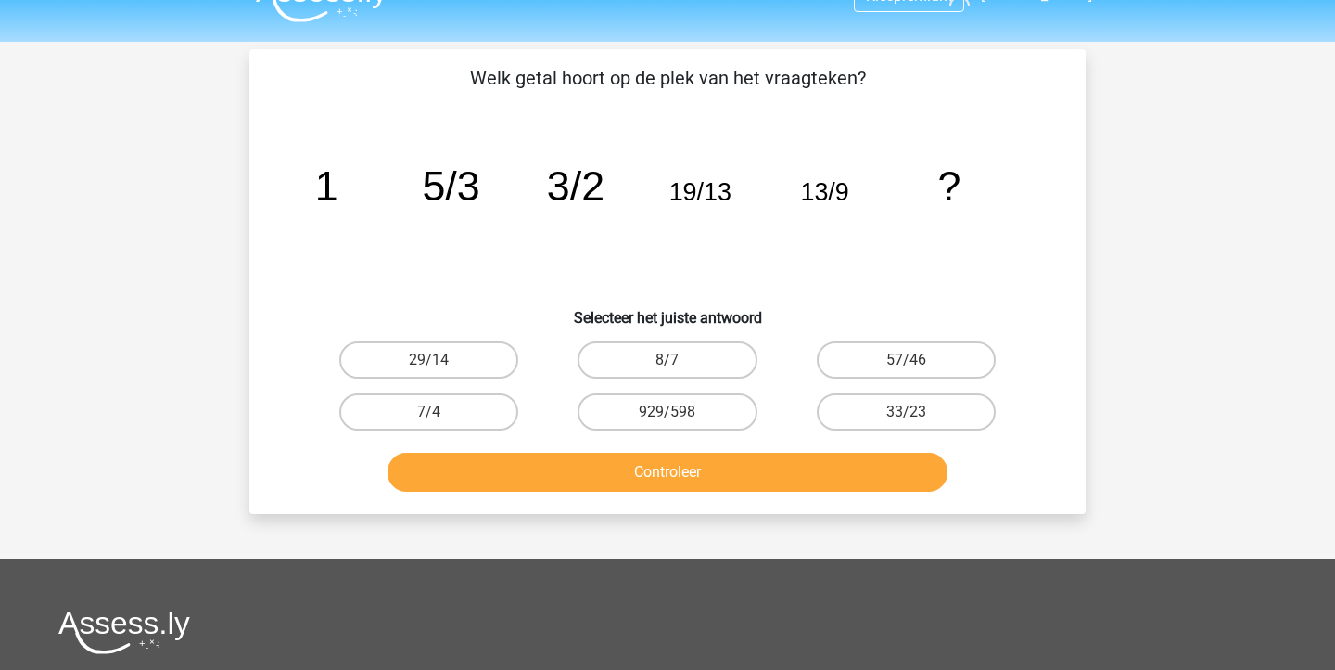
scroll to position [0, 0]
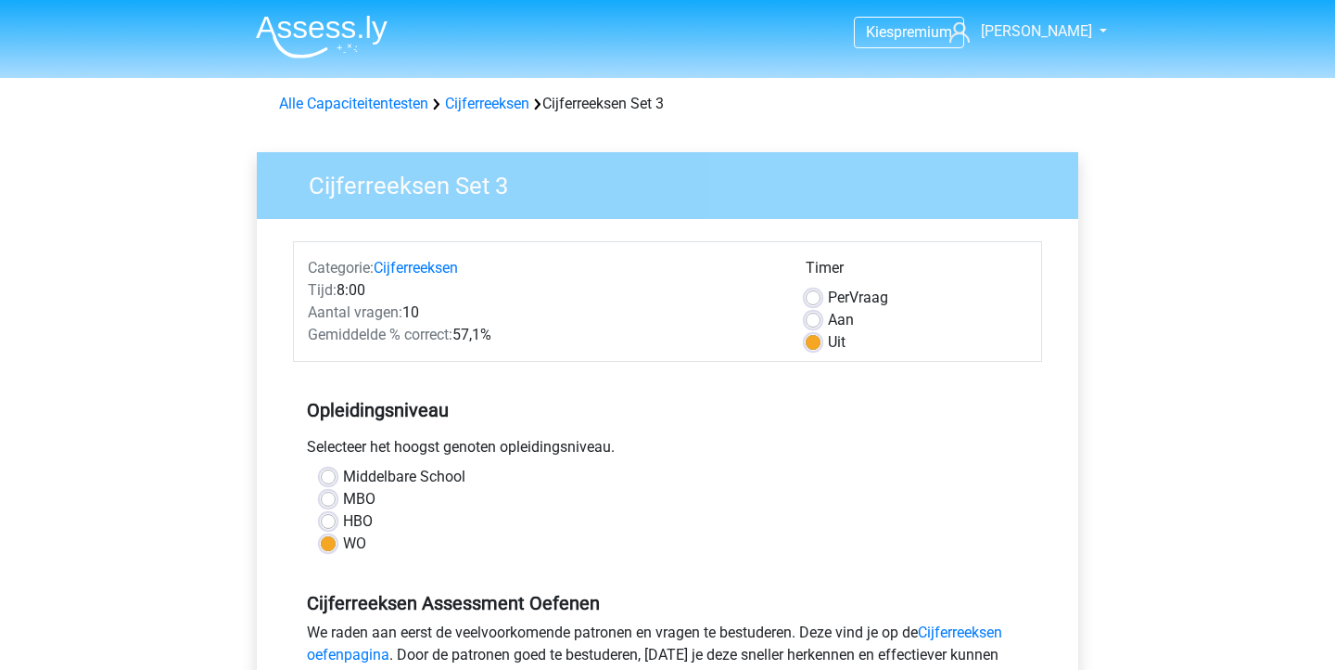
click at [828, 321] on label "Aan" at bounding box center [841, 320] width 26 height 22
click at [816, 321] on input "Aan" at bounding box center [813, 318] width 15 height 19
radio input "true"
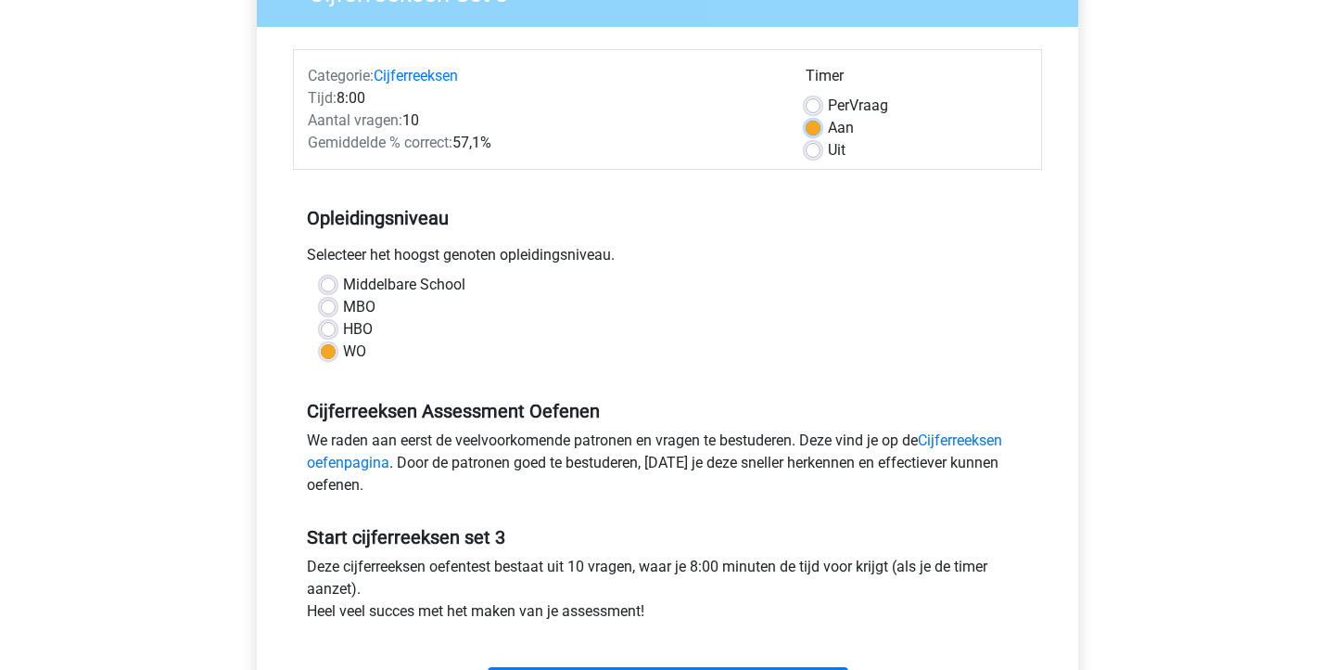
scroll to position [479, 0]
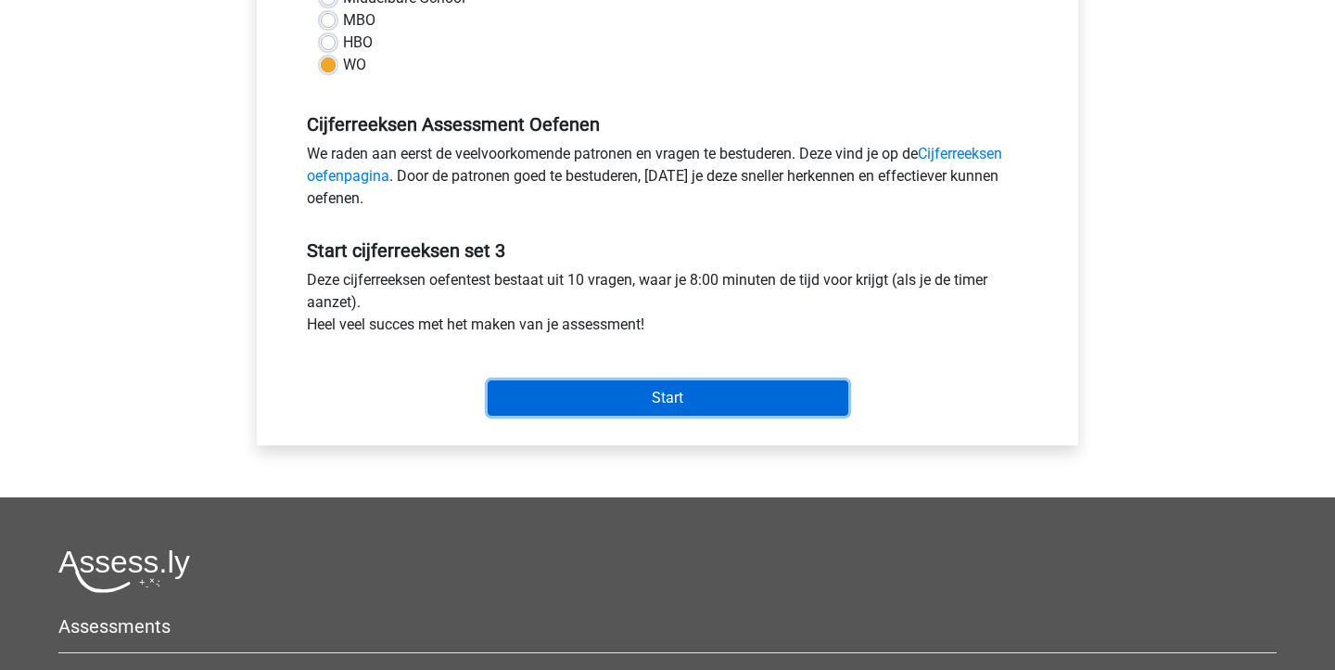
click at [805, 392] on input "Start" at bounding box center [668, 397] width 361 height 35
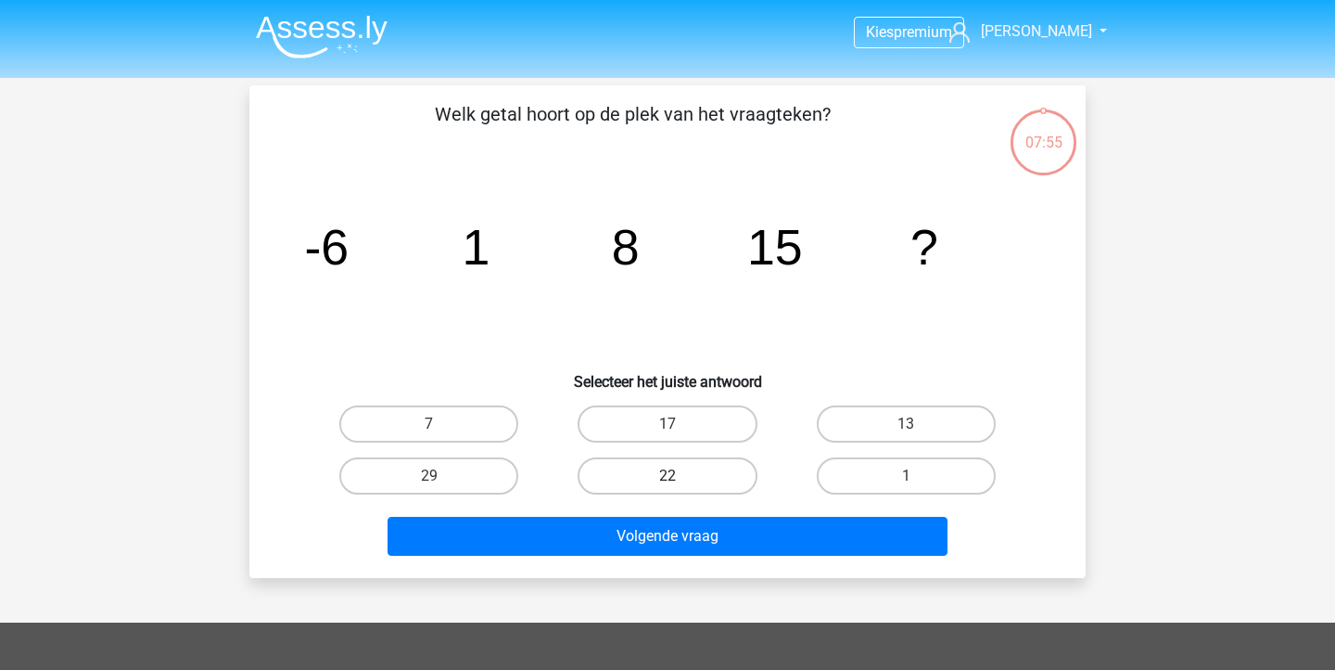
click at [720, 467] on label "22" at bounding box center [667, 475] width 179 height 37
click at [680, 476] on input "22" at bounding box center [674, 482] width 12 height 12
radio input "true"
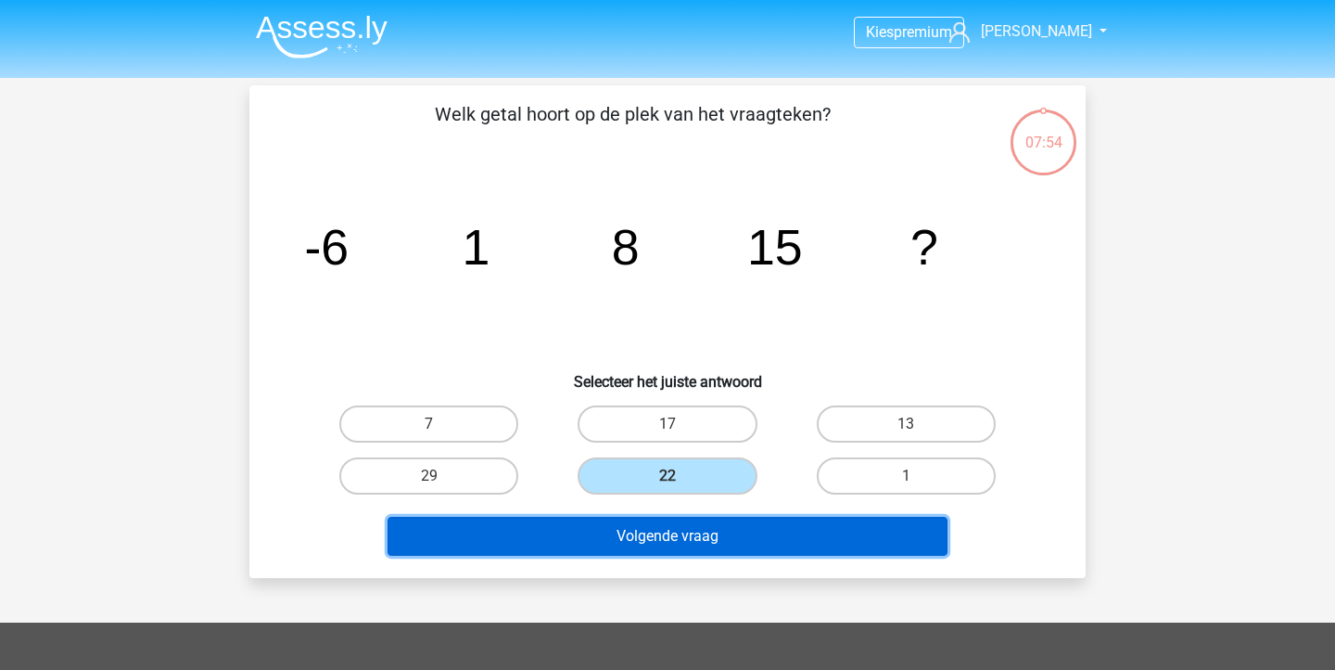
click at [724, 548] on button "Volgende vraag" at bounding box center [668, 536] width 561 height 39
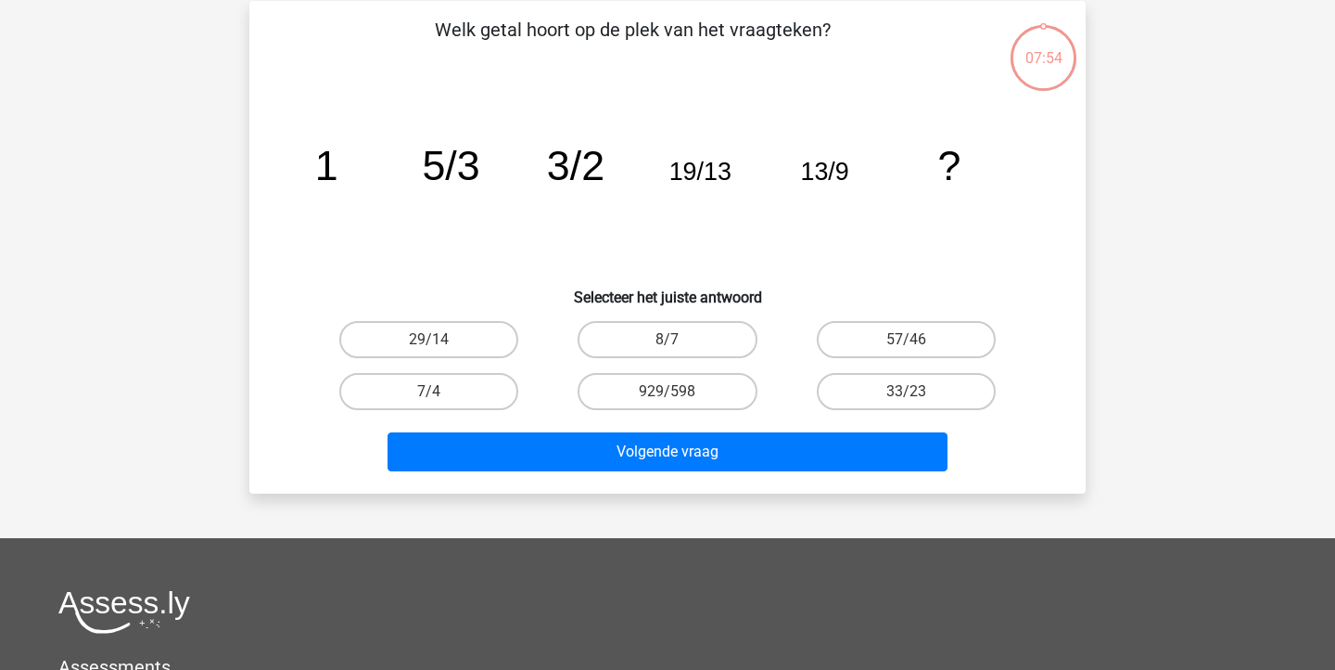
scroll to position [85, 0]
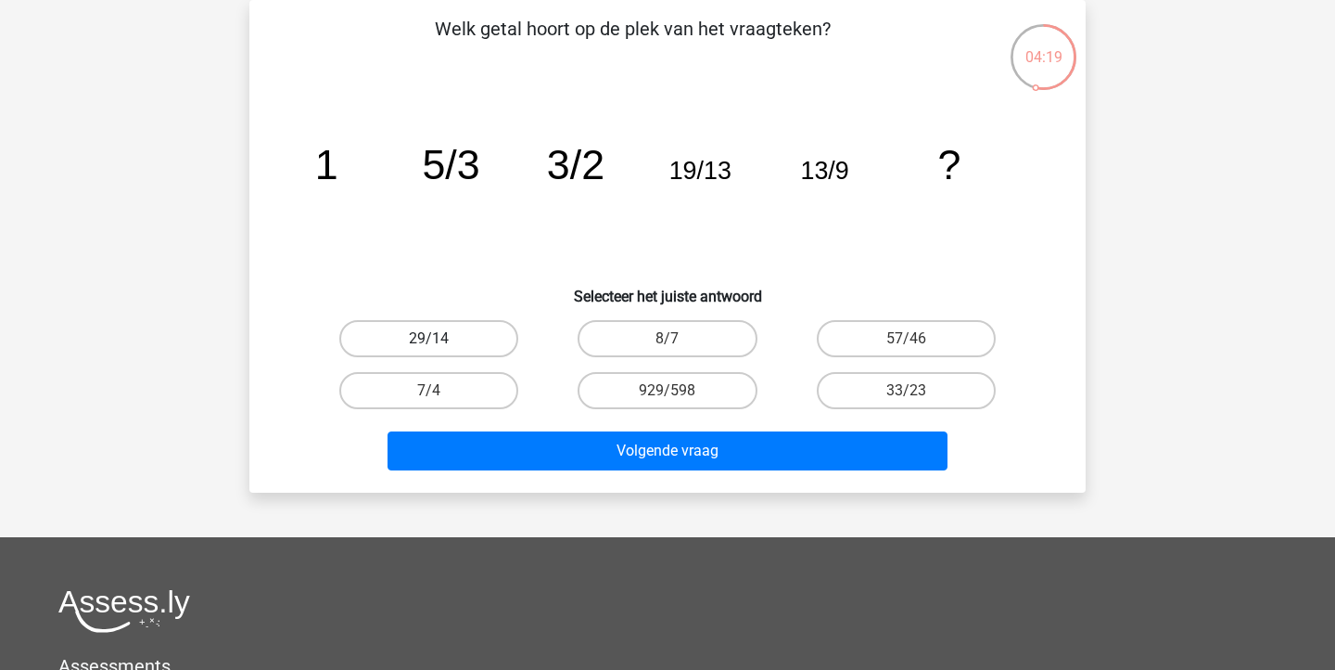
click at [458, 337] on label "29/14" at bounding box center [428, 338] width 179 height 37
click at [441, 338] on input "29/14" at bounding box center [435, 344] width 12 height 12
radio input "true"
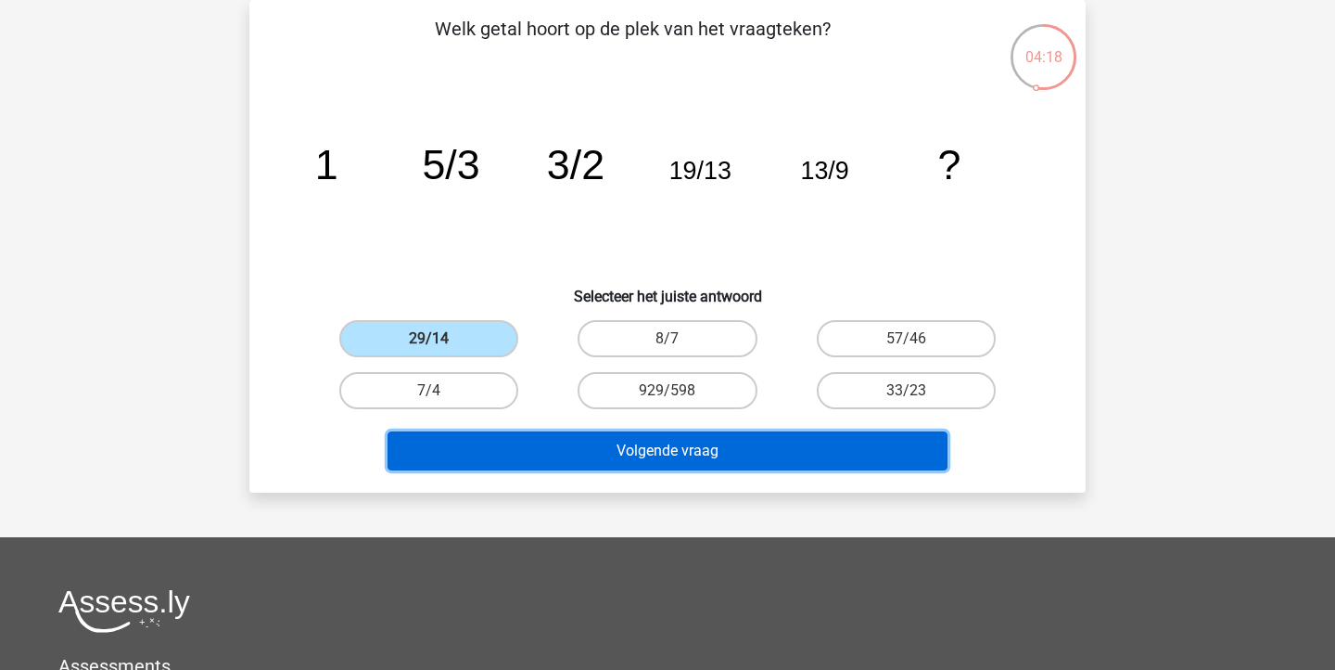
click at [548, 447] on button "Volgende vraag" at bounding box center [668, 450] width 561 height 39
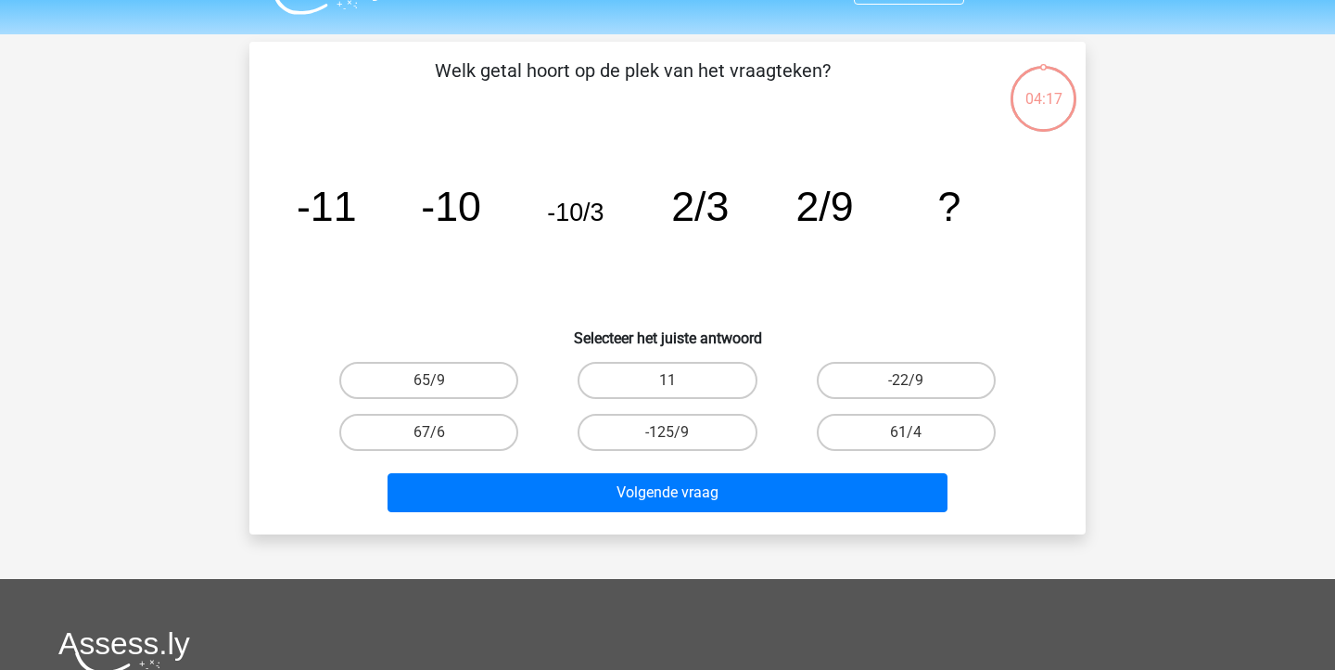
scroll to position [0, 0]
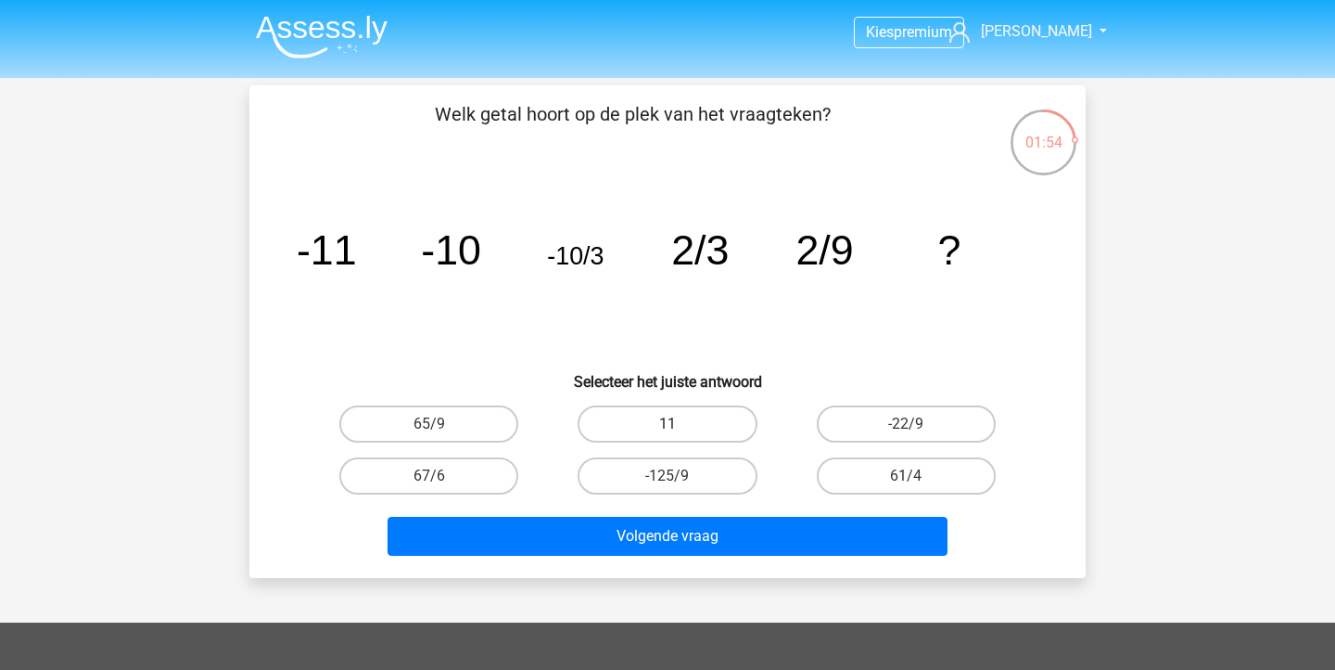
click at [706, 428] on label "11" at bounding box center [667, 423] width 179 height 37
click at [680, 428] on input "11" at bounding box center [674, 430] width 12 height 12
radio input "true"
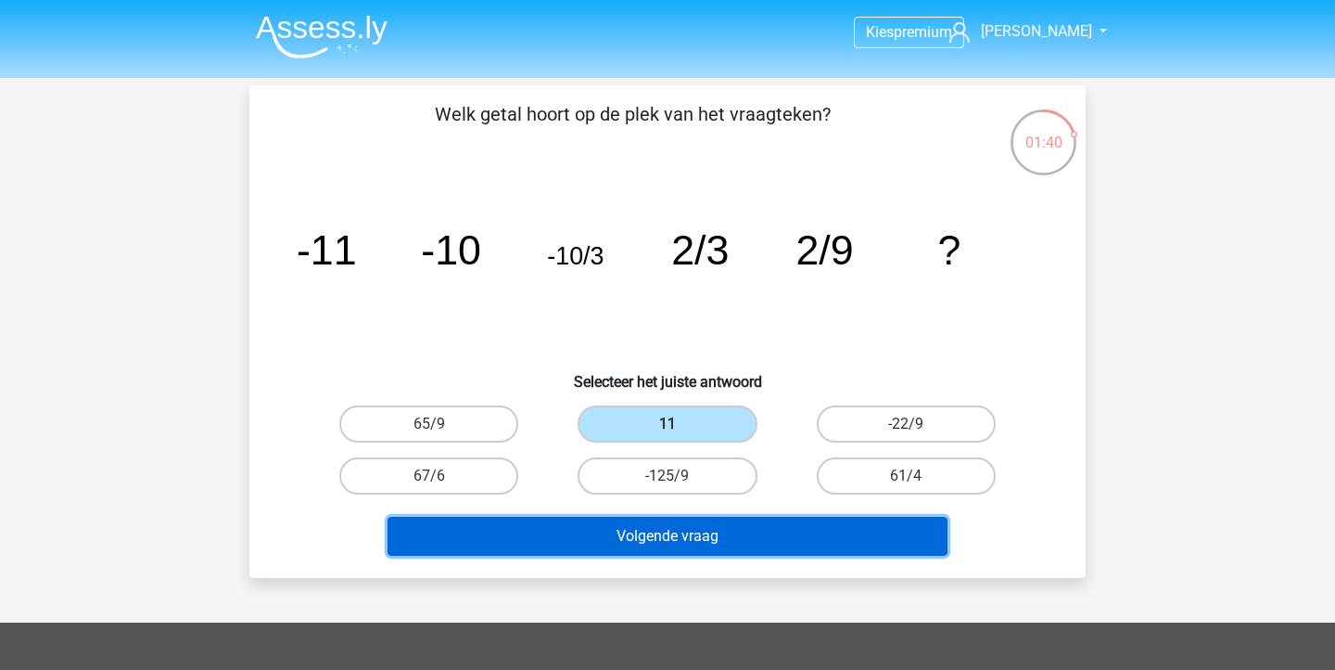
click at [739, 544] on button "Volgende vraag" at bounding box center [668, 536] width 561 height 39
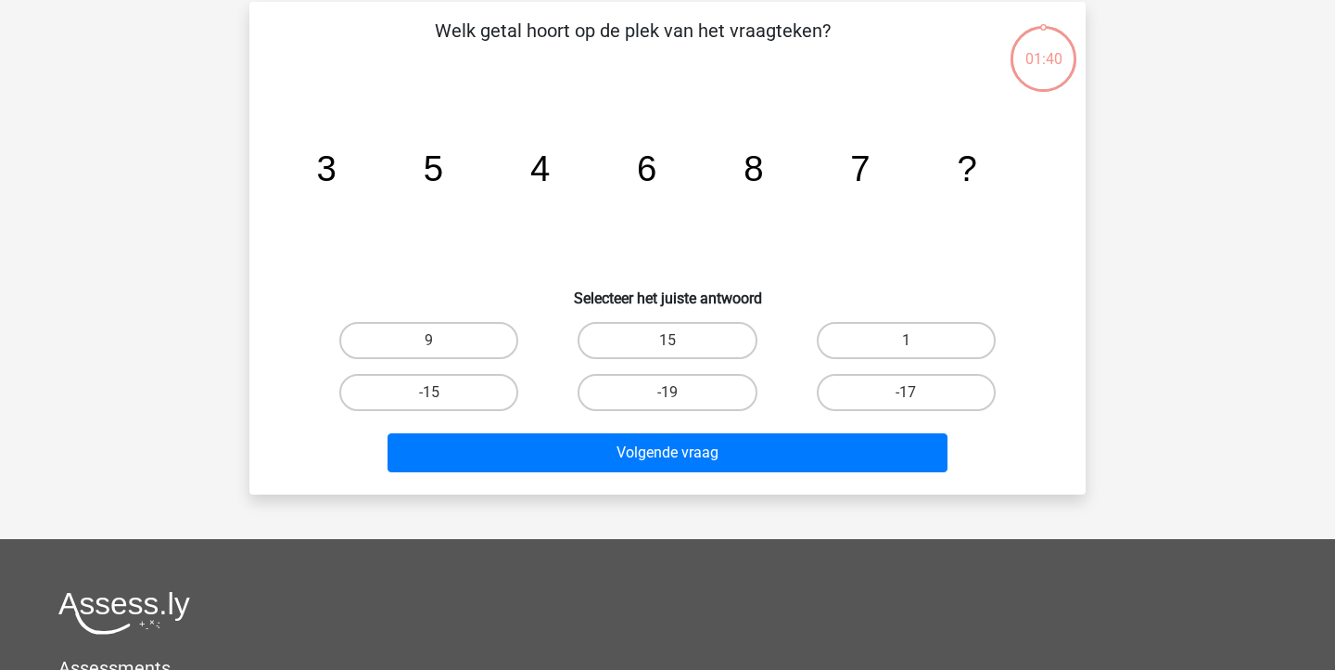
scroll to position [85, 0]
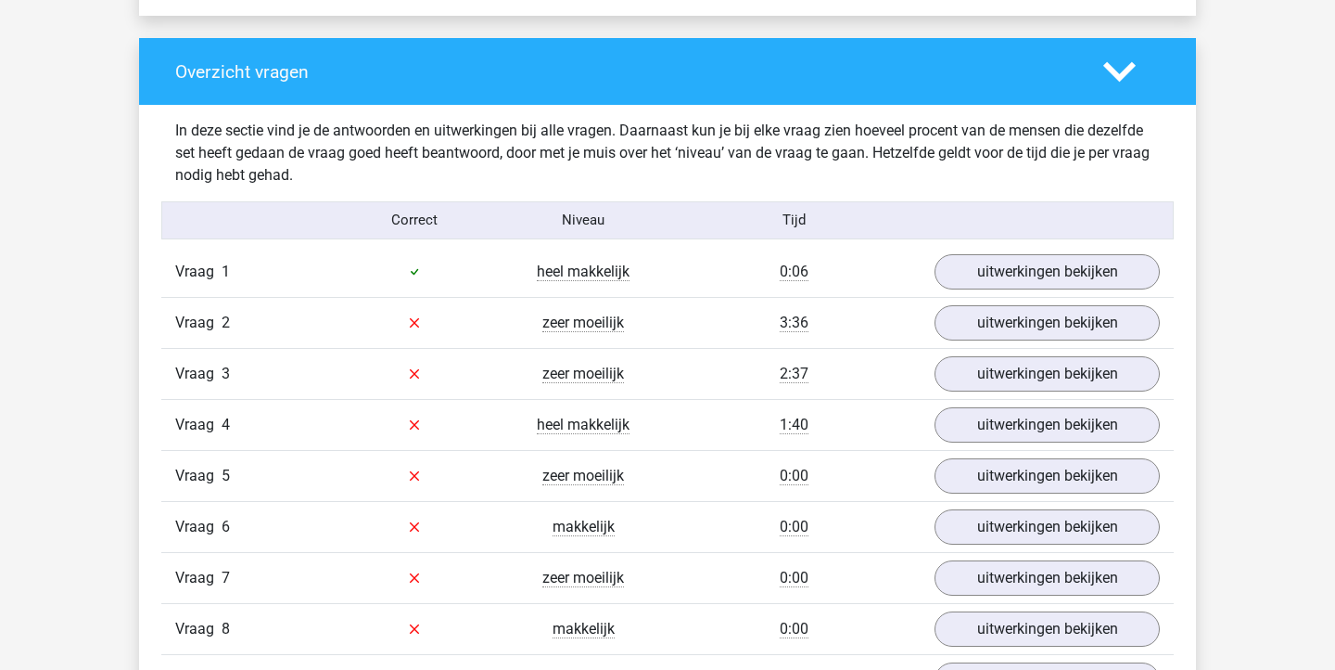
scroll to position [1385, 0]
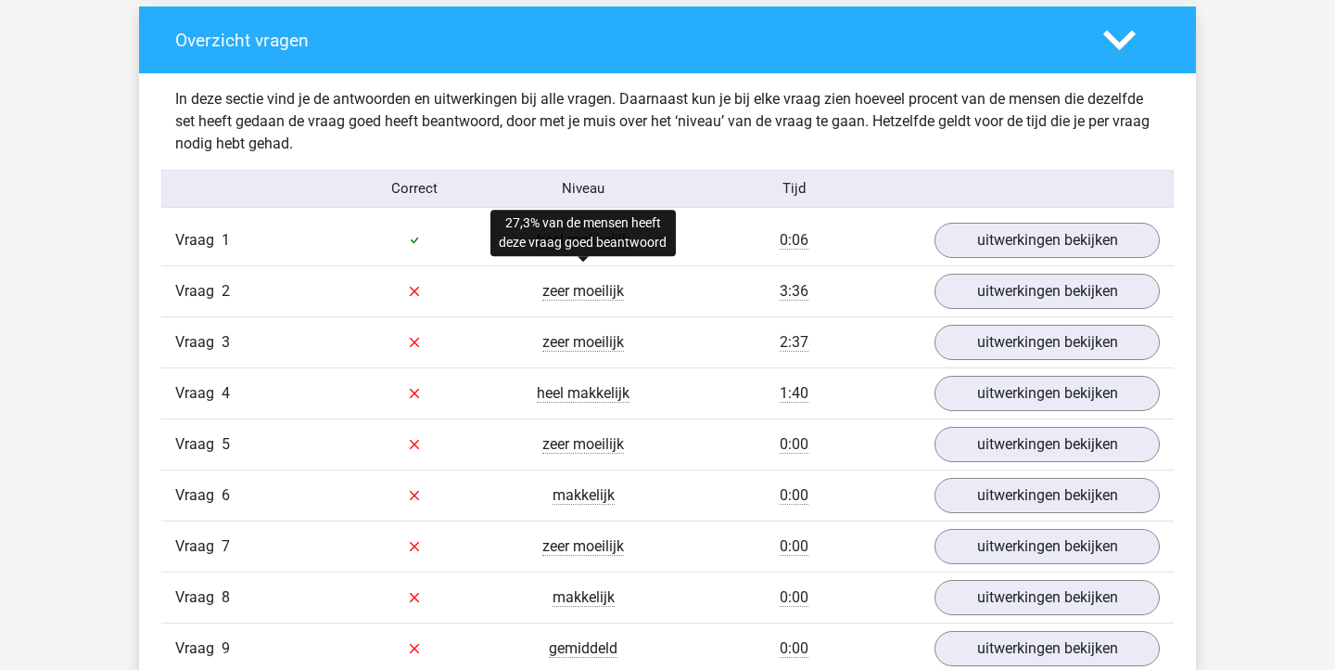
click at [613, 295] on span "zeer moeilijk" at bounding box center [583, 291] width 82 height 19
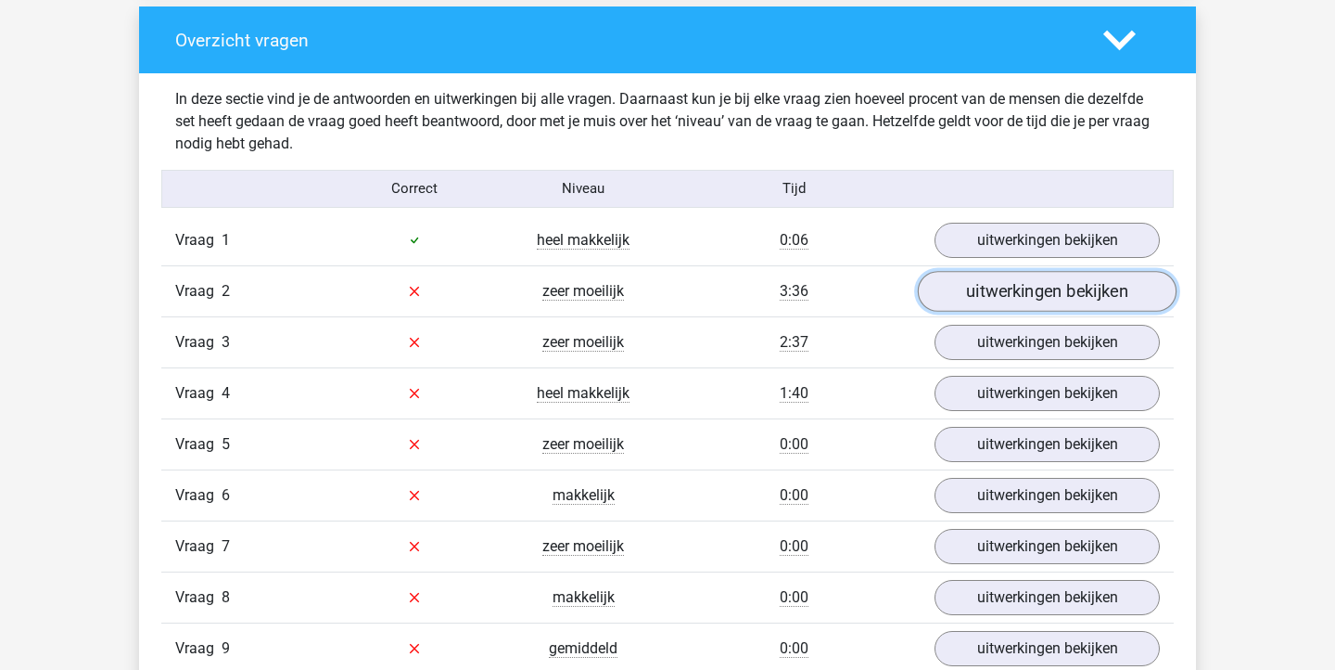
click at [944, 284] on link "uitwerkingen bekijken" at bounding box center [1047, 291] width 259 height 41
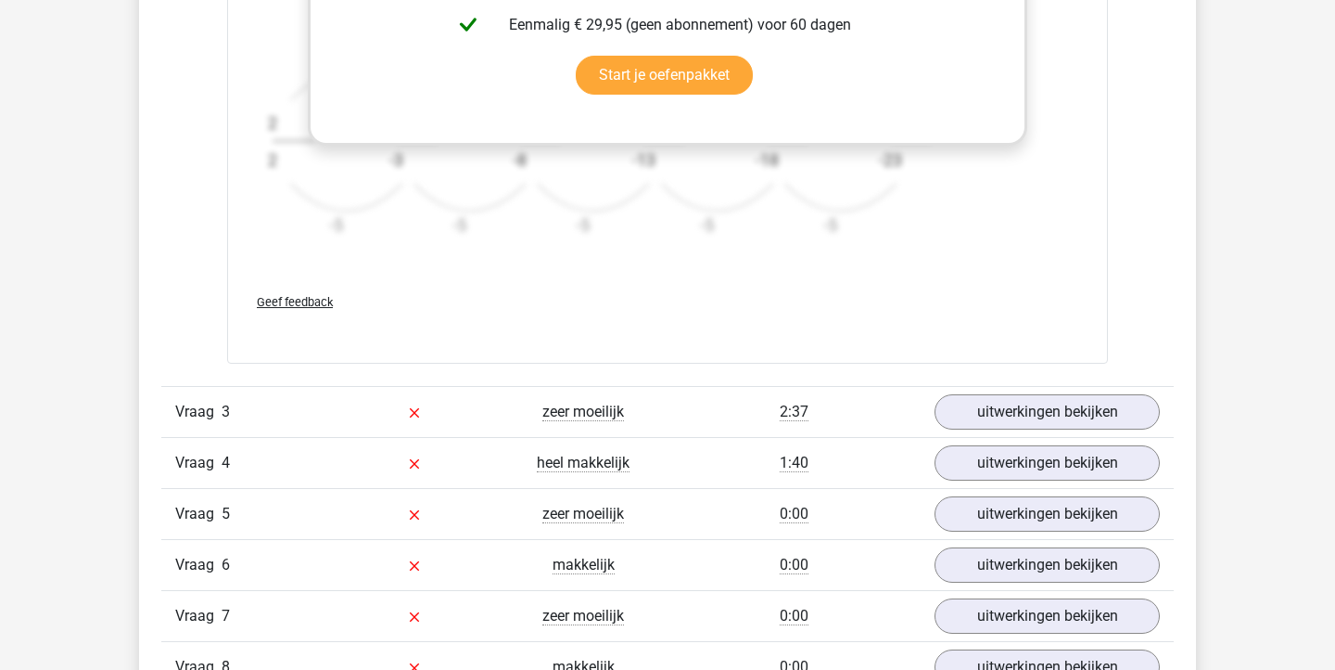
scroll to position [2479, 0]
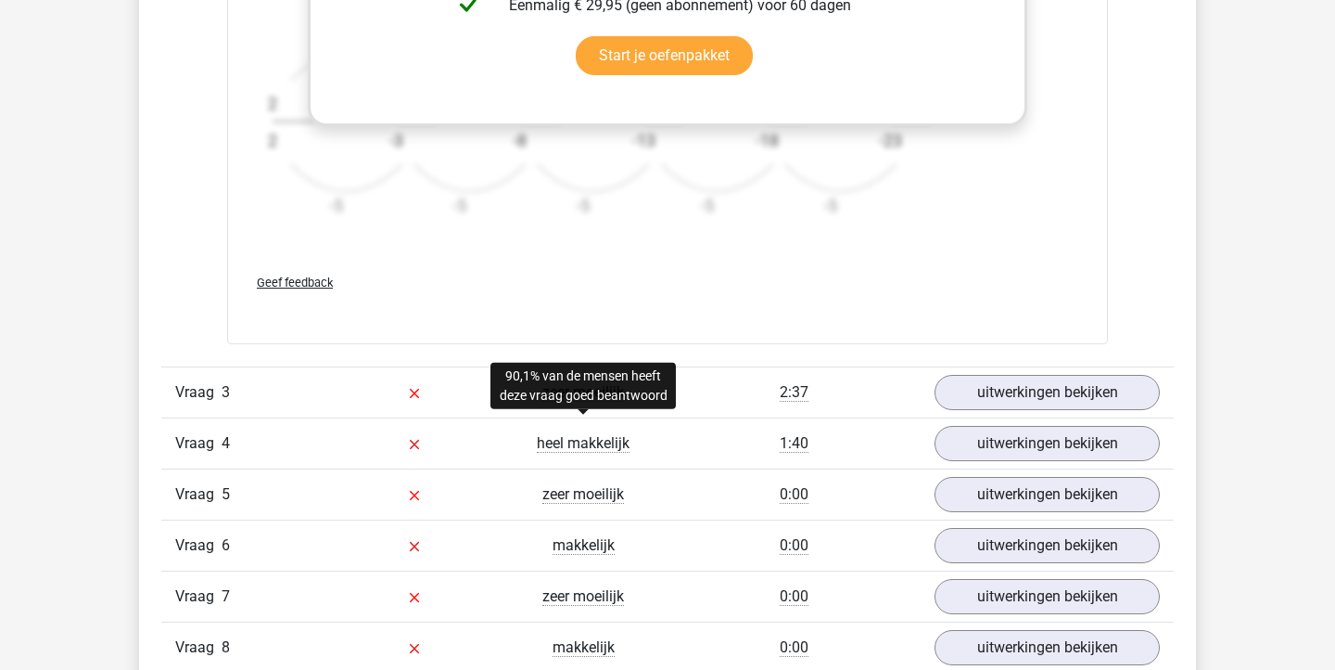
click at [568, 446] on span "heel makkelijk" at bounding box center [583, 443] width 93 height 19
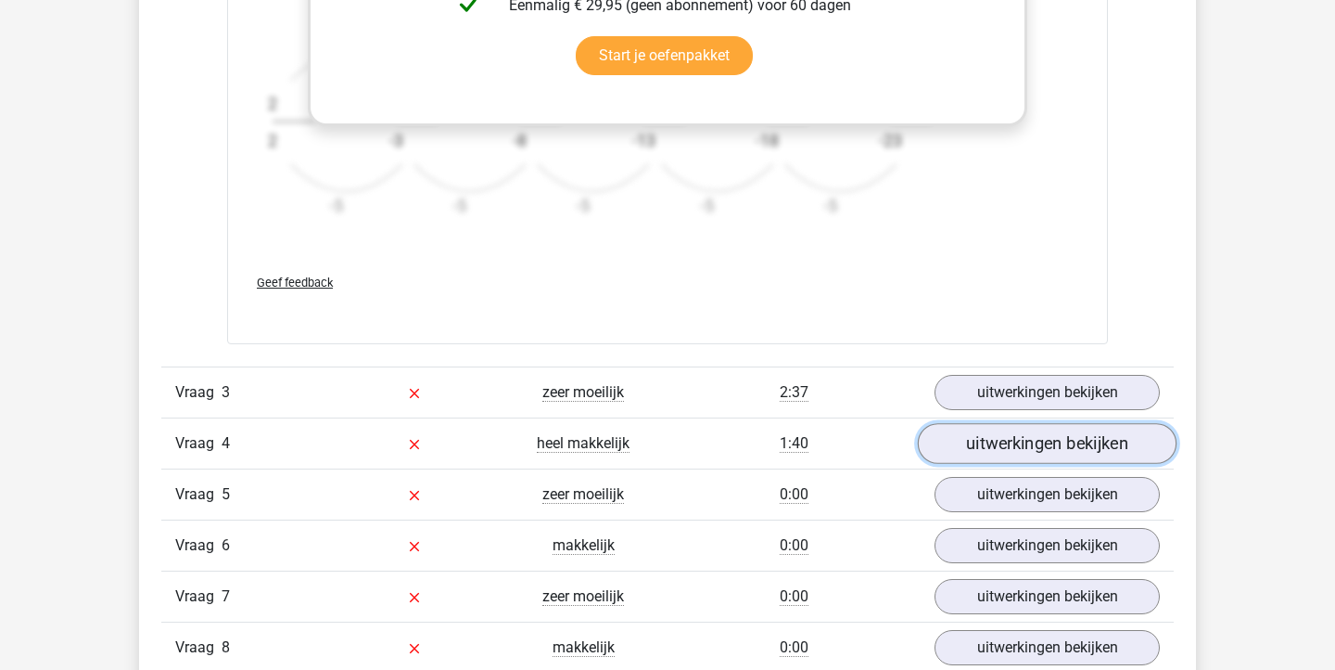
click at [956, 437] on link "uitwerkingen bekijken" at bounding box center [1047, 443] width 259 height 41
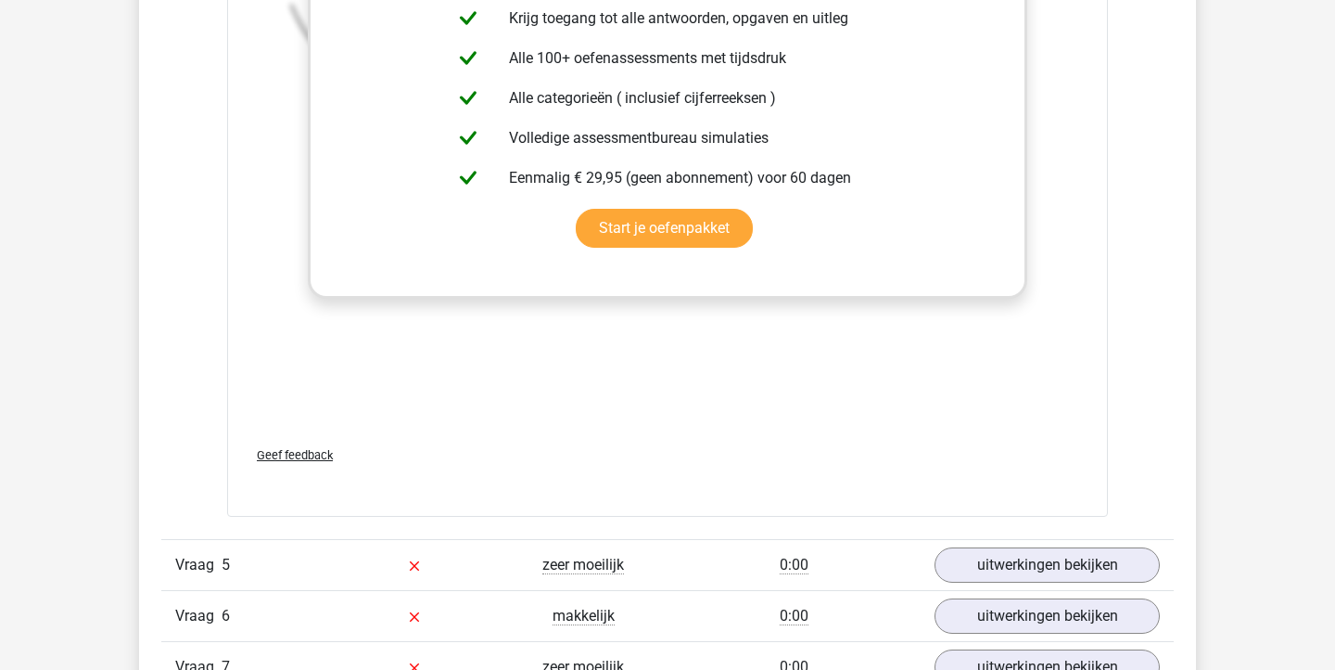
scroll to position [3621, 0]
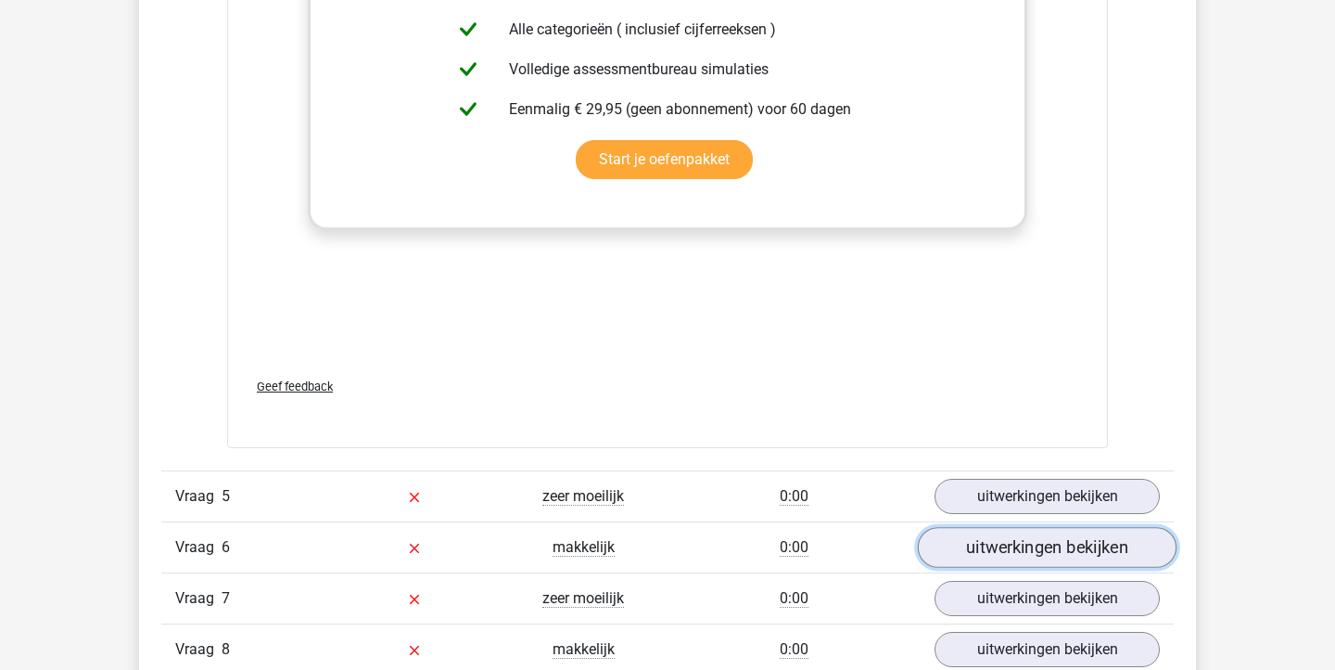
click at [1002, 554] on link "uitwerkingen bekijken" at bounding box center [1047, 547] width 259 height 41
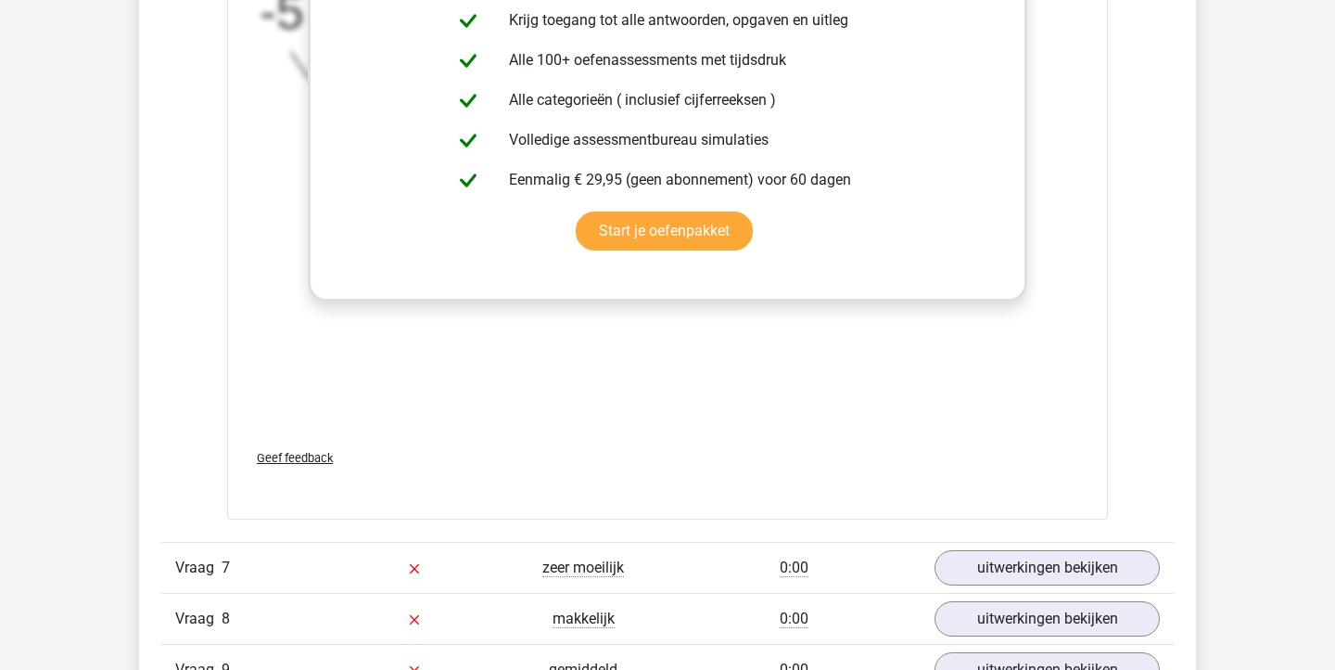
scroll to position [4817, 0]
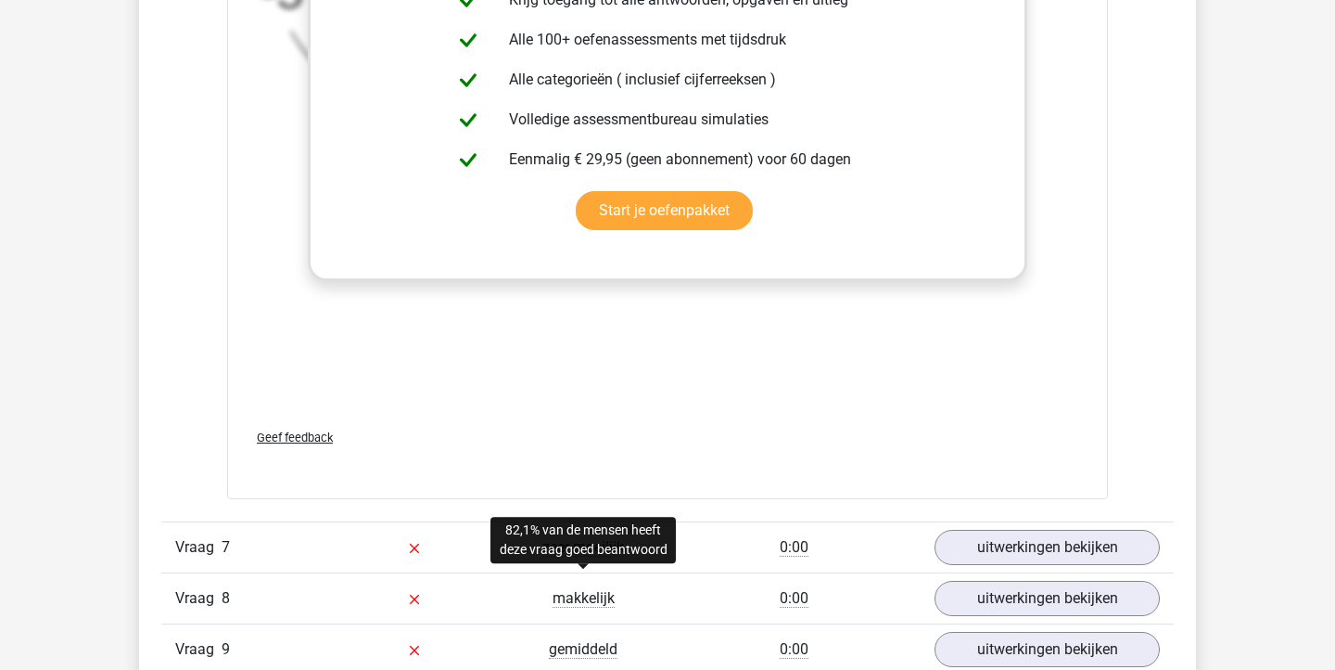
click at [593, 603] on span "makkelijk" at bounding box center [584, 598] width 62 height 19
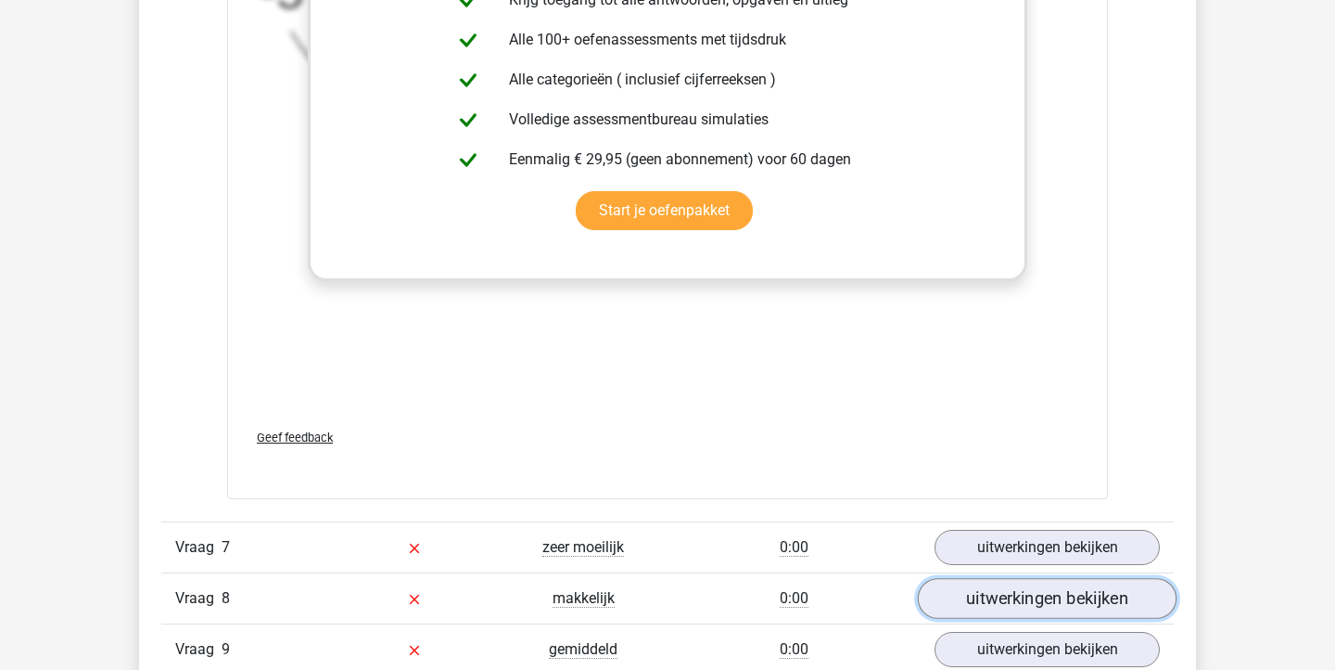
click at [1001, 594] on link "uitwerkingen bekijken" at bounding box center [1047, 598] width 259 height 41
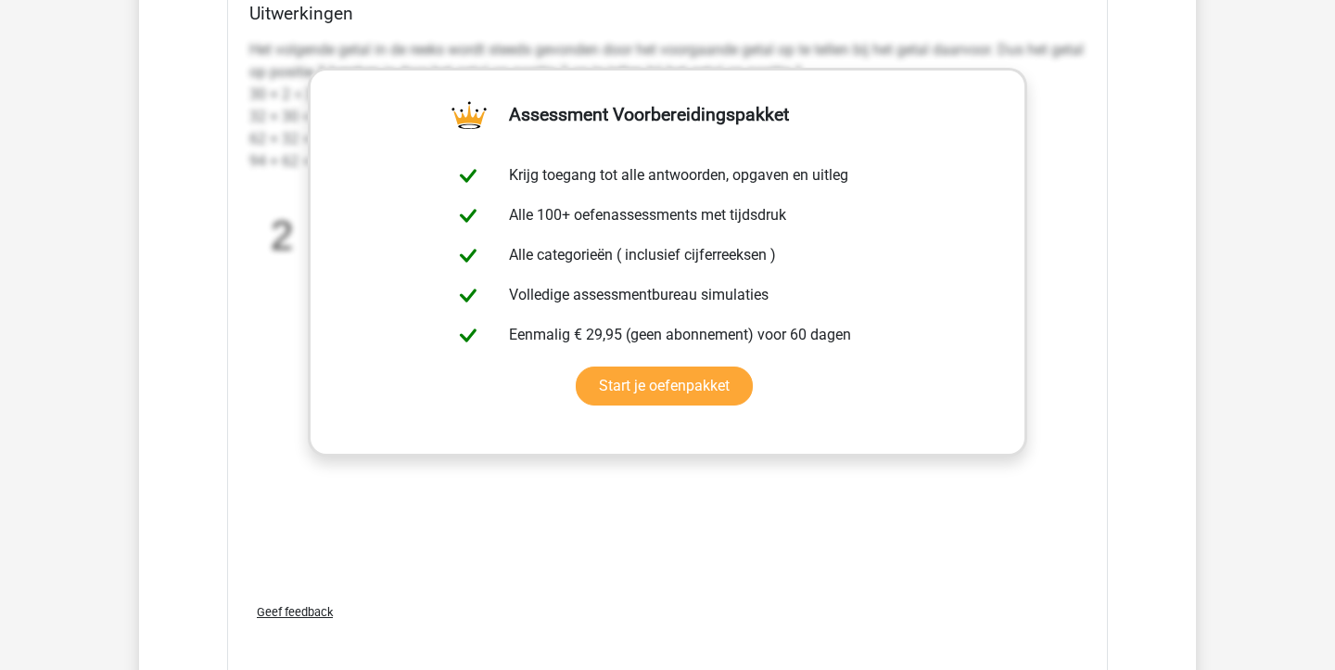
scroll to position [6096, 0]
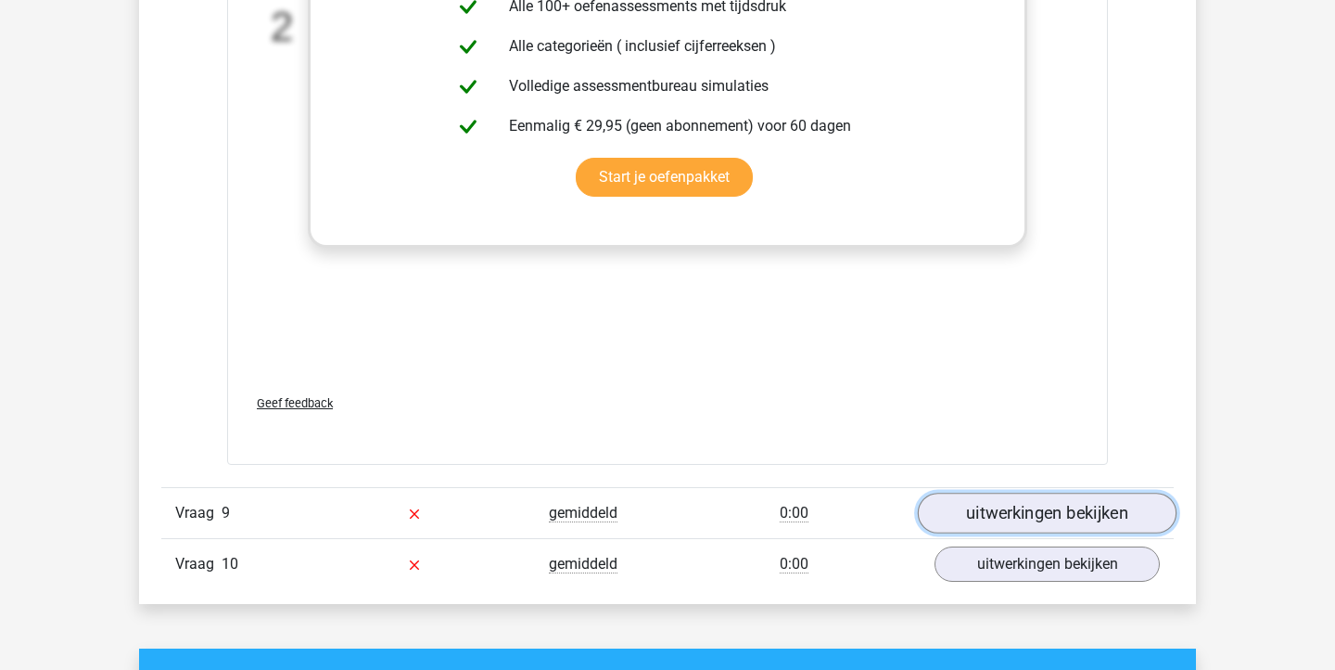
click at [948, 506] on link "uitwerkingen bekijken" at bounding box center [1047, 513] width 259 height 41
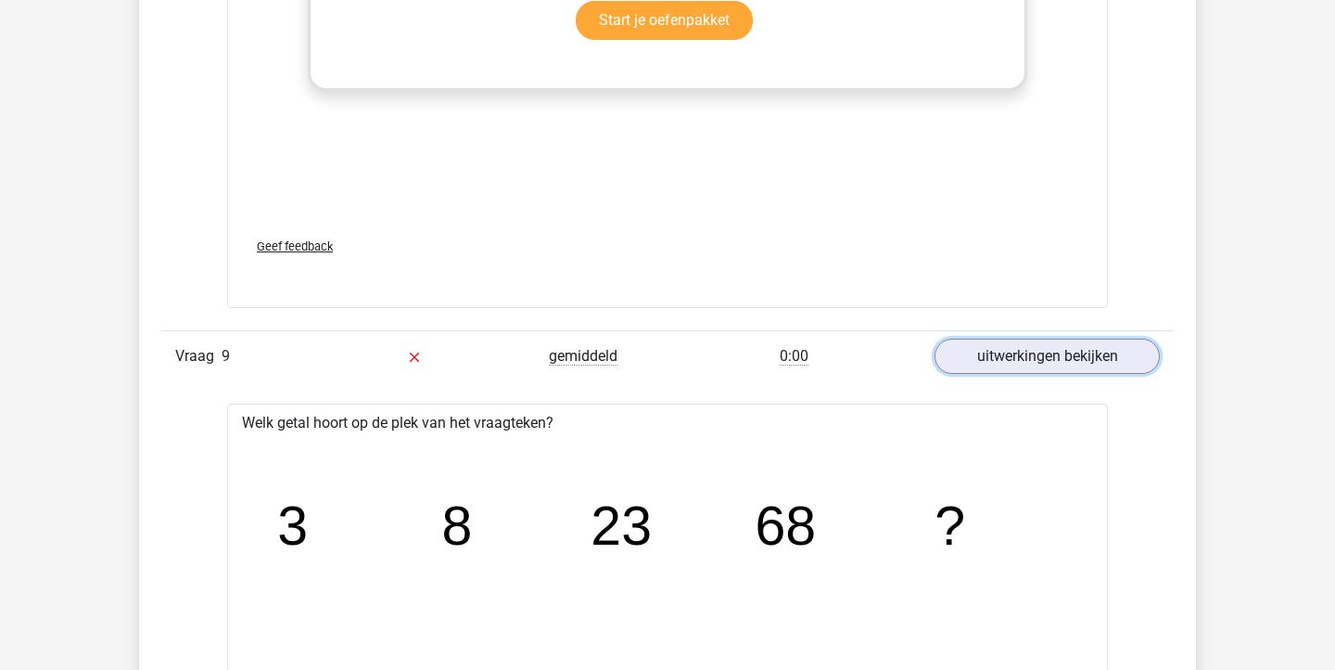
scroll to position [6251, 0]
